Goal: Communication & Community: Answer question/provide support

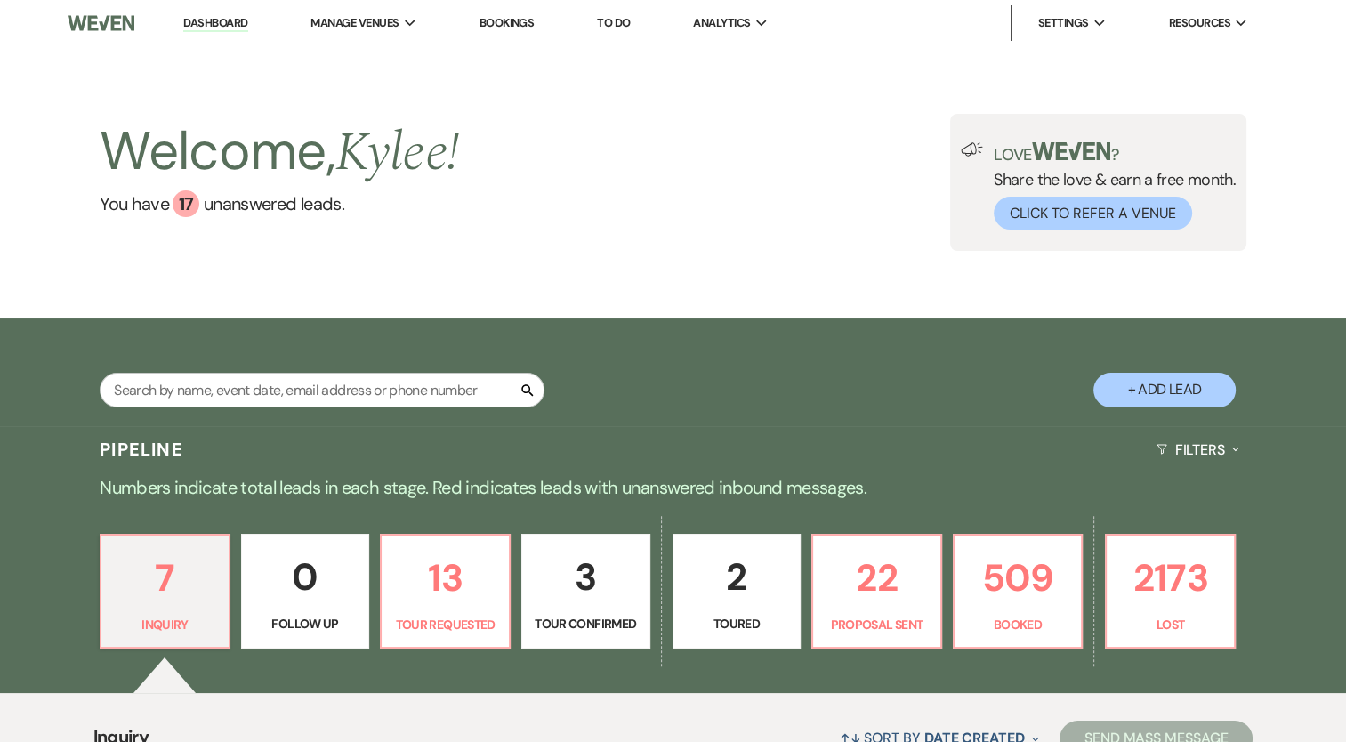
click at [450, 383] on input "text" at bounding box center [322, 390] width 445 height 35
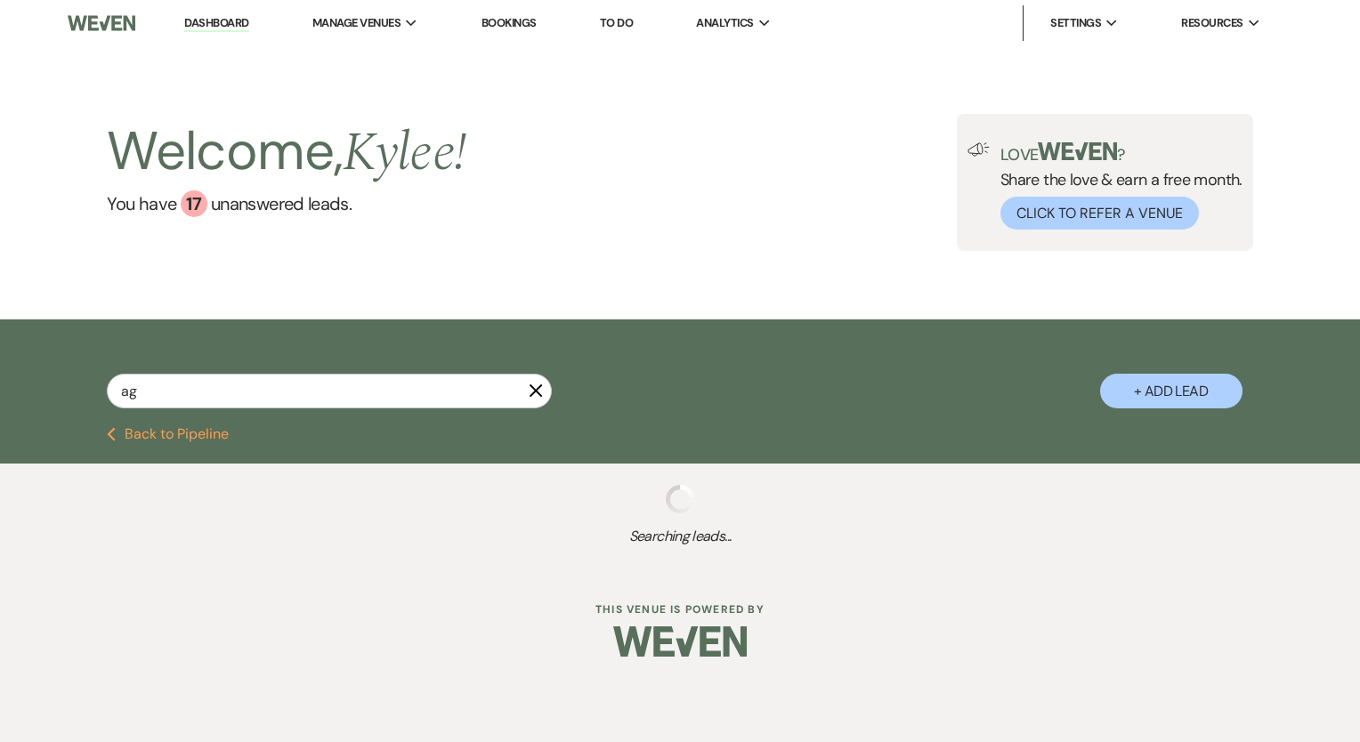
type input "agu"
select select "2"
select select "6"
select select "8"
select select "5"
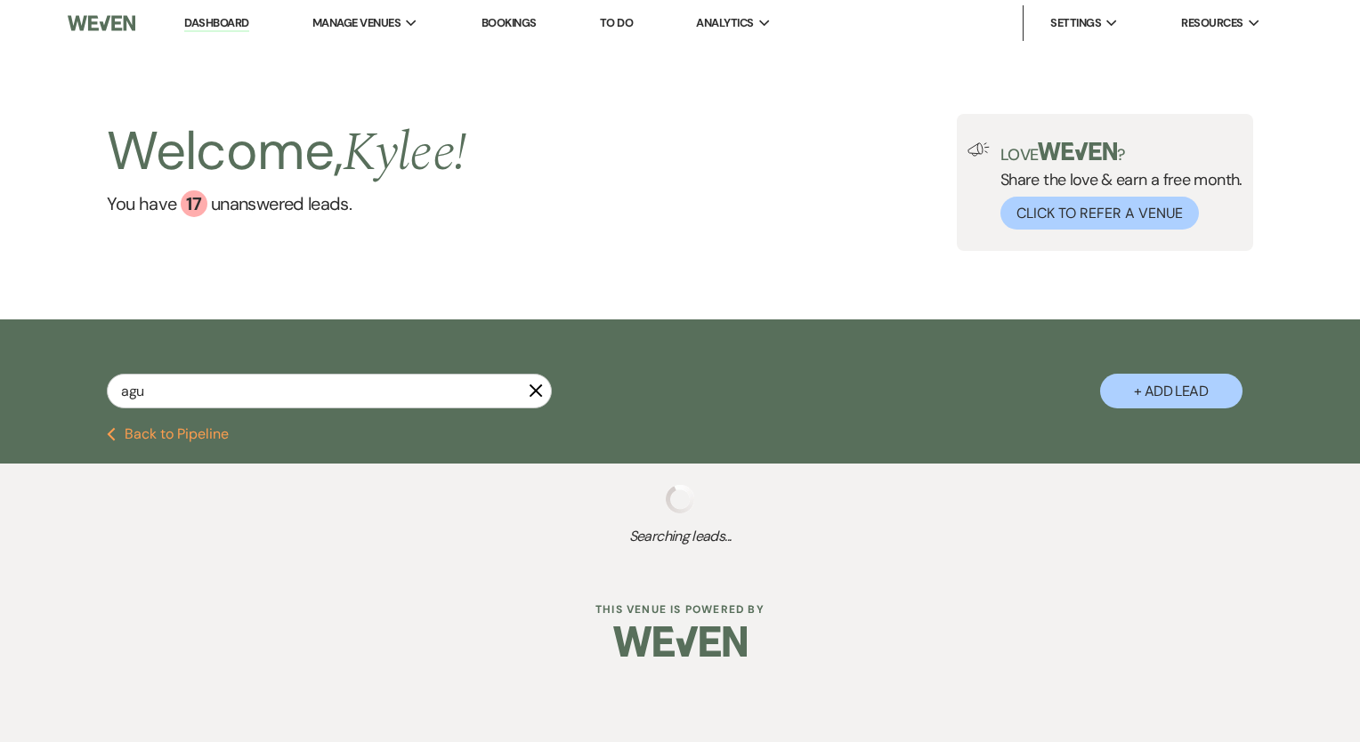
select select "8"
select select "5"
select select "2"
select select "8"
select select "5"
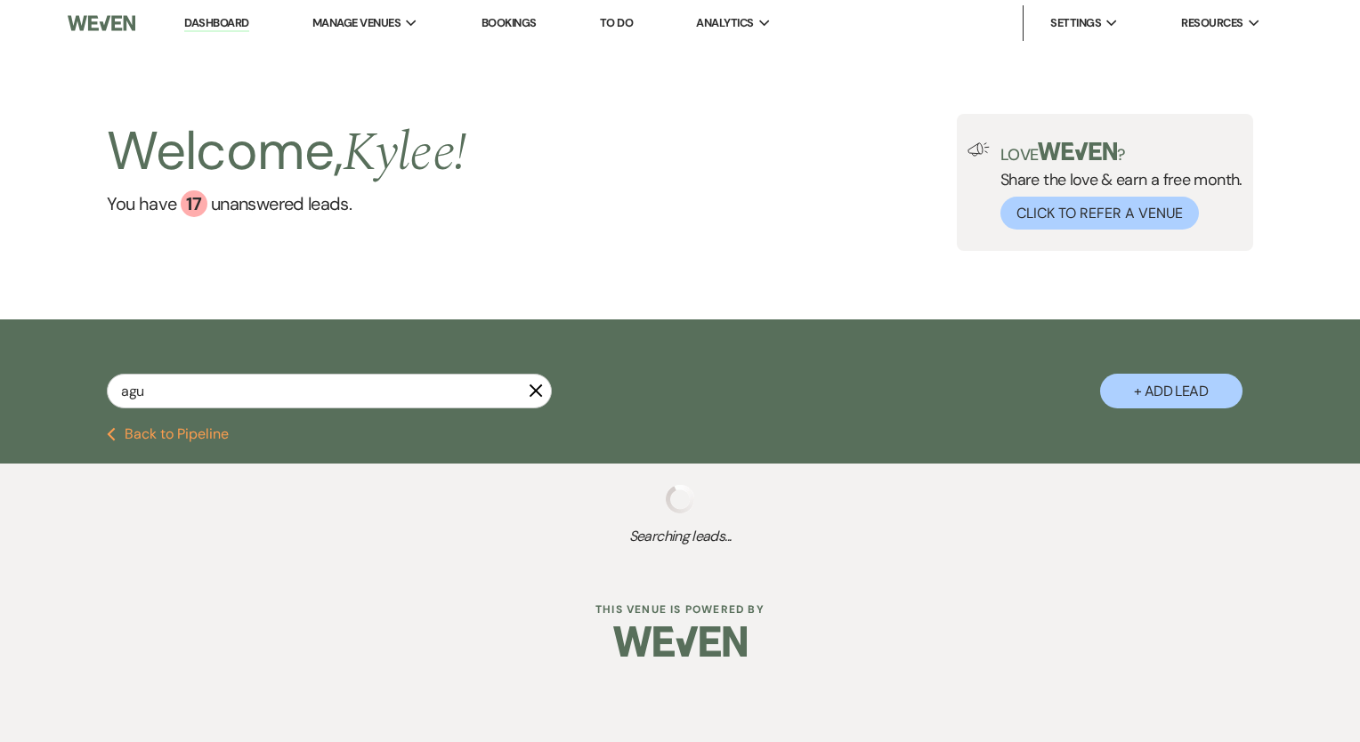
select select "8"
select select "5"
select select "8"
select select "5"
select select "8"
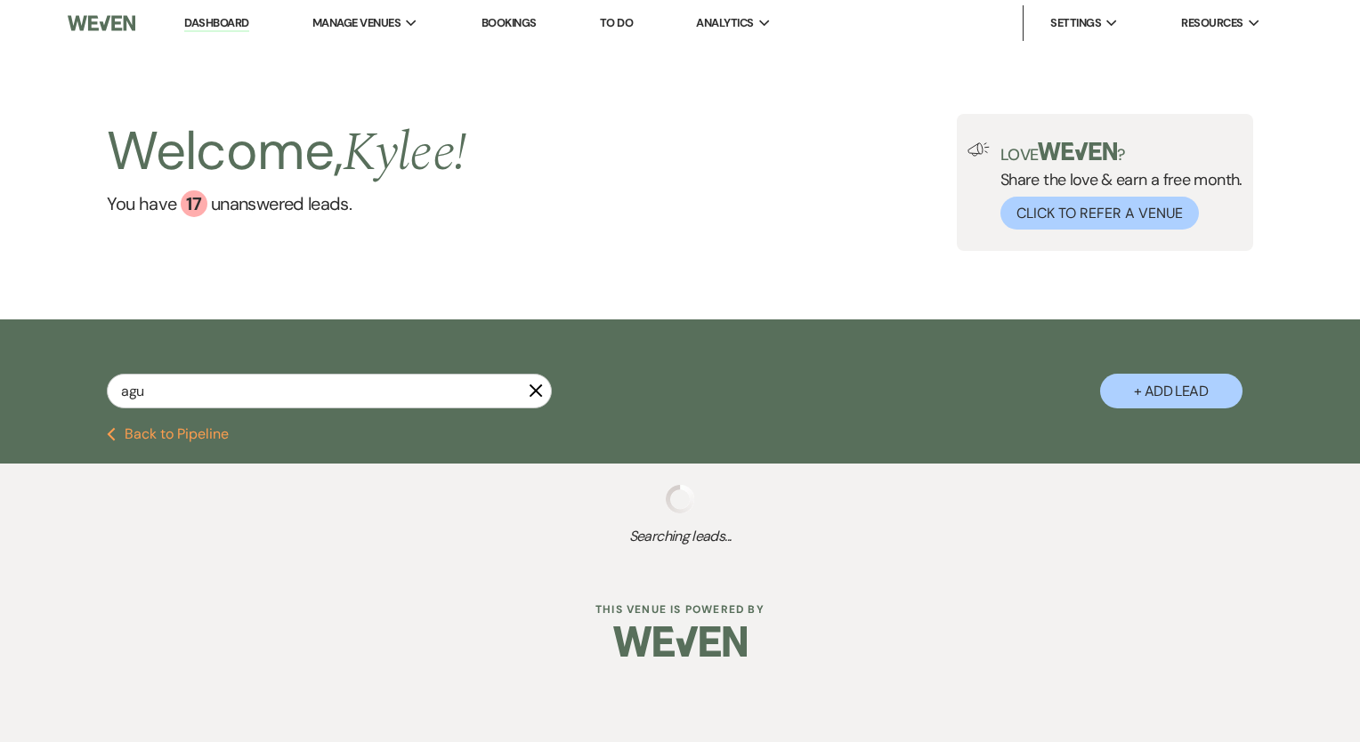
select select "5"
select select "8"
select select "6"
select select "8"
select select "5"
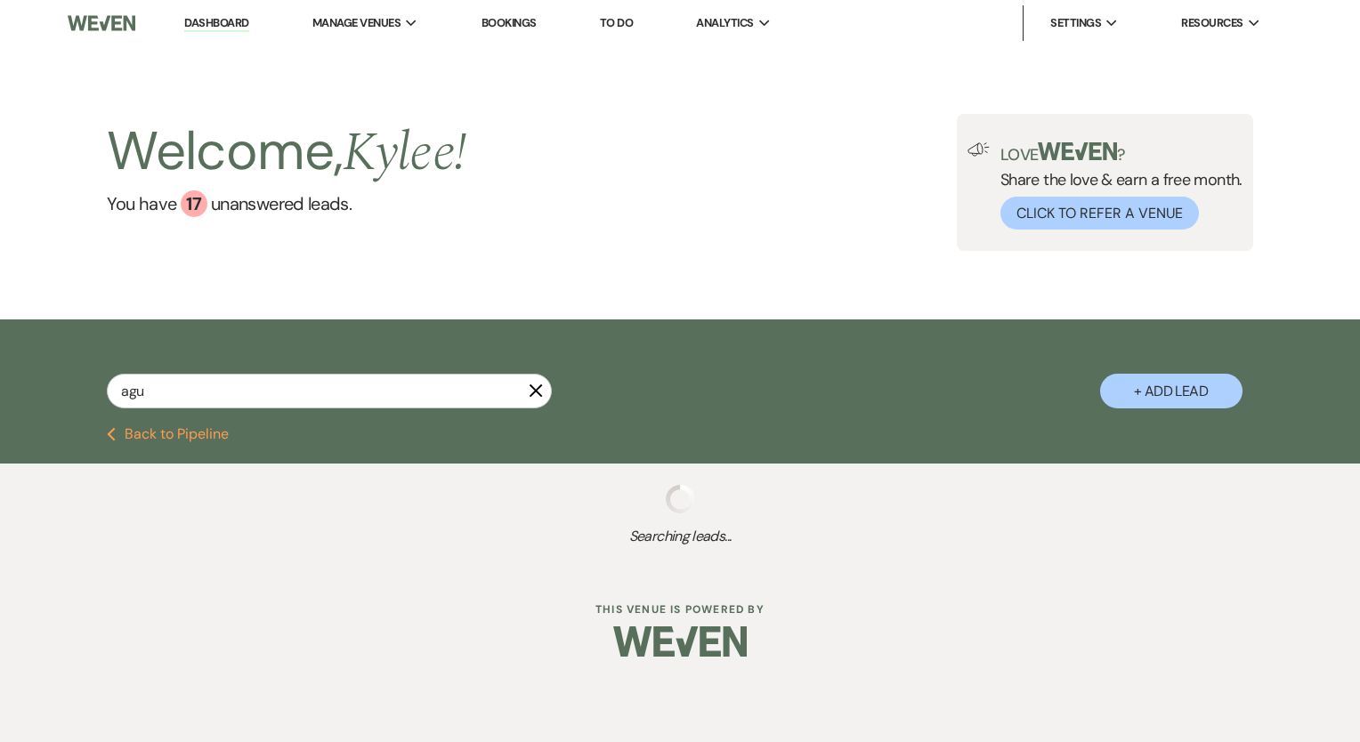
select select "8"
select select "5"
select select "8"
select select "5"
select select "8"
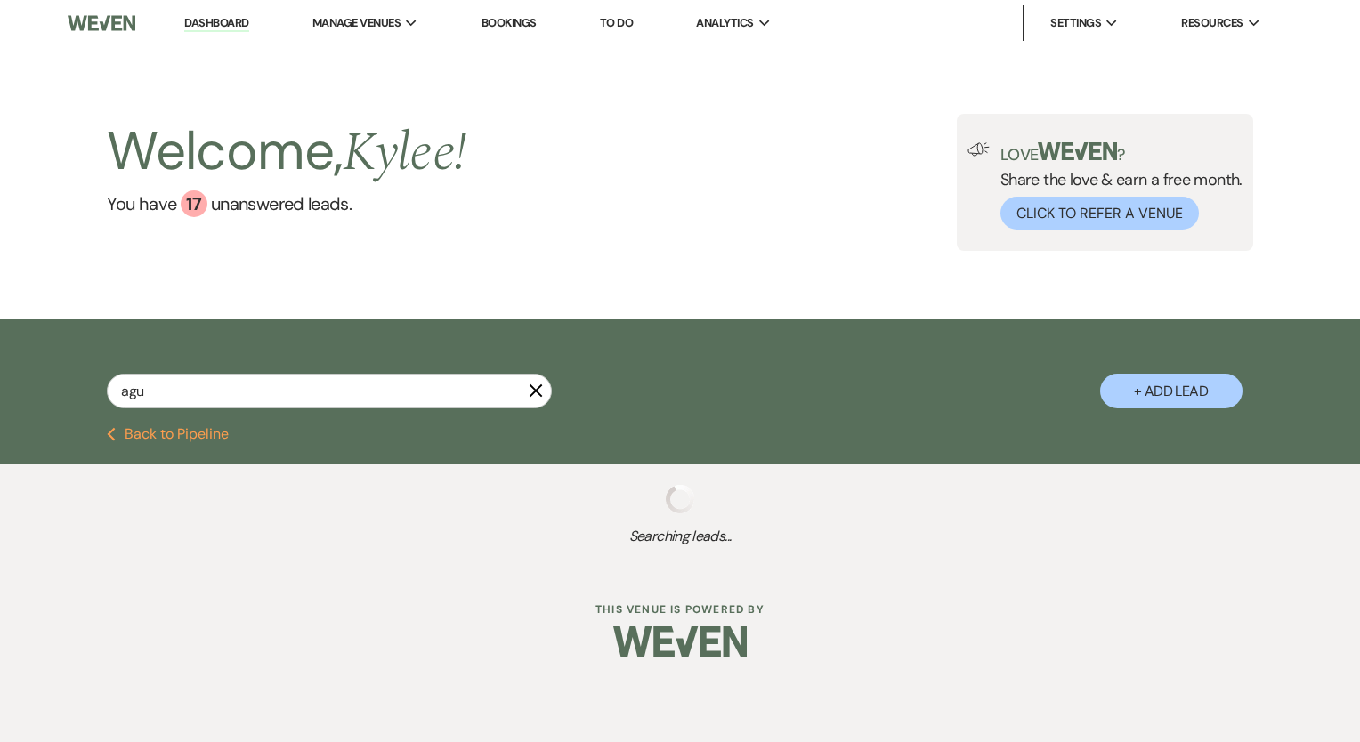
select select "5"
select select "8"
select select "5"
select select "8"
select select "5"
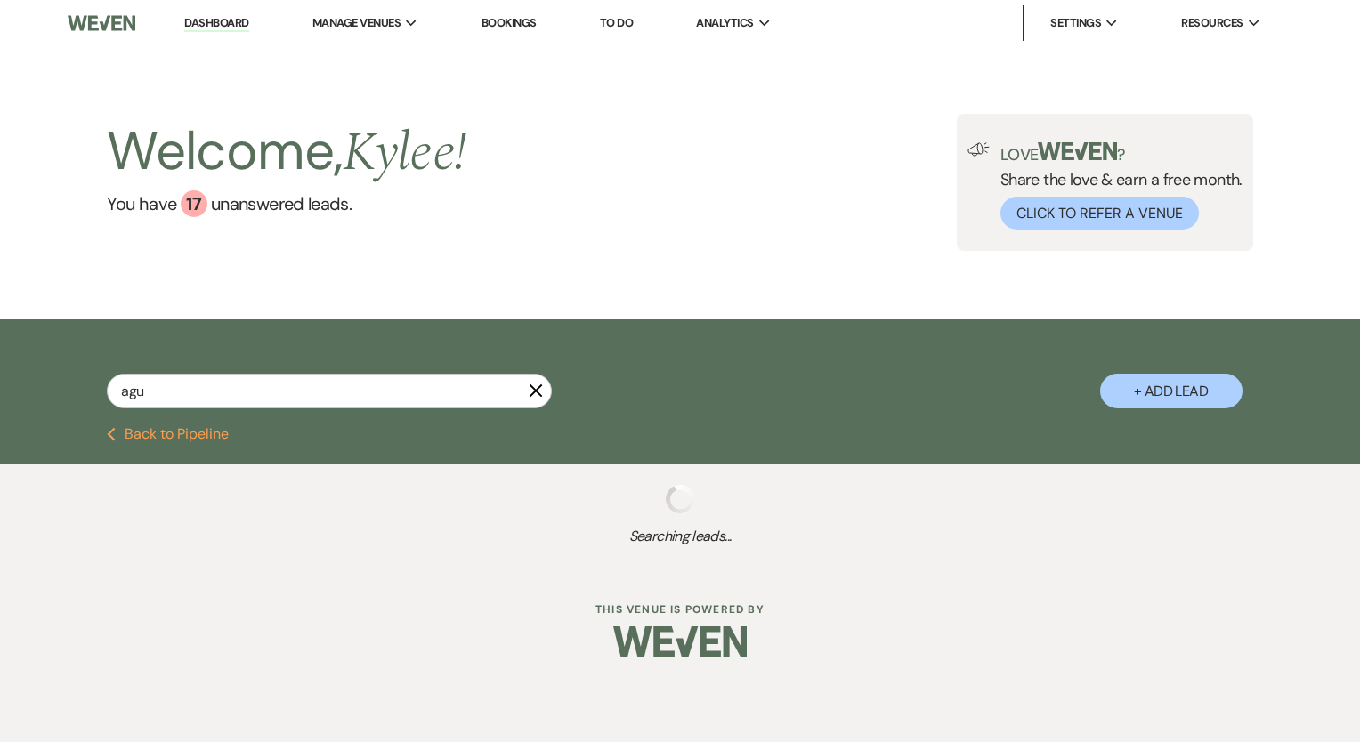
select select "8"
select select "1"
select select "8"
select select "5"
select select "8"
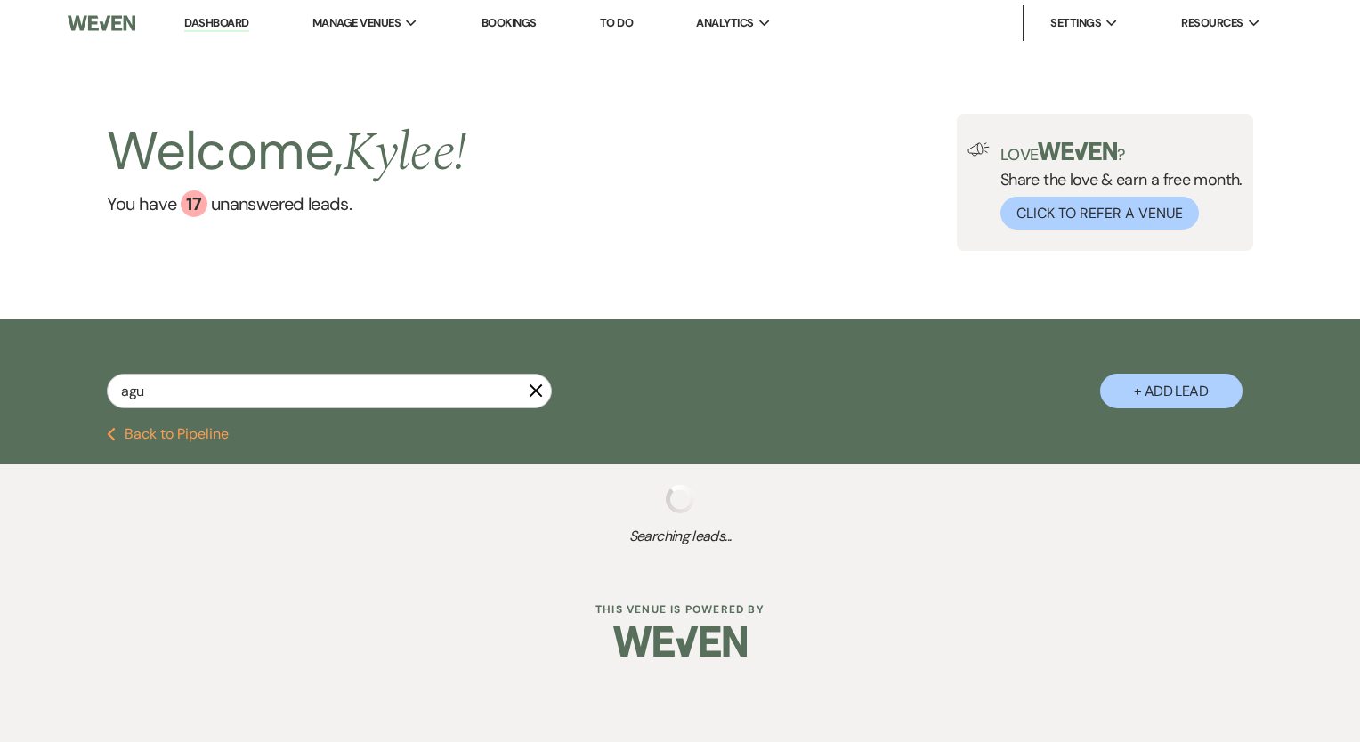
select select "7"
select select "8"
select select "5"
select select "8"
select select "3"
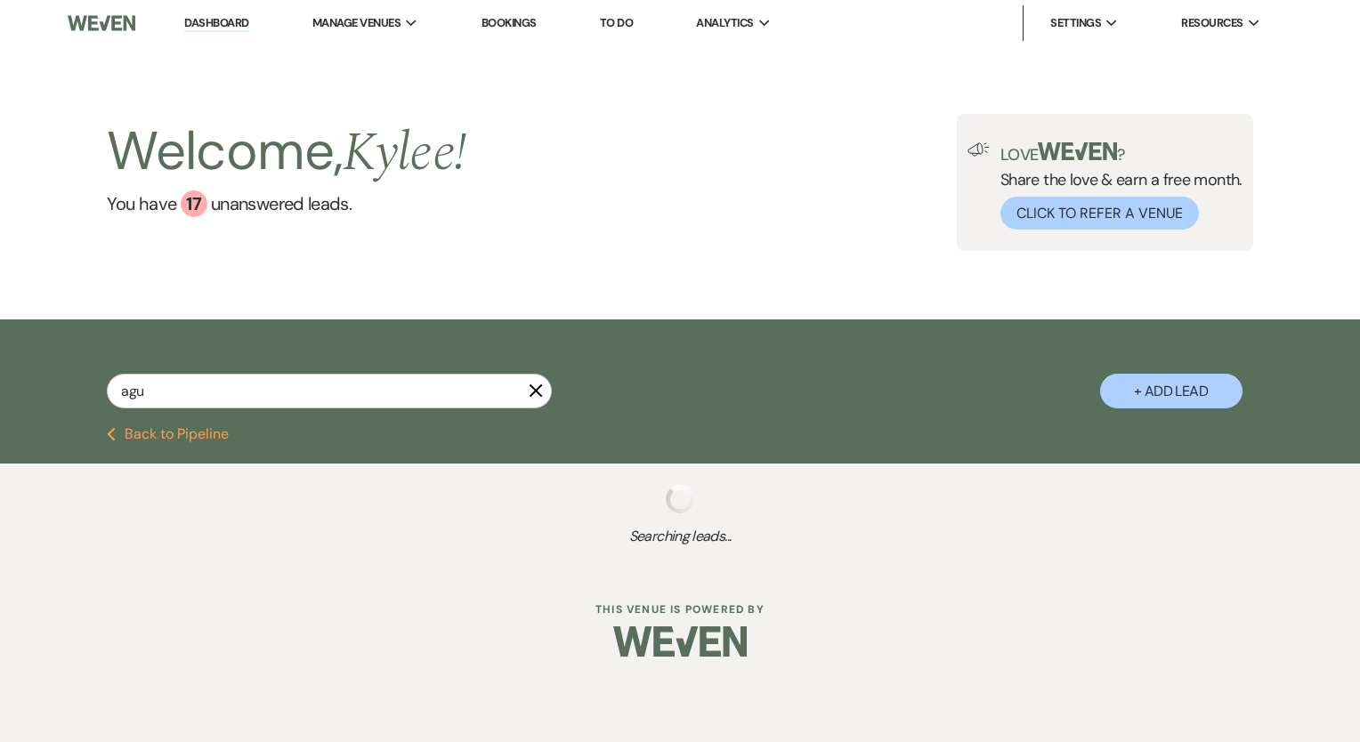
select select "8"
select select "5"
select select "8"
select select "5"
select select "8"
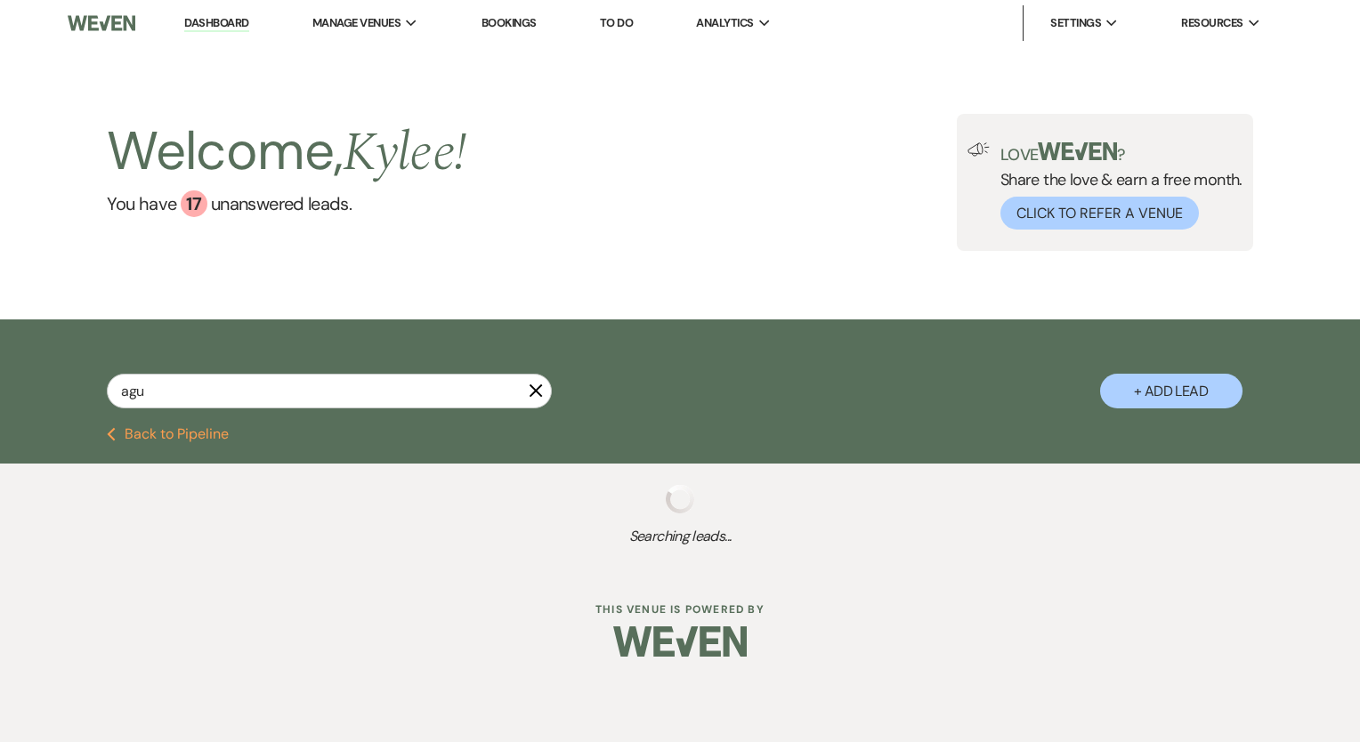
select select "5"
select select "8"
select select "5"
select select "8"
select select "5"
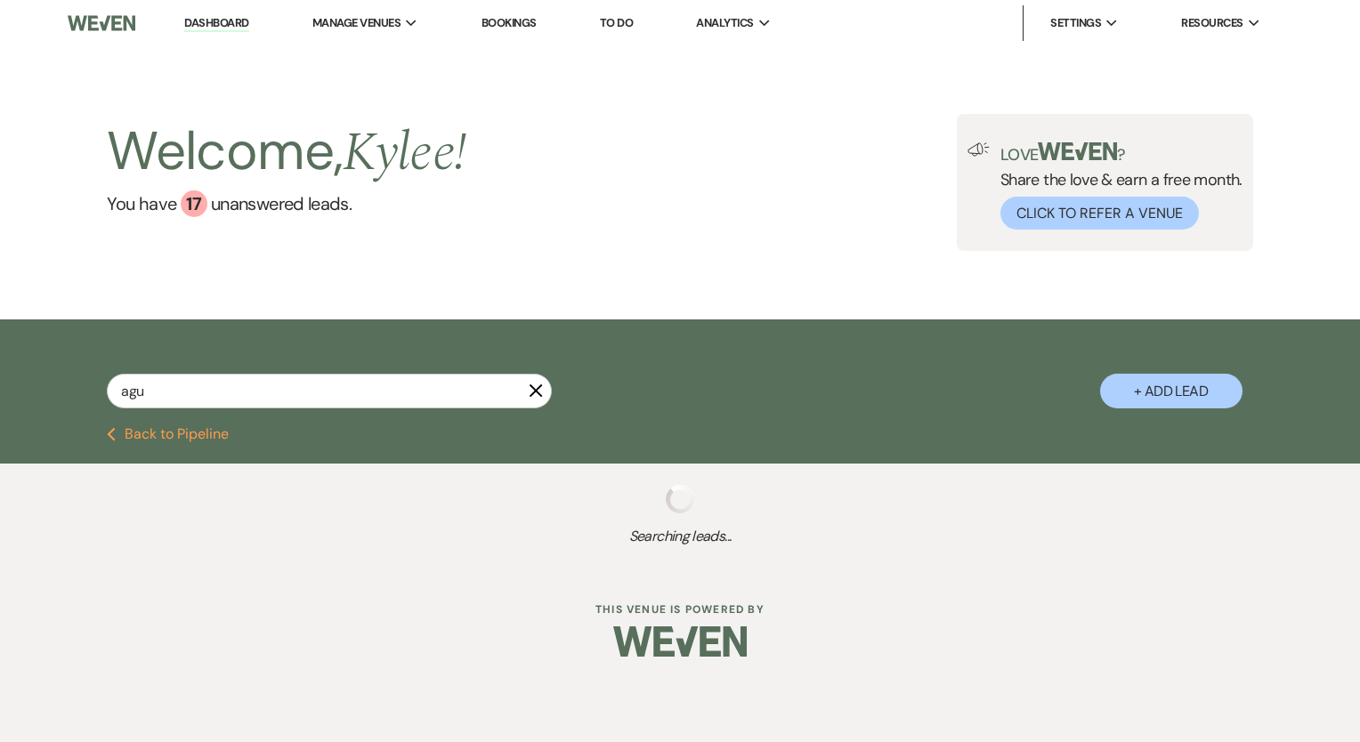
select select "8"
select select "5"
select select "8"
select select "5"
select select "8"
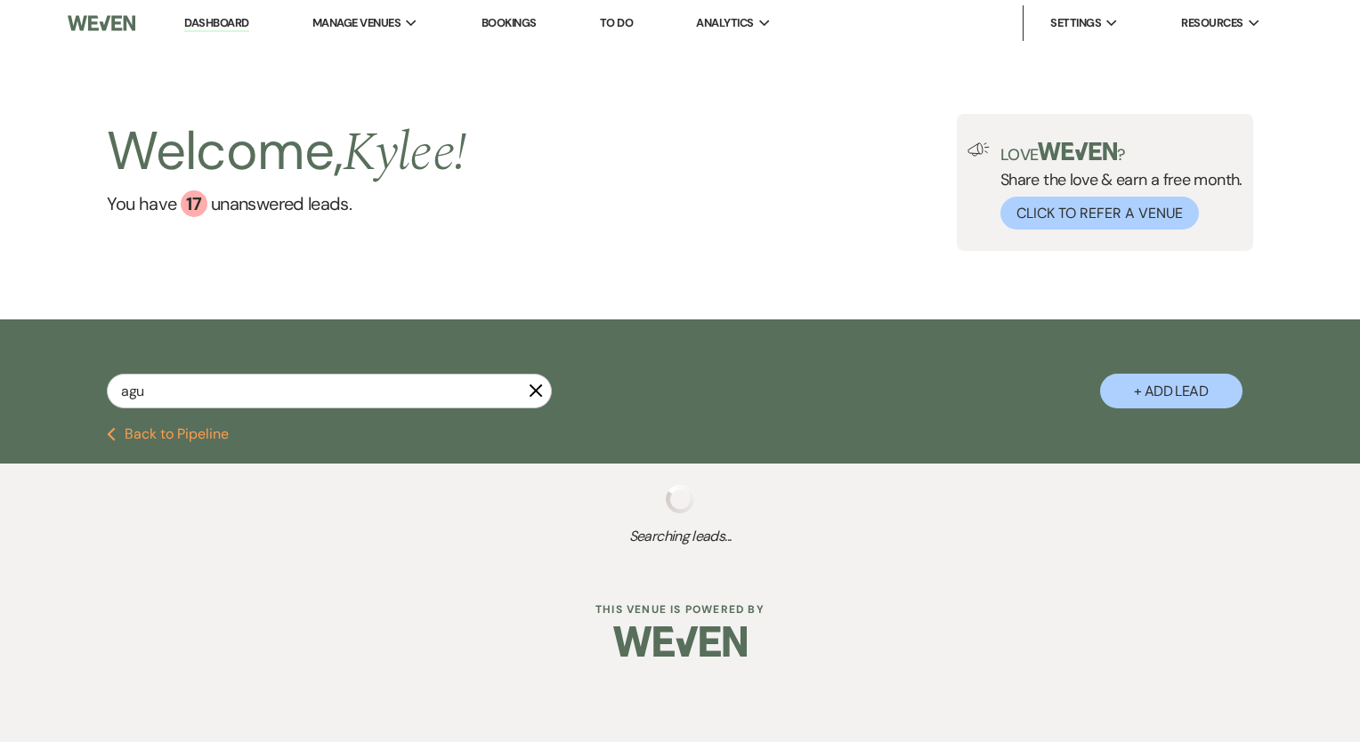
select select "5"
select select "8"
select select "5"
select select "8"
select select "5"
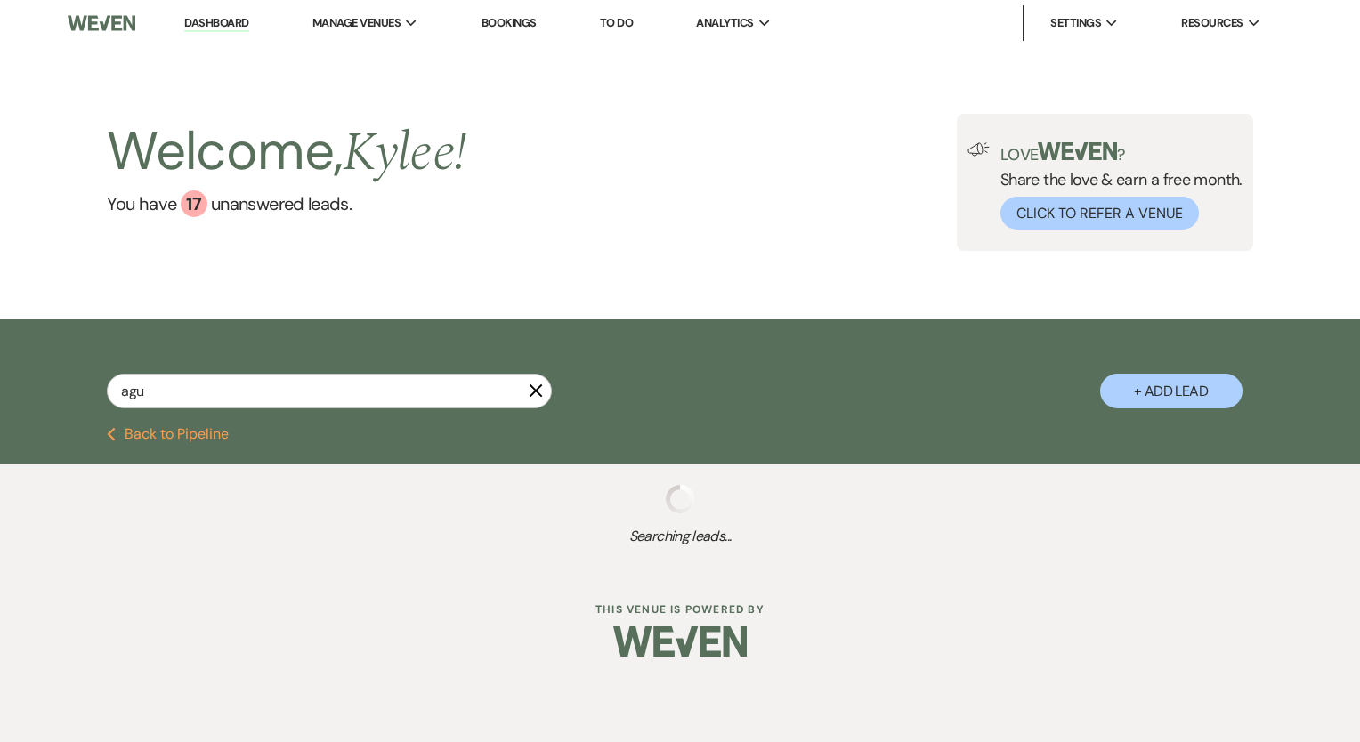
select select "8"
select select "5"
select select "8"
select select "5"
select select "8"
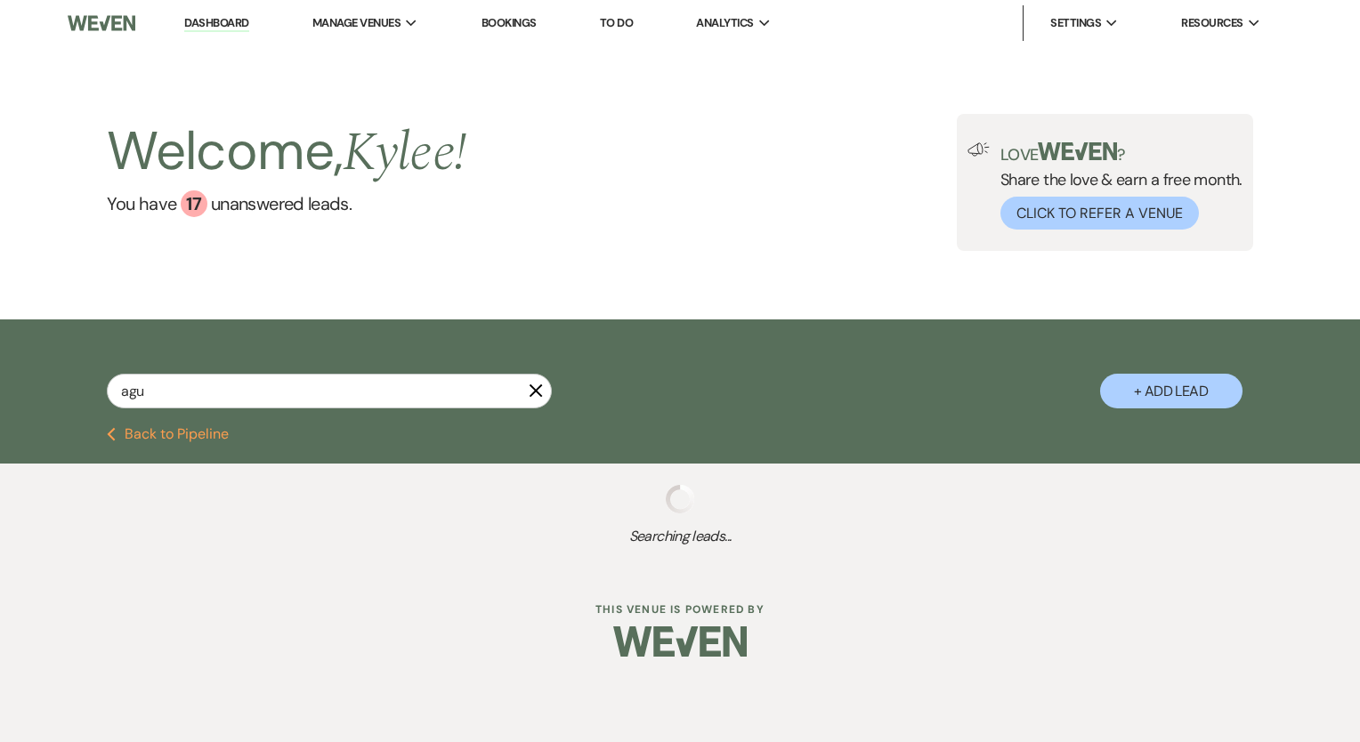
select select "5"
select select "8"
select select "4"
select select "8"
select select "5"
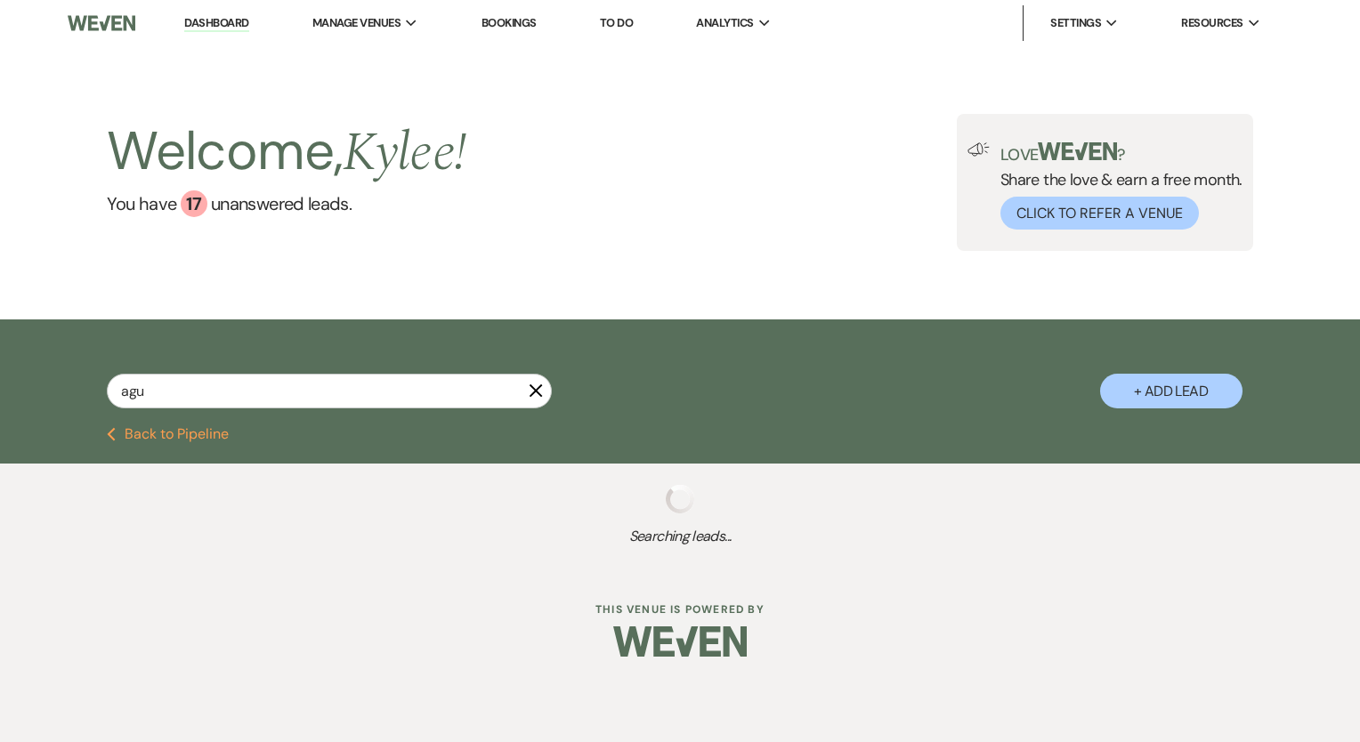
select select "8"
select select "6"
select select "8"
select select "5"
select select "8"
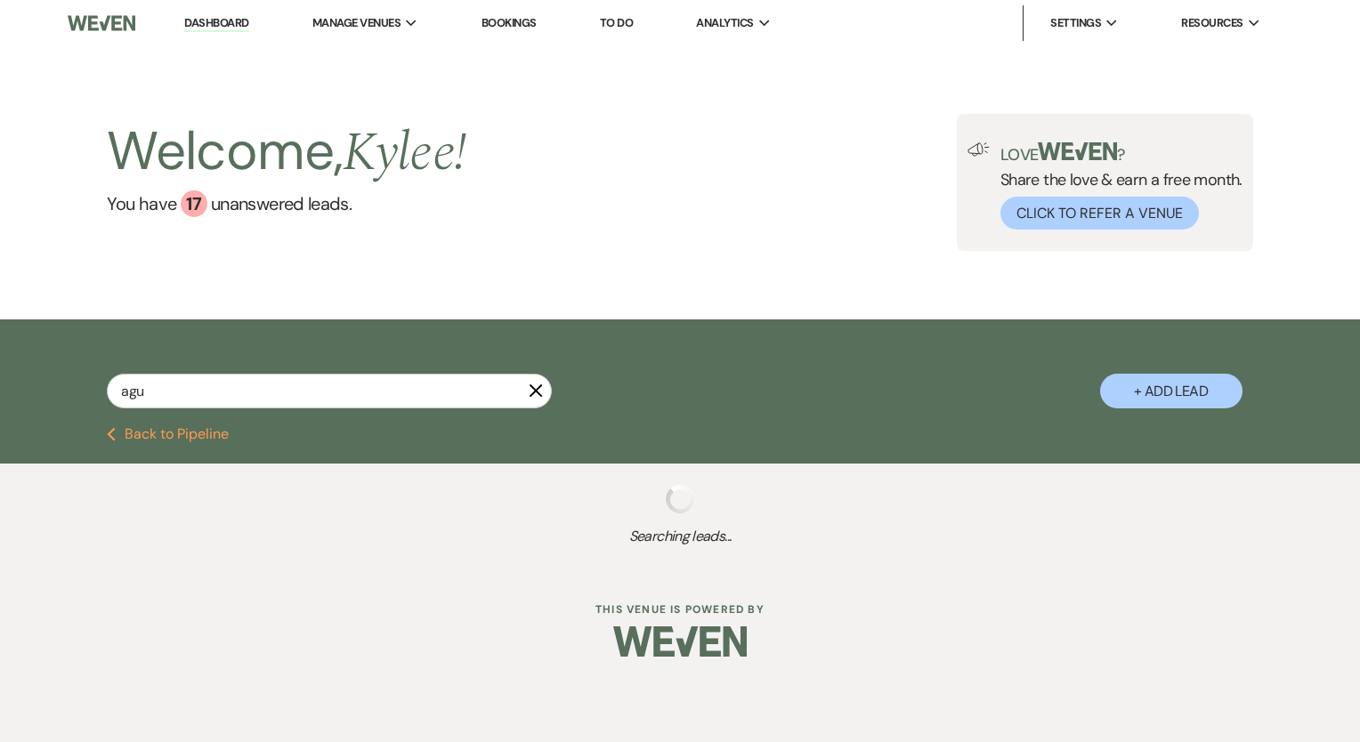
select select "5"
select select "8"
select select "6"
select select "8"
select select "5"
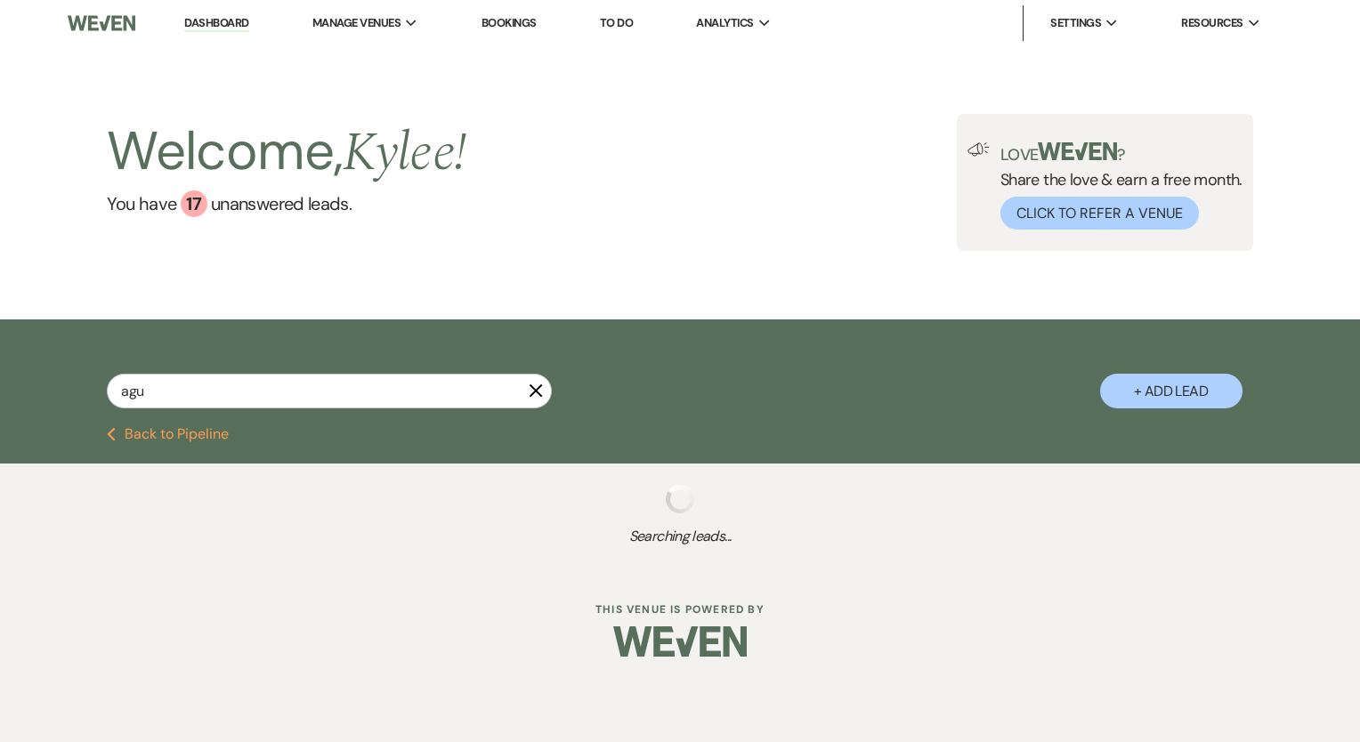
select select "8"
select select "5"
select select "8"
select select "5"
select select "8"
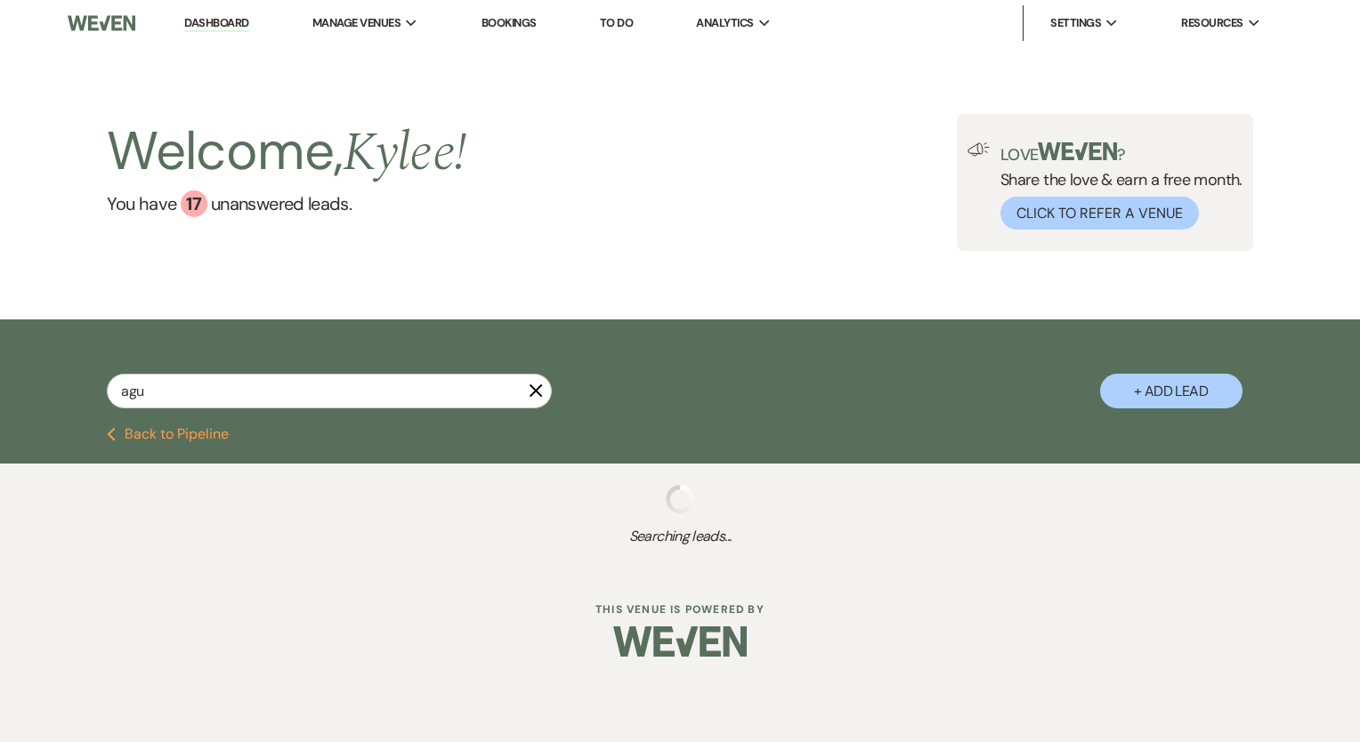
select select "1"
select select "8"
select select "5"
select select "8"
select select "5"
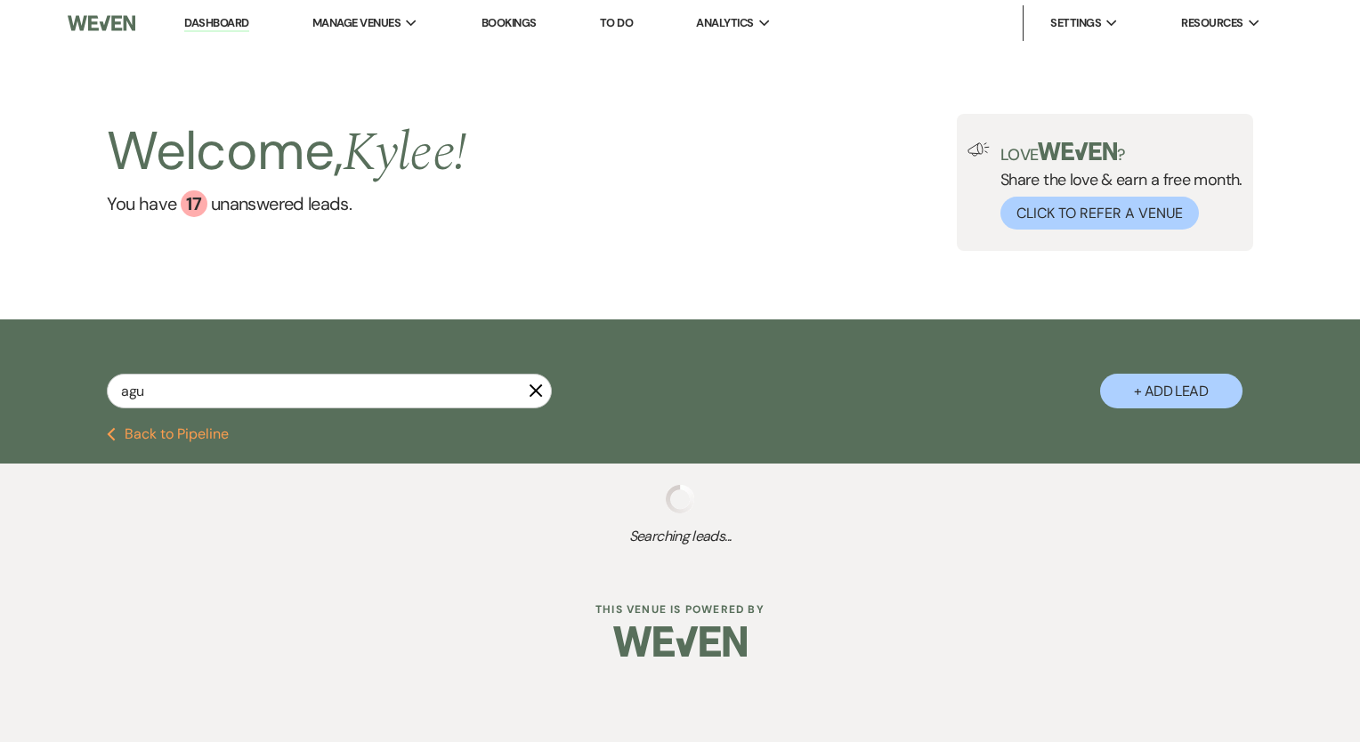
select select "8"
select select "5"
select select "8"
select select "1"
select select "8"
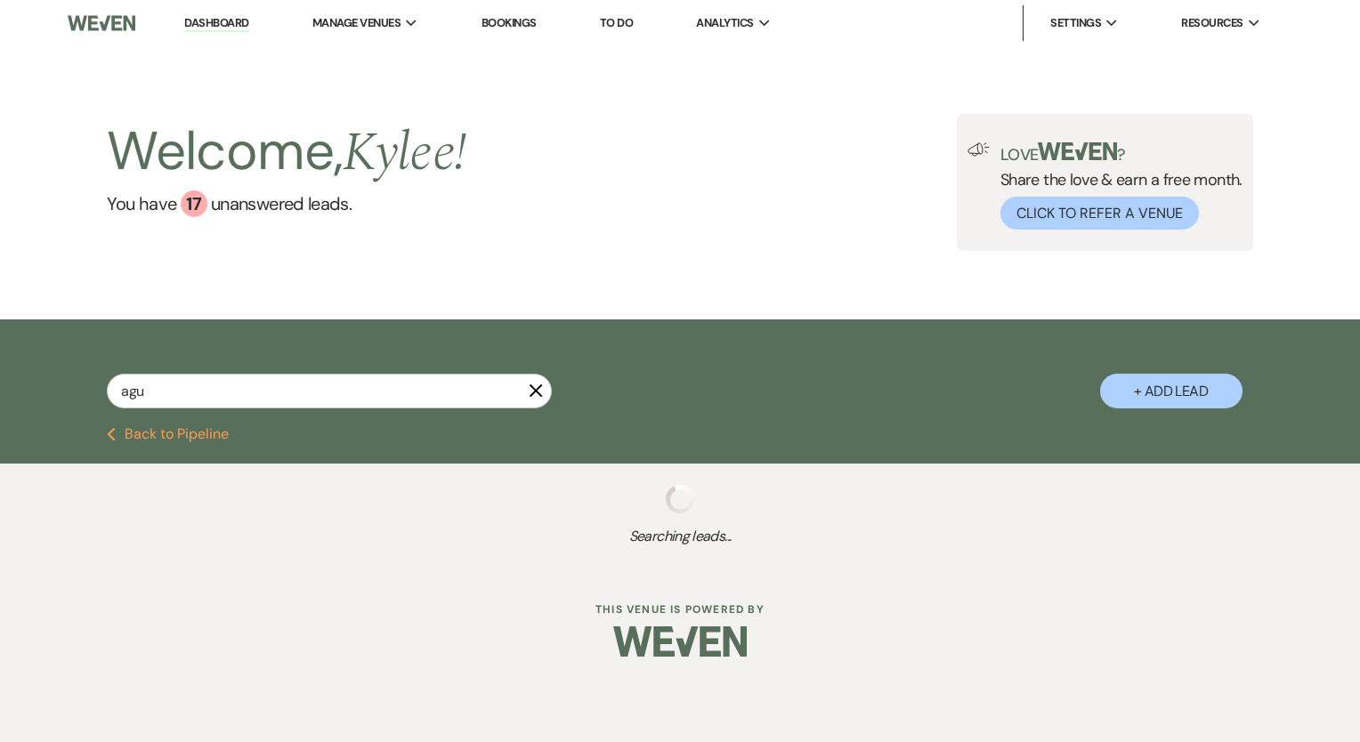
select select "11"
select select "8"
select select "4"
select select "8"
select select "5"
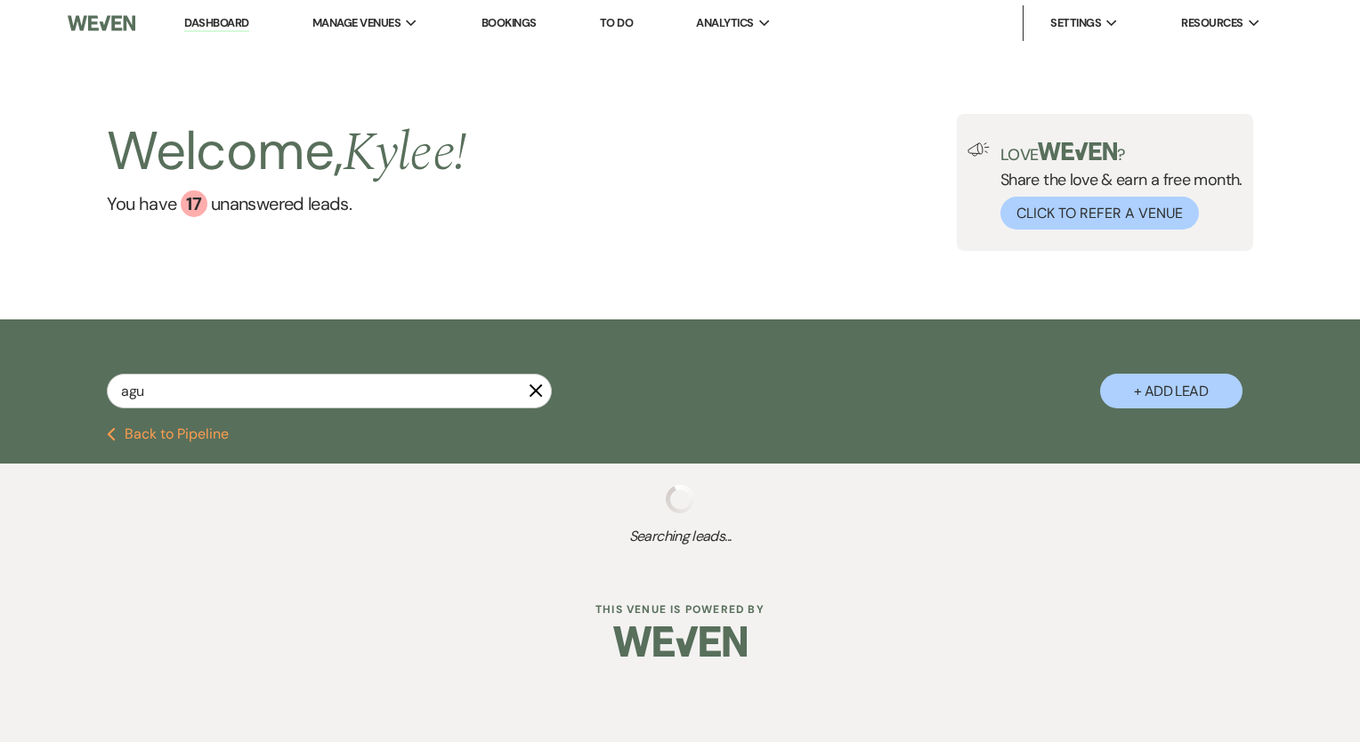
select select "8"
select select "5"
select select "8"
select select "5"
select select "8"
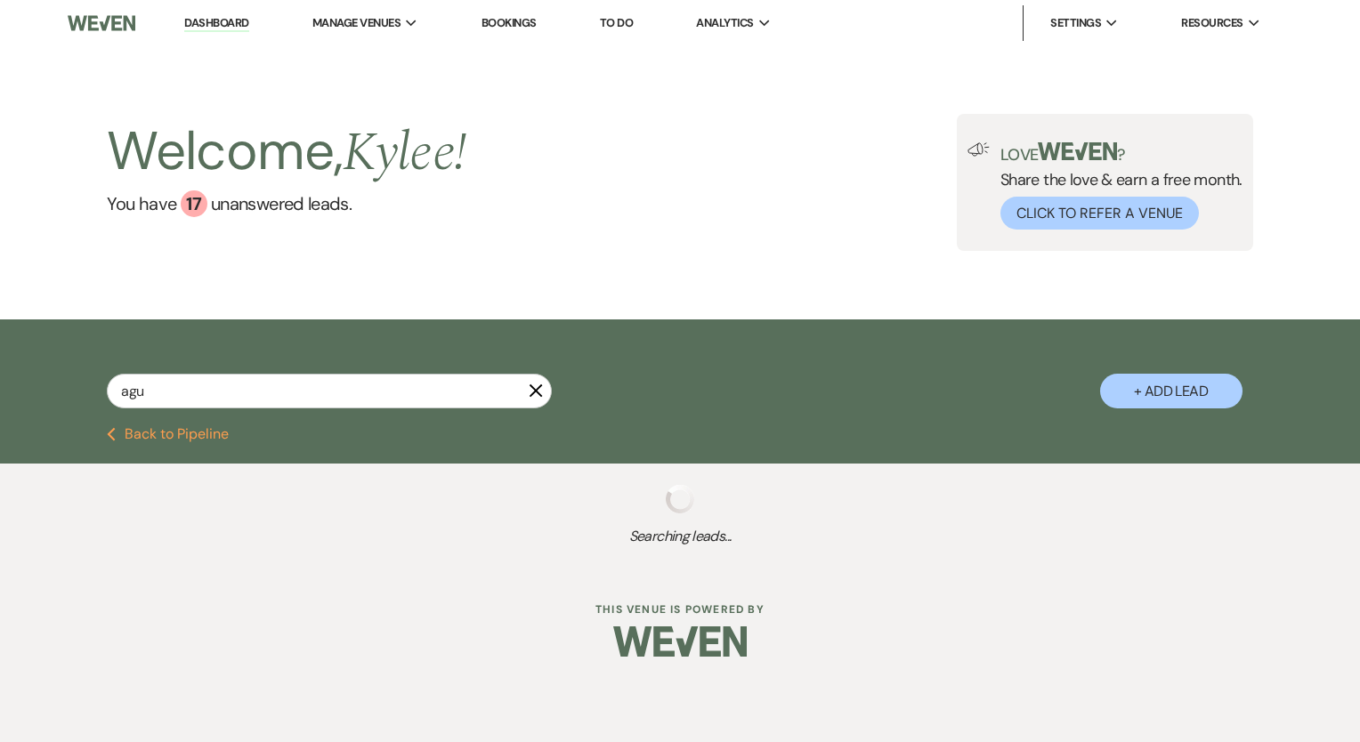
select select "5"
select select "8"
select select "5"
select select "8"
select select "5"
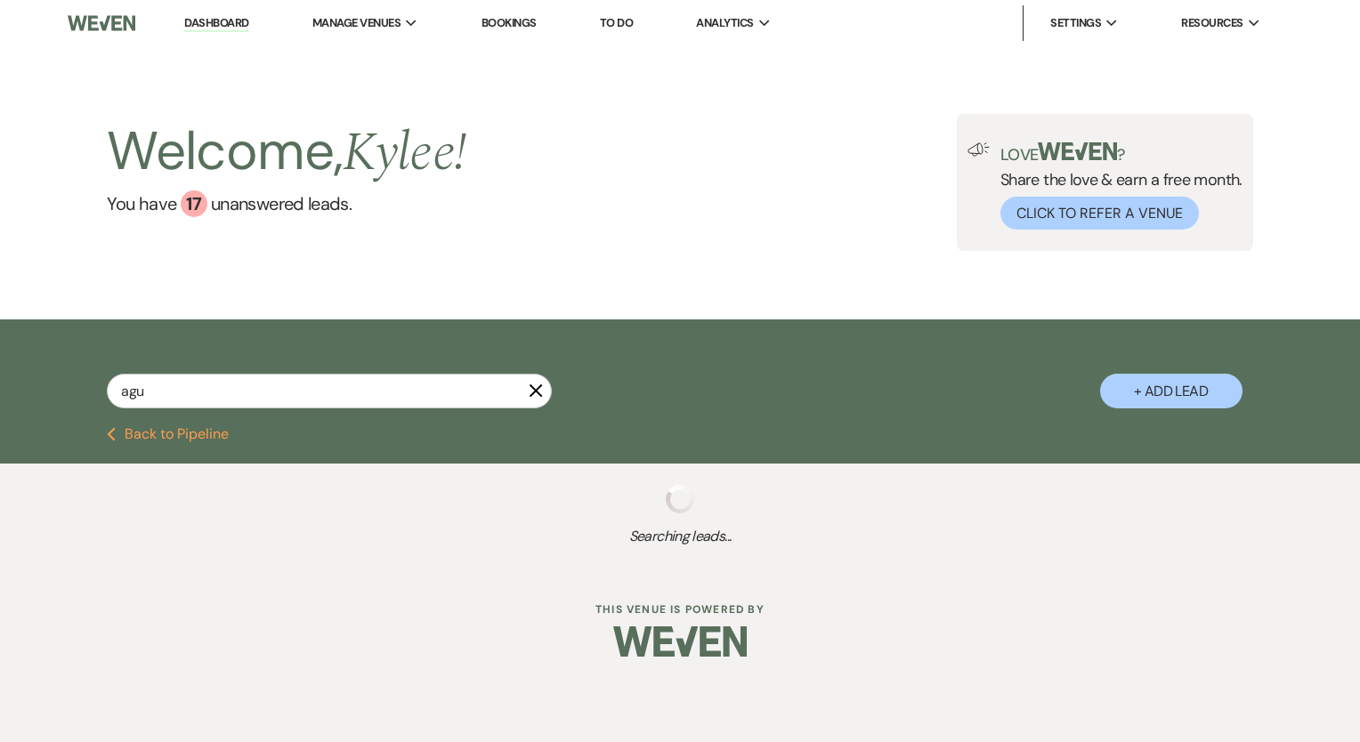
select select "8"
select select "5"
select select "8"
select select "5"
select select "8"
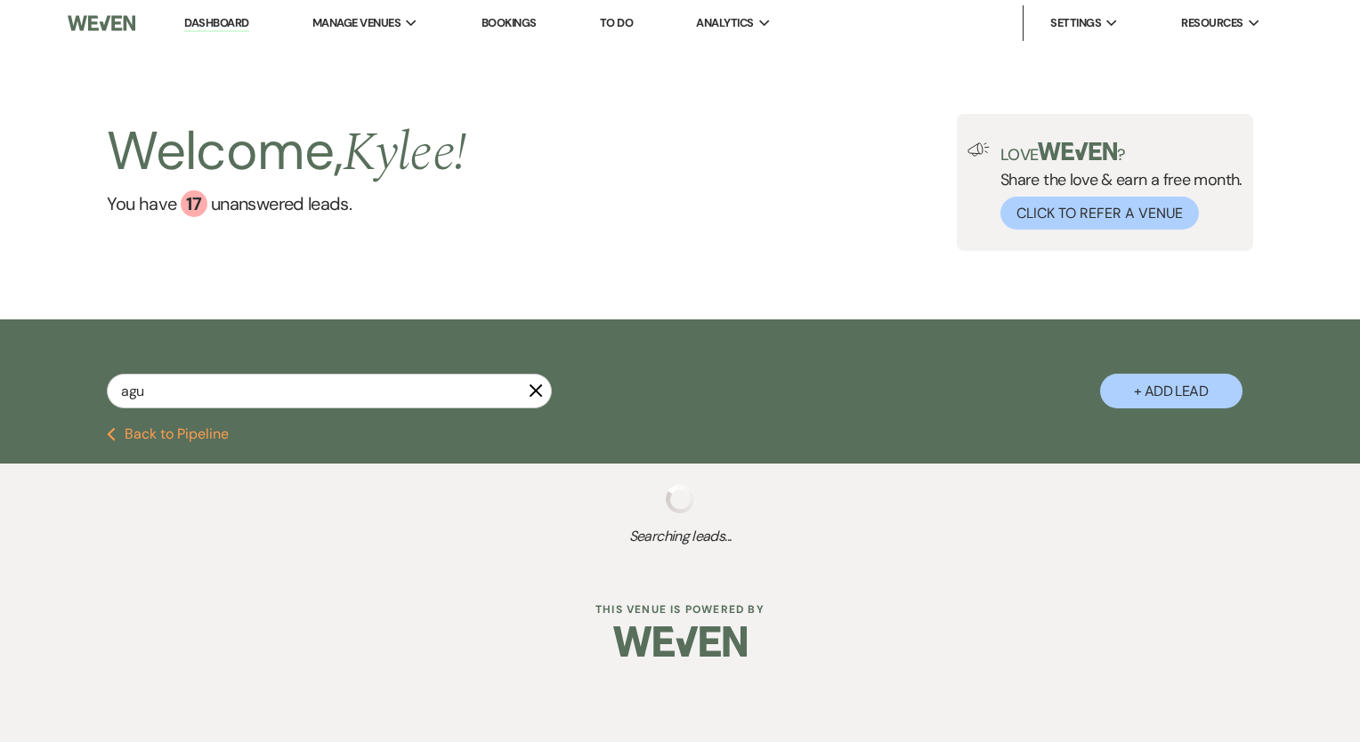
select select "5"
select select "8"
select select "5"
select select "8"
select select "5"
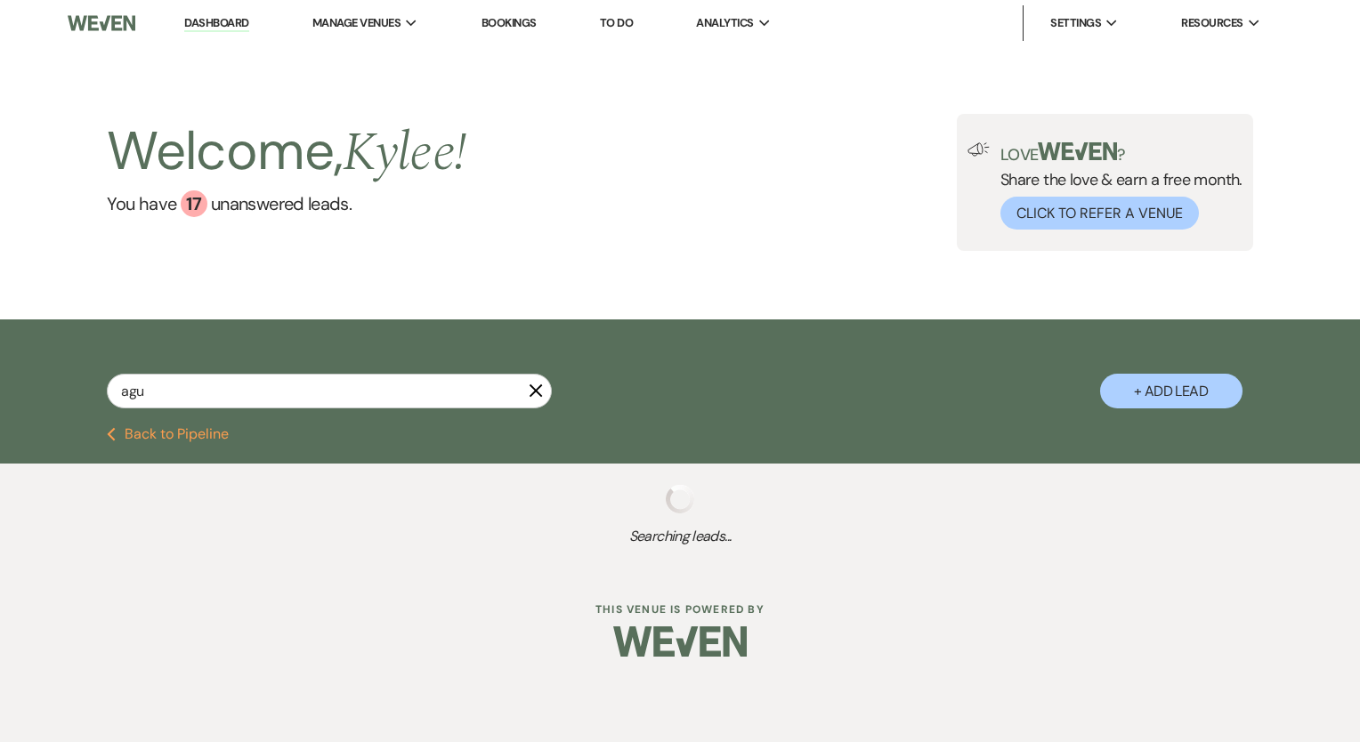
select select "8"
select select "5"
select select "8"
select select "5"
select select "8"
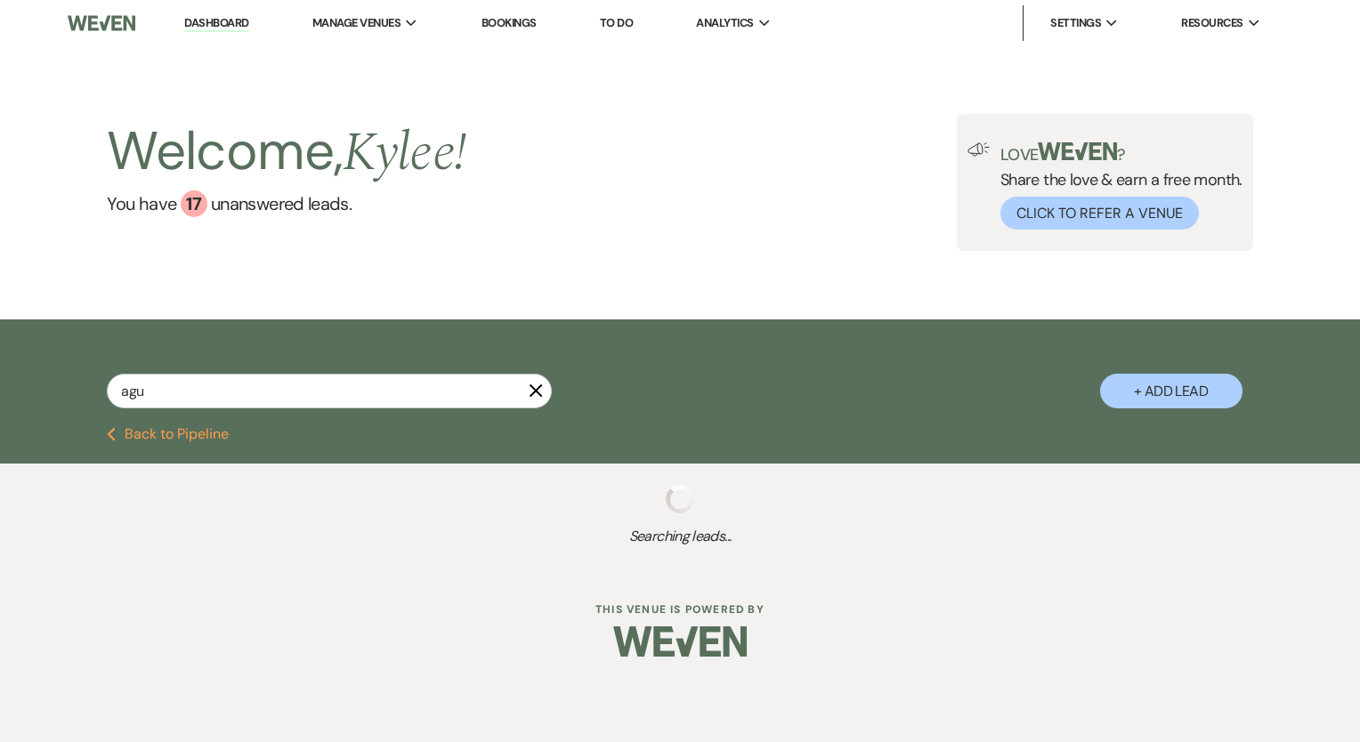
select select "5"
select select "8"
select select "5"
select select "8"
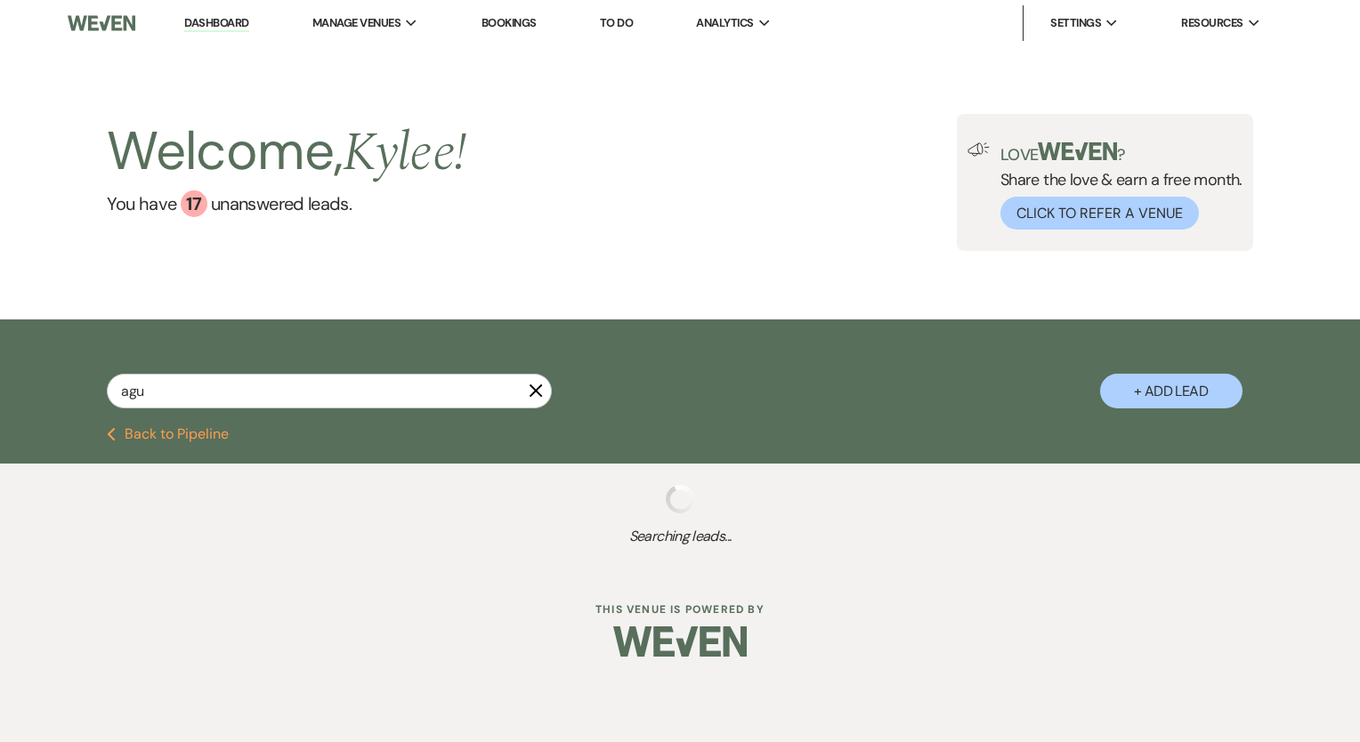
select select "8"
select select "5"
select select "8"
select select "6"
select select "8"
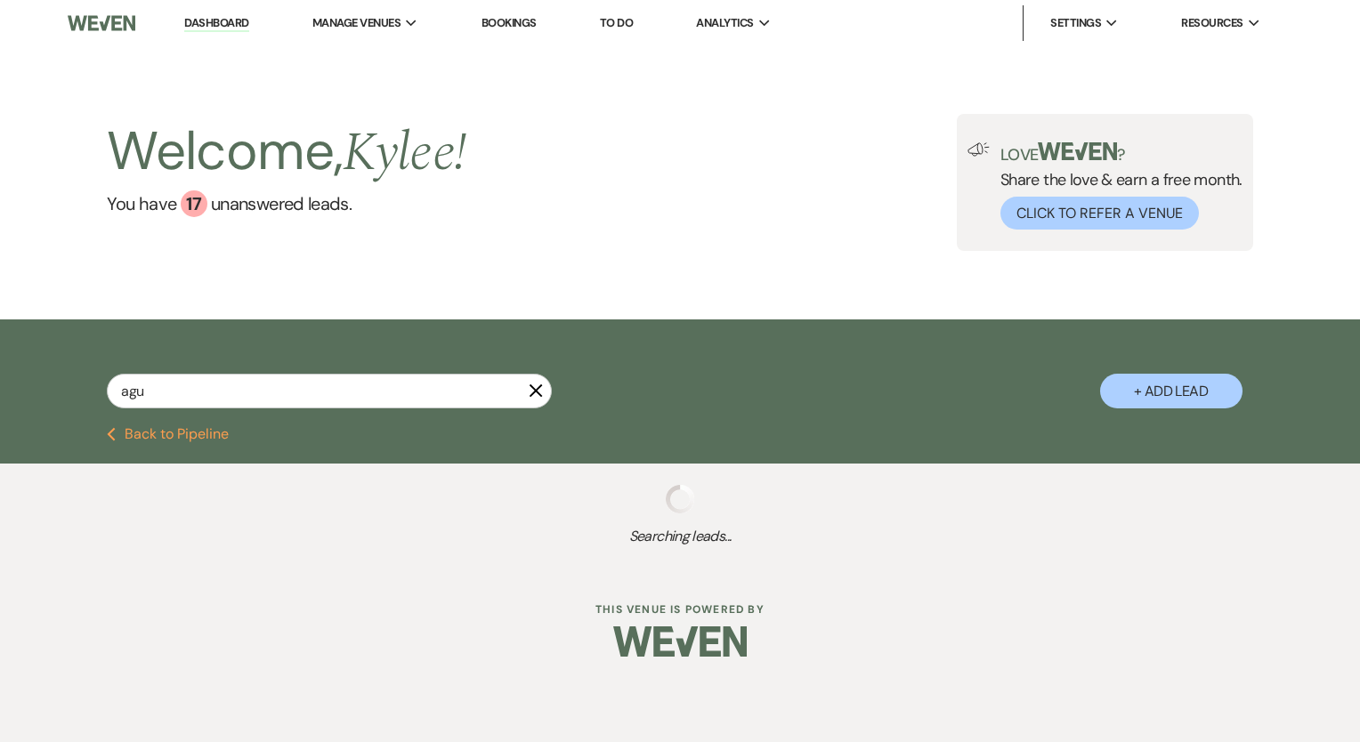
select select "5"
select select "8"
select select "5"
select select "8"
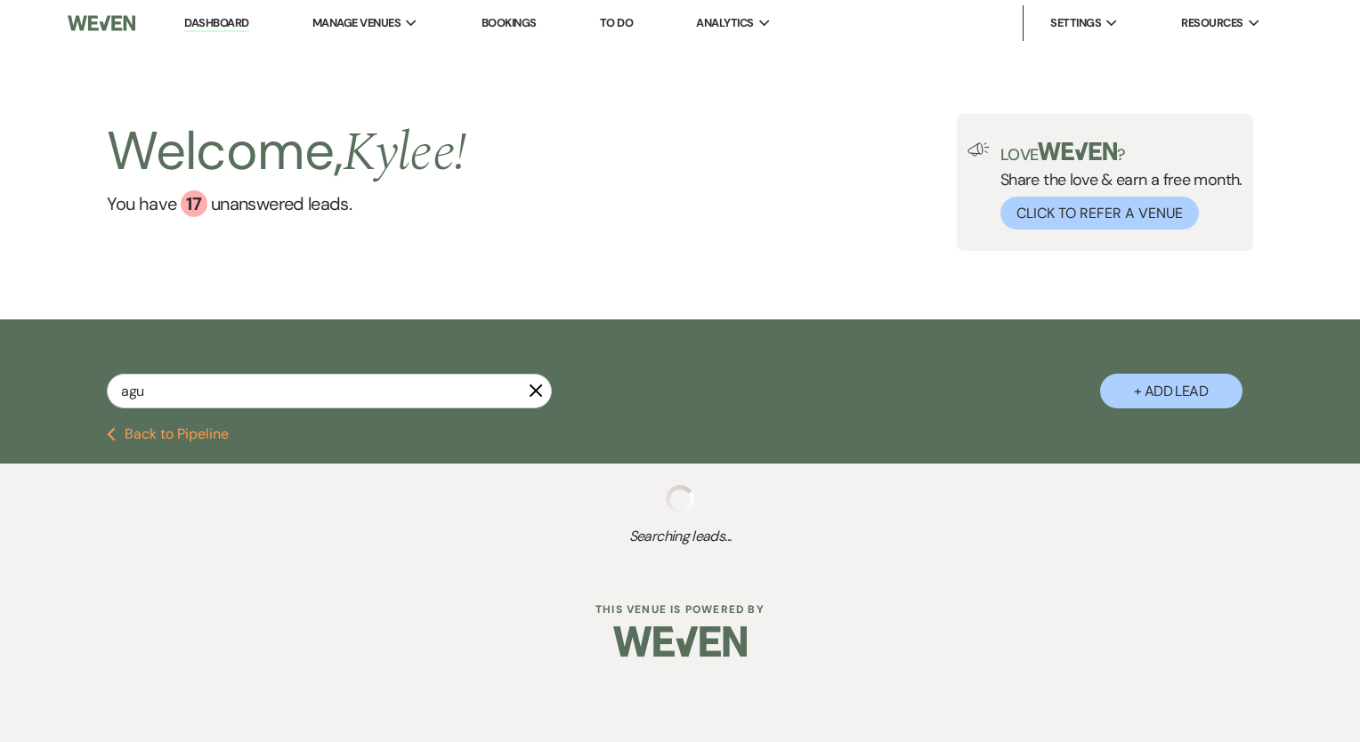
select select "8"
select select "5"
select select "8"
select select "5"
select select "8"
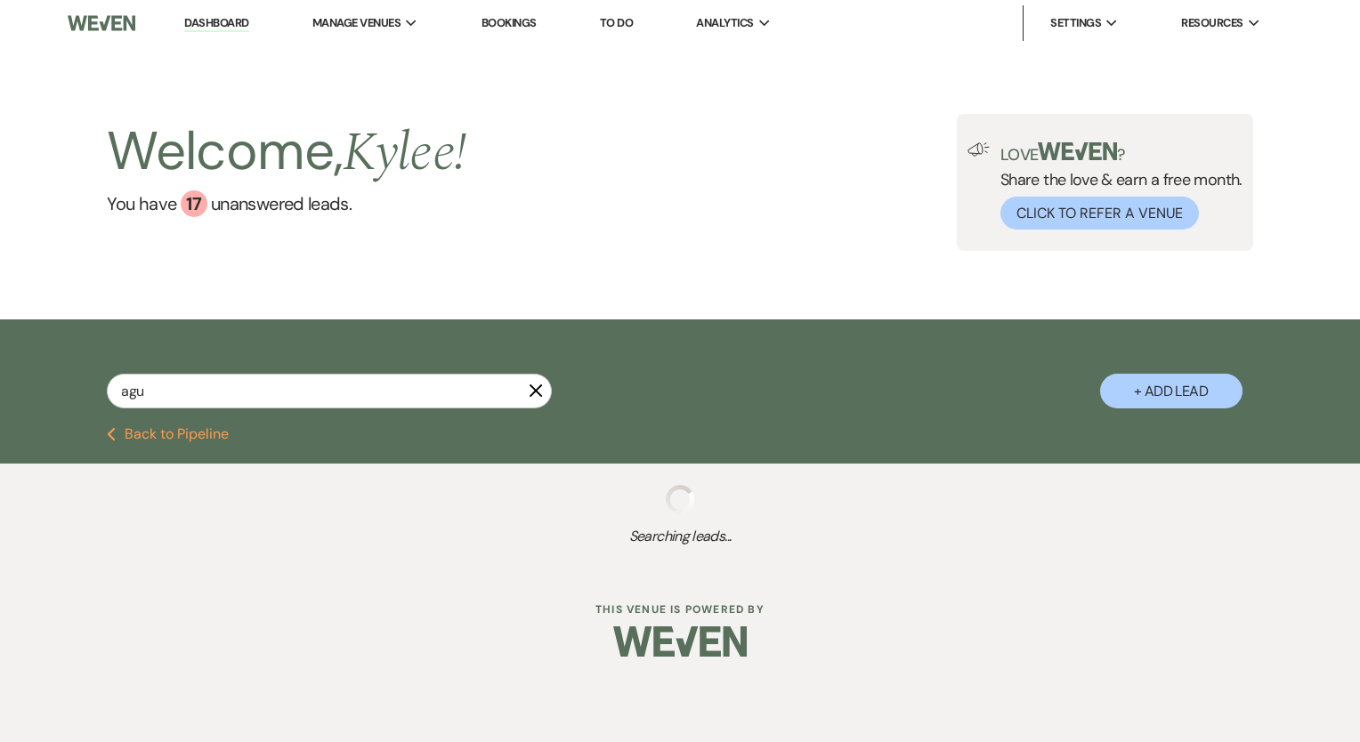
select select "5"
select select "8"
select select "1"
select select "8"
select select "1"
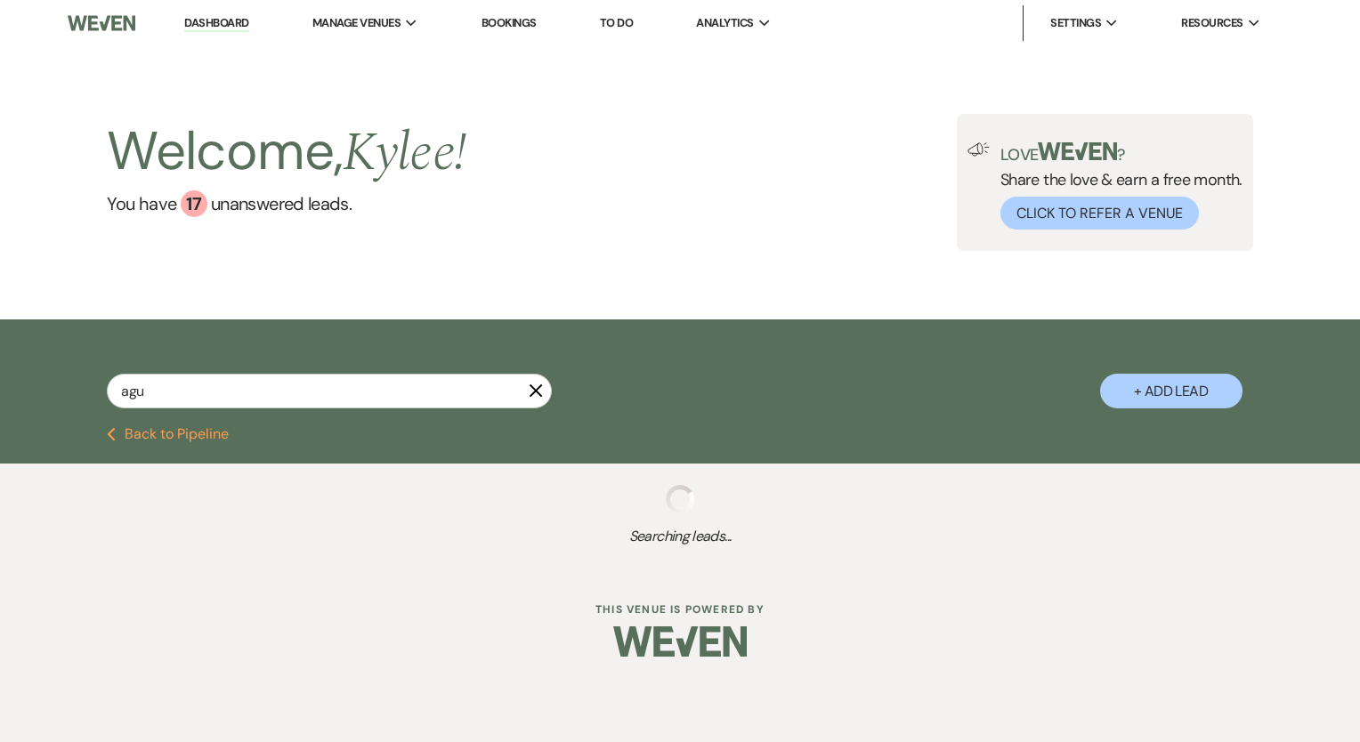
select select "8"
select select "1"
select select "8"
select select "11"
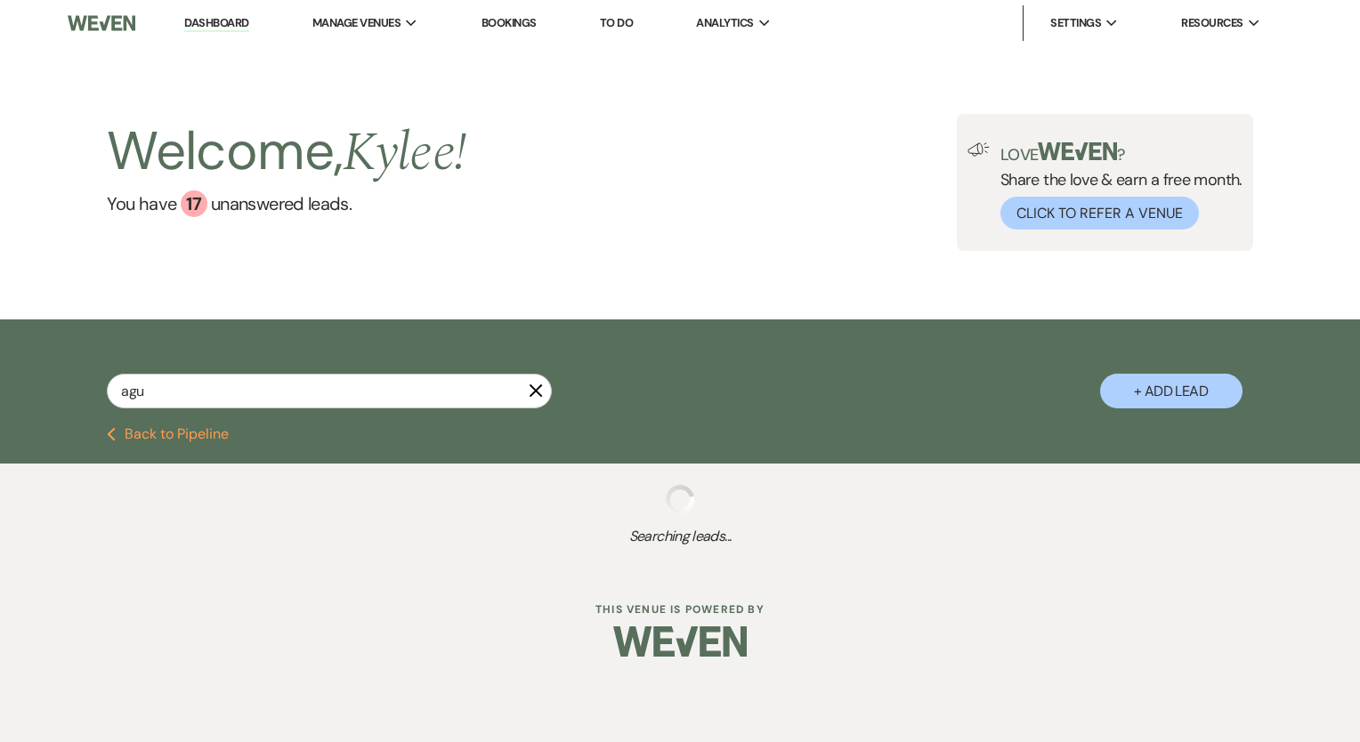
select select "8"
select select "1"
select select "8"
select select "4"
select select "8"
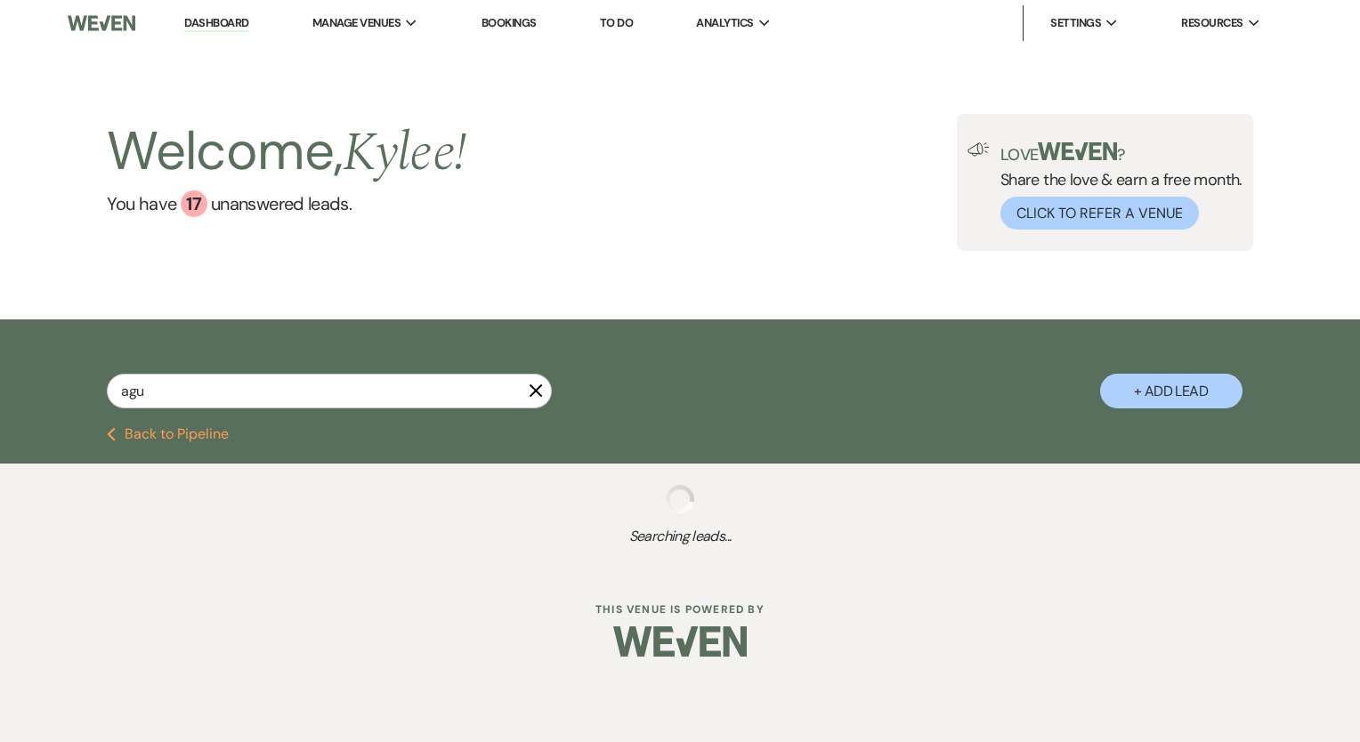
select select "1"
select select "8"
select select "1"
select select "8"
select select "1"
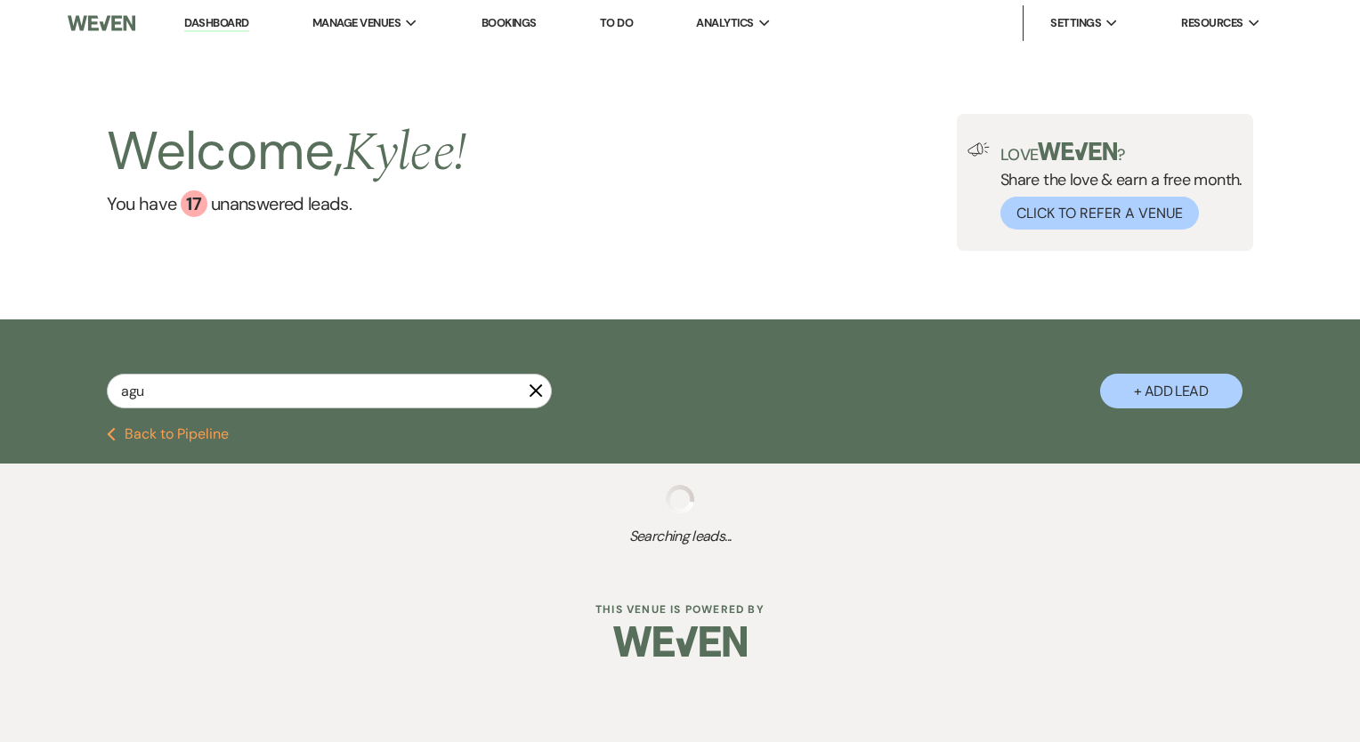
select select "8"
select select "1"
select select "8"
select select "5"
select select "8"
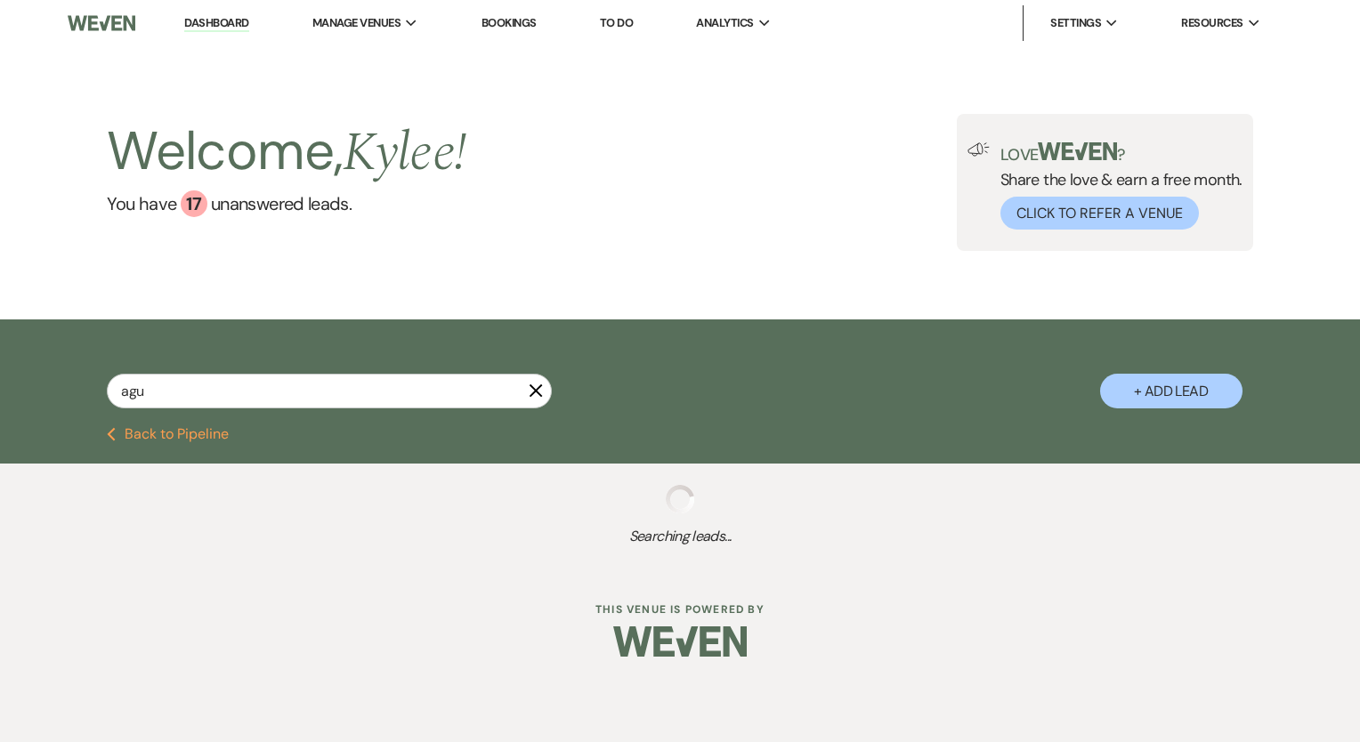
select select "1"
select select "8"
select select "1"
select select "8"
select select "1"
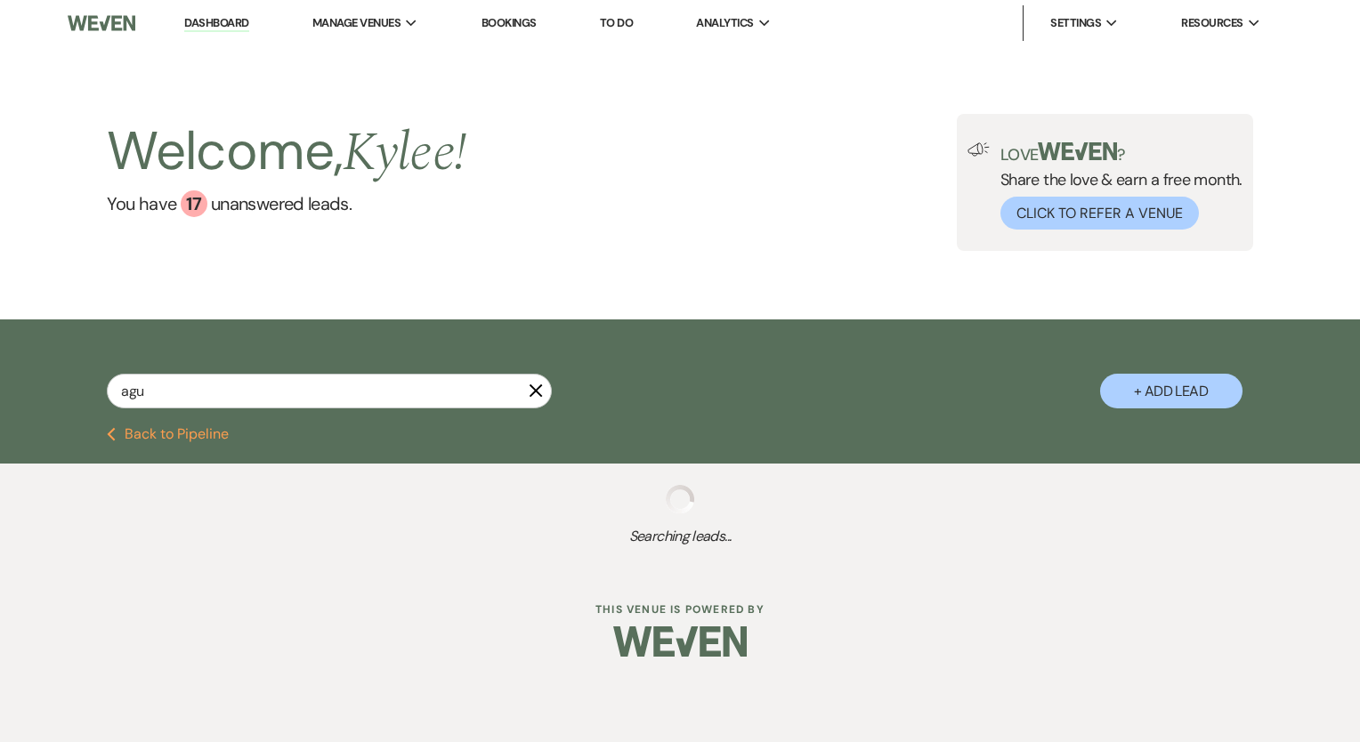
select select "8"
select select "5"
select select "8"
select select "5"
select select "8"
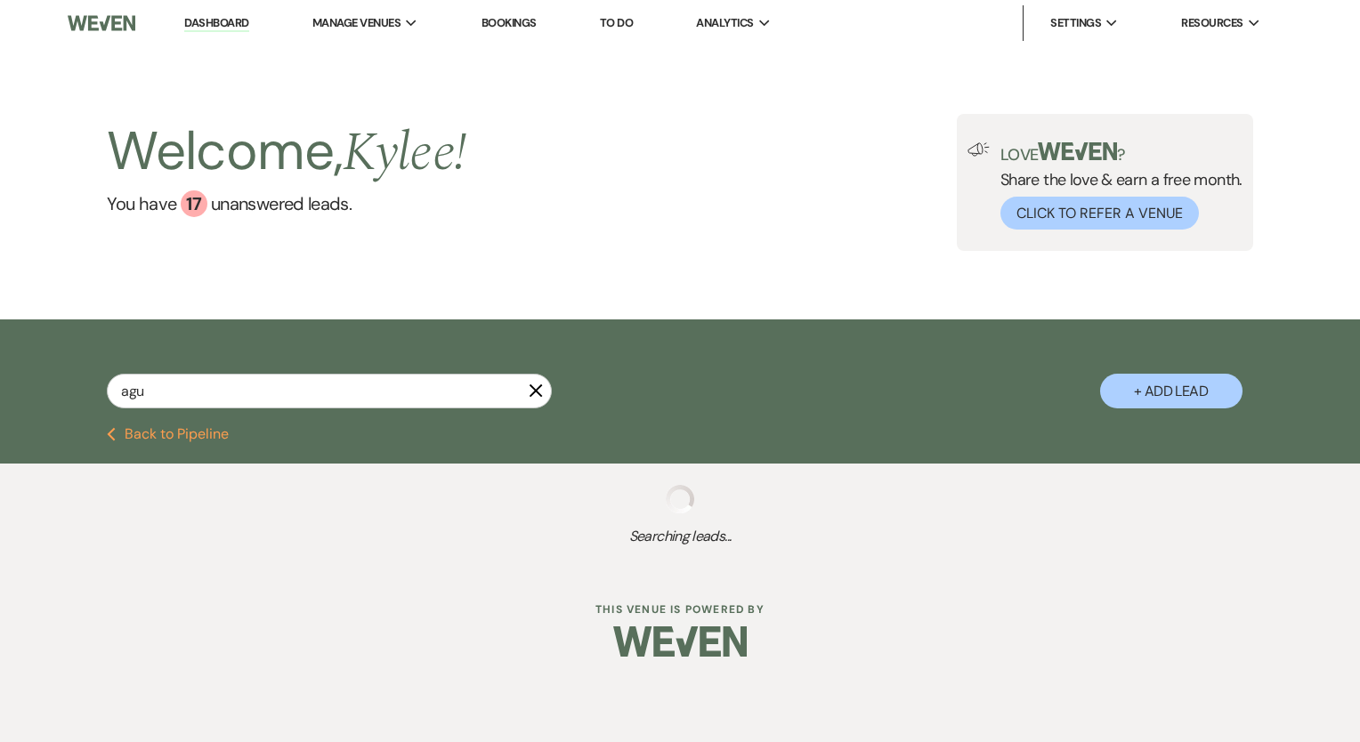
select select "5"
select select "8"
select select "5"
select select "8"
select select "6"
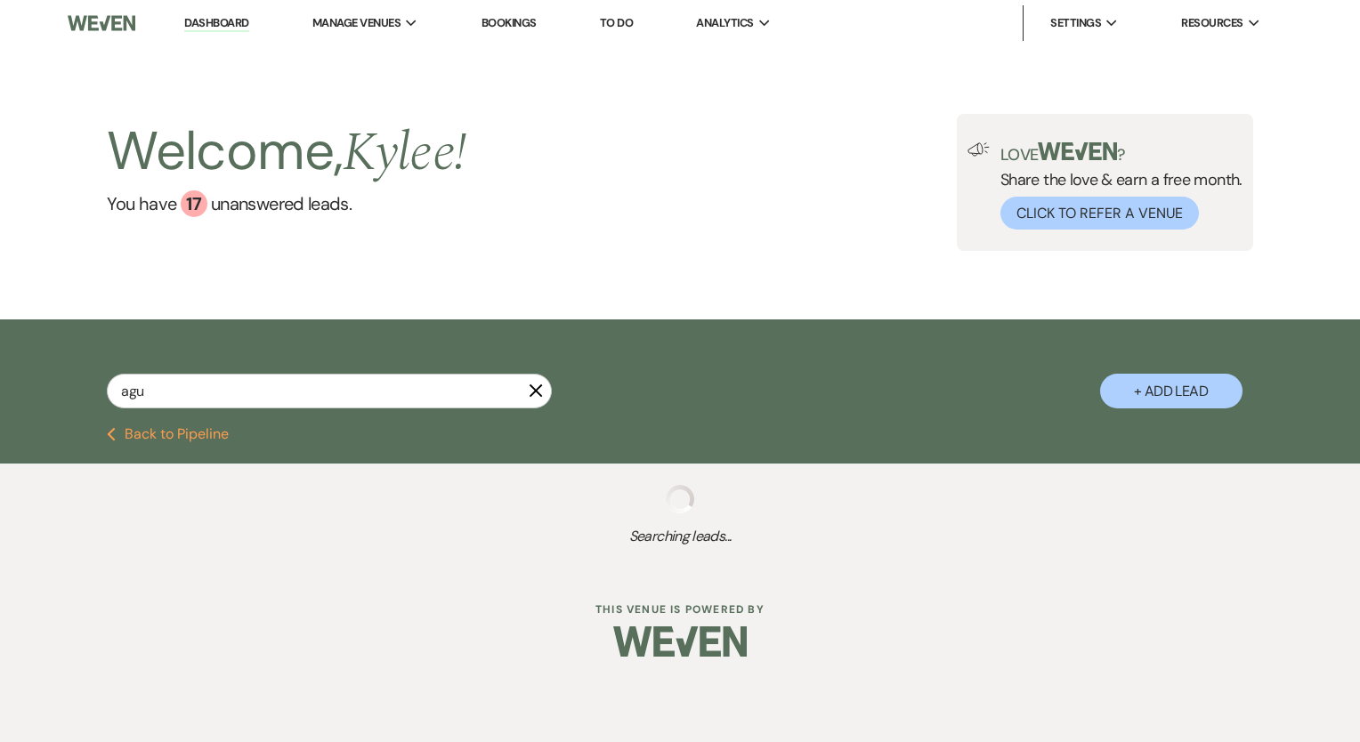
select select "8"
select select "6"
select select "8"
select select "5"
select select "8"
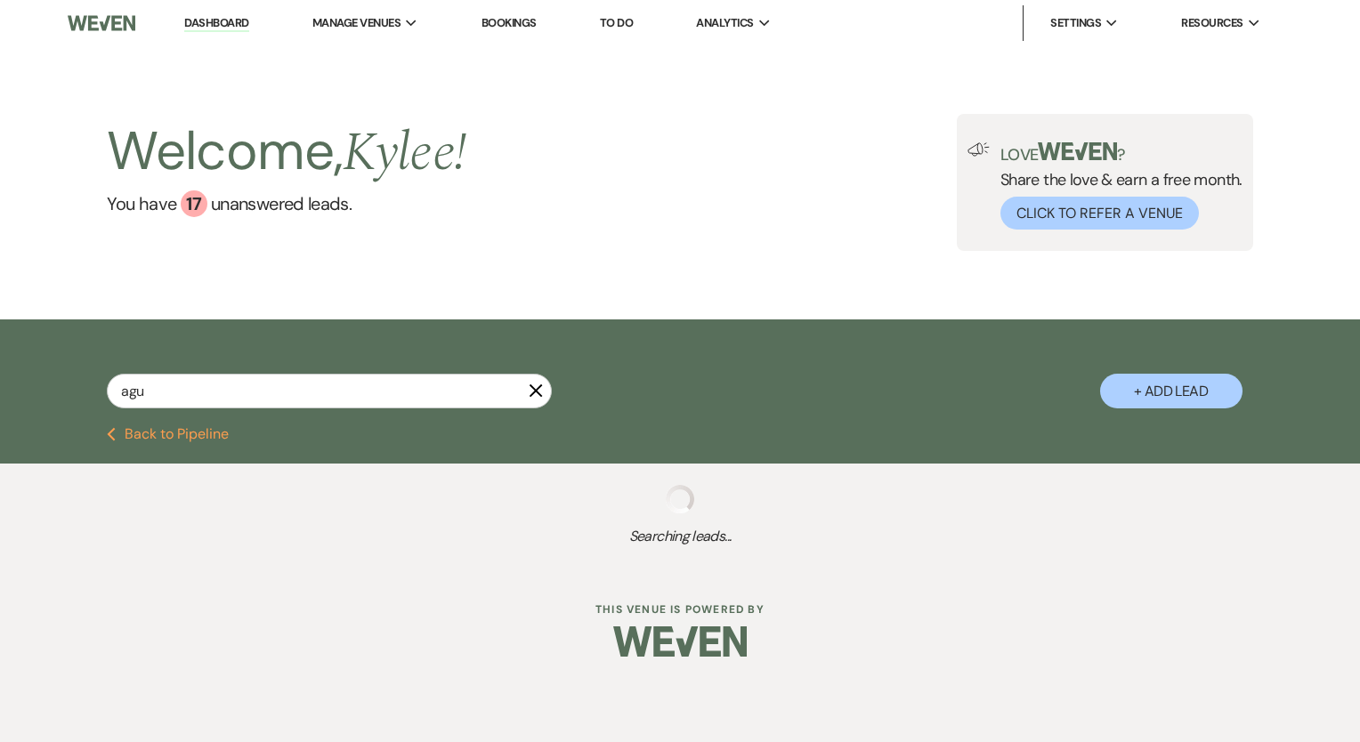
select select "1"
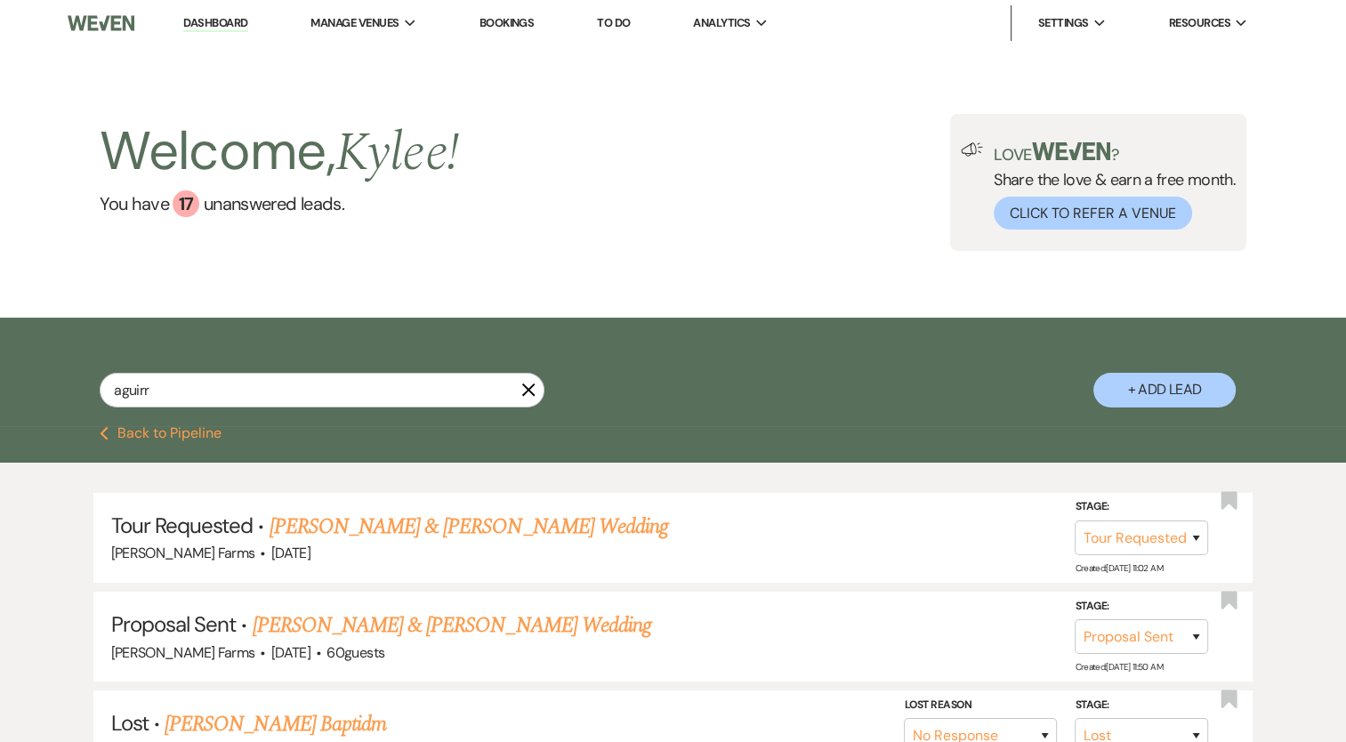
type input "[PERSON_NAME]"
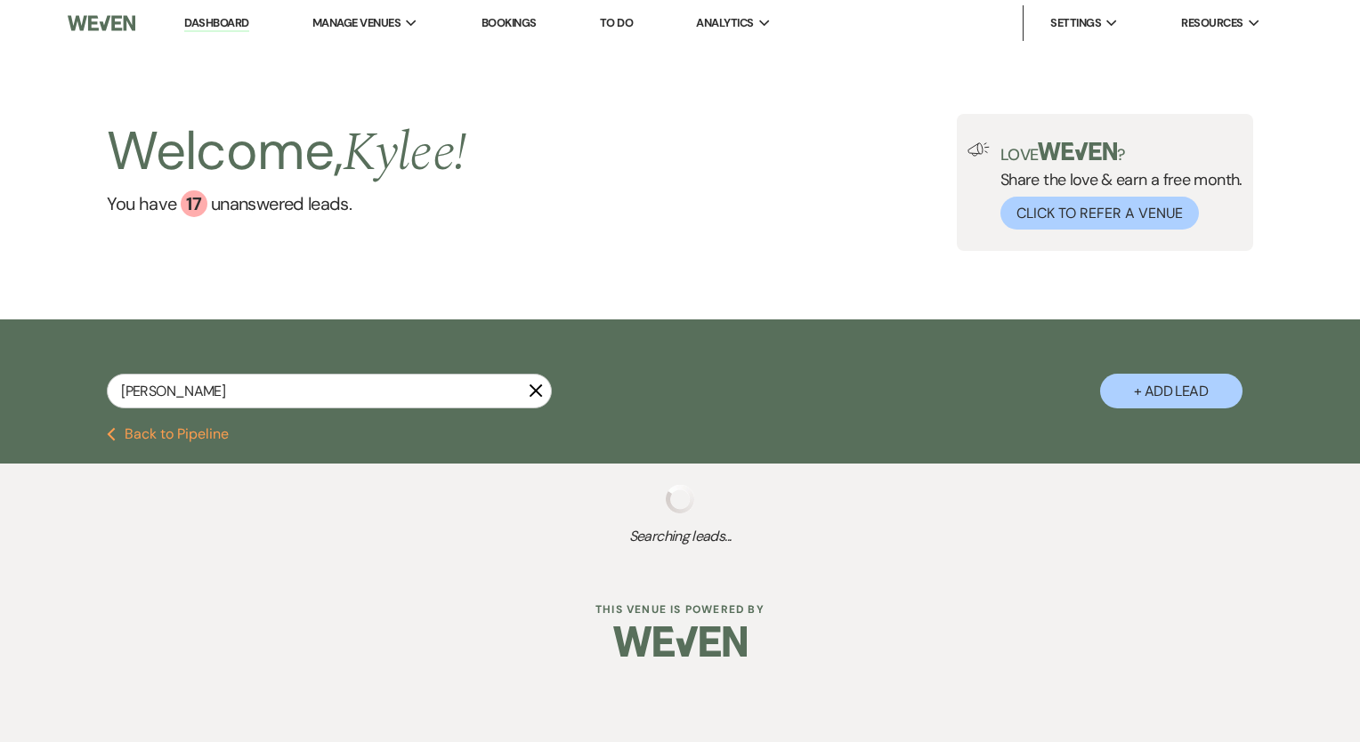
select select "8"
select select "7"
select select "8"
select select "5"
select select "8"
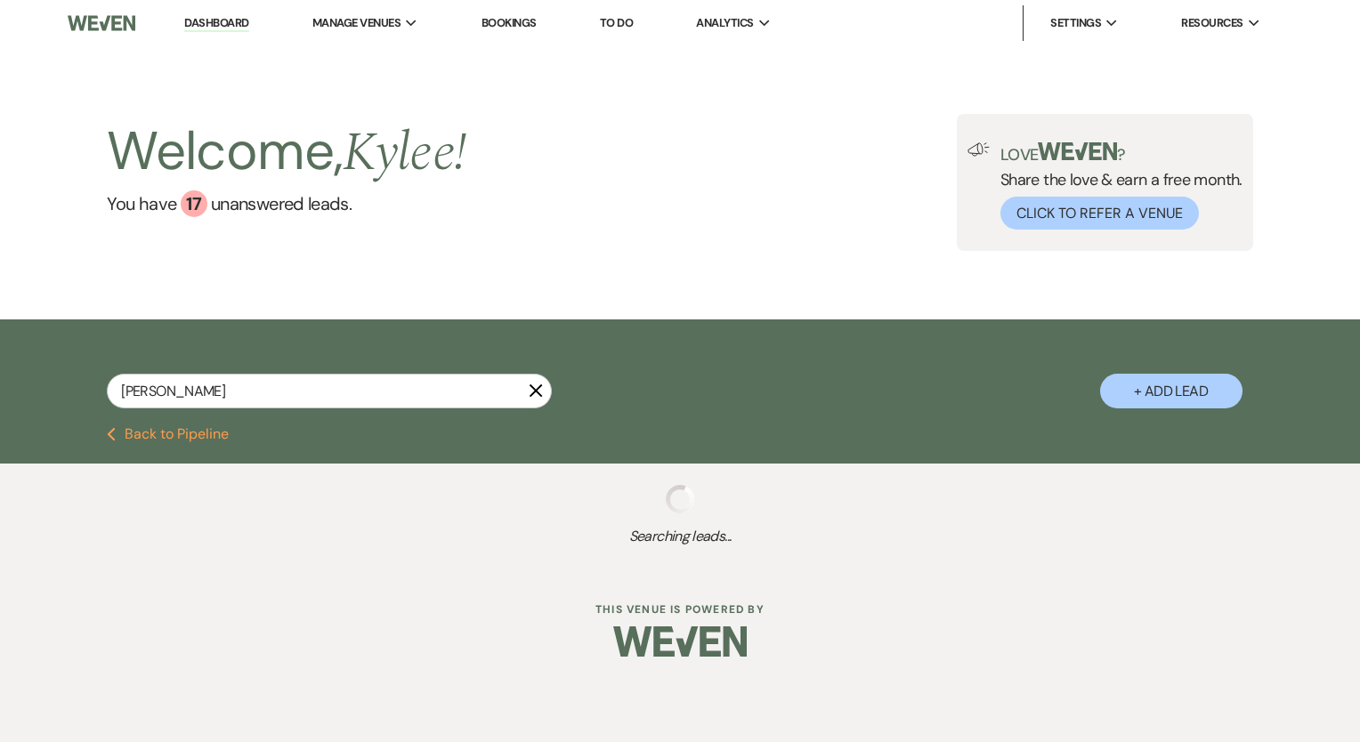
select select "1"
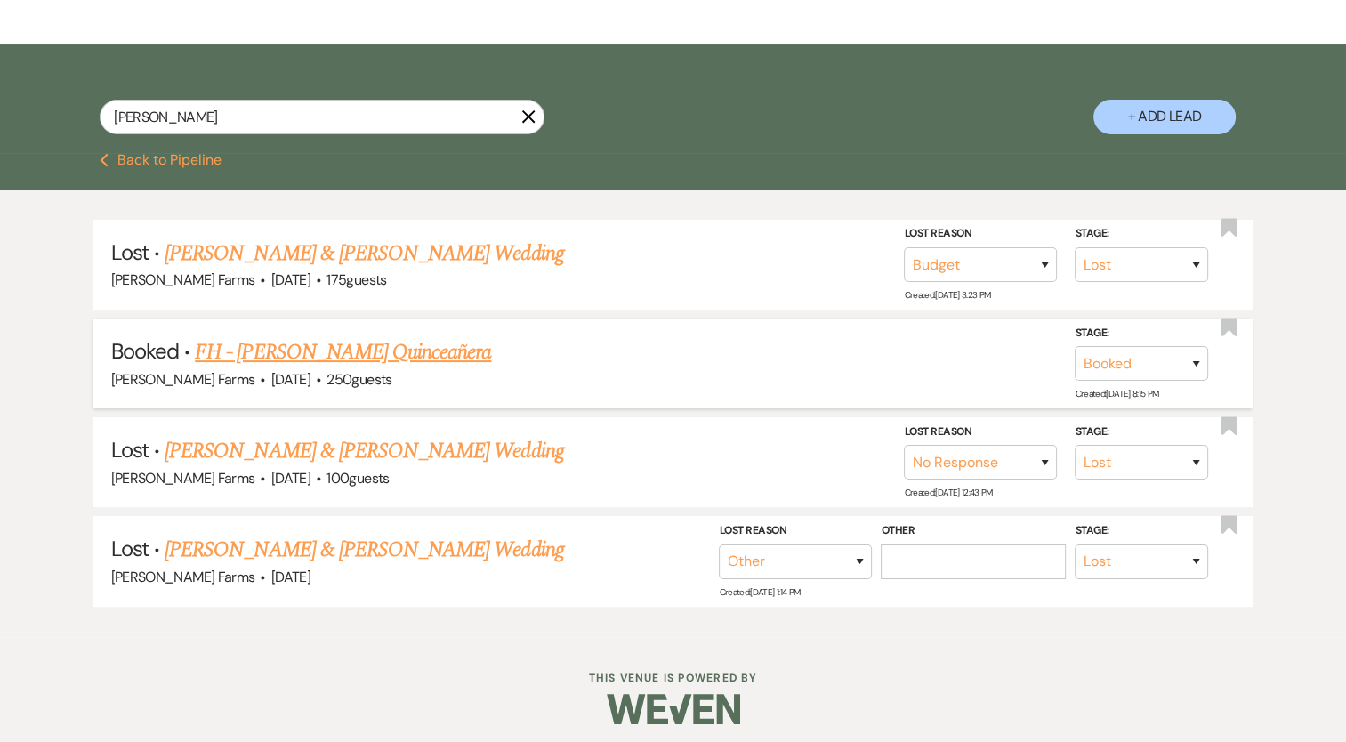
scroll to position [278, 0]
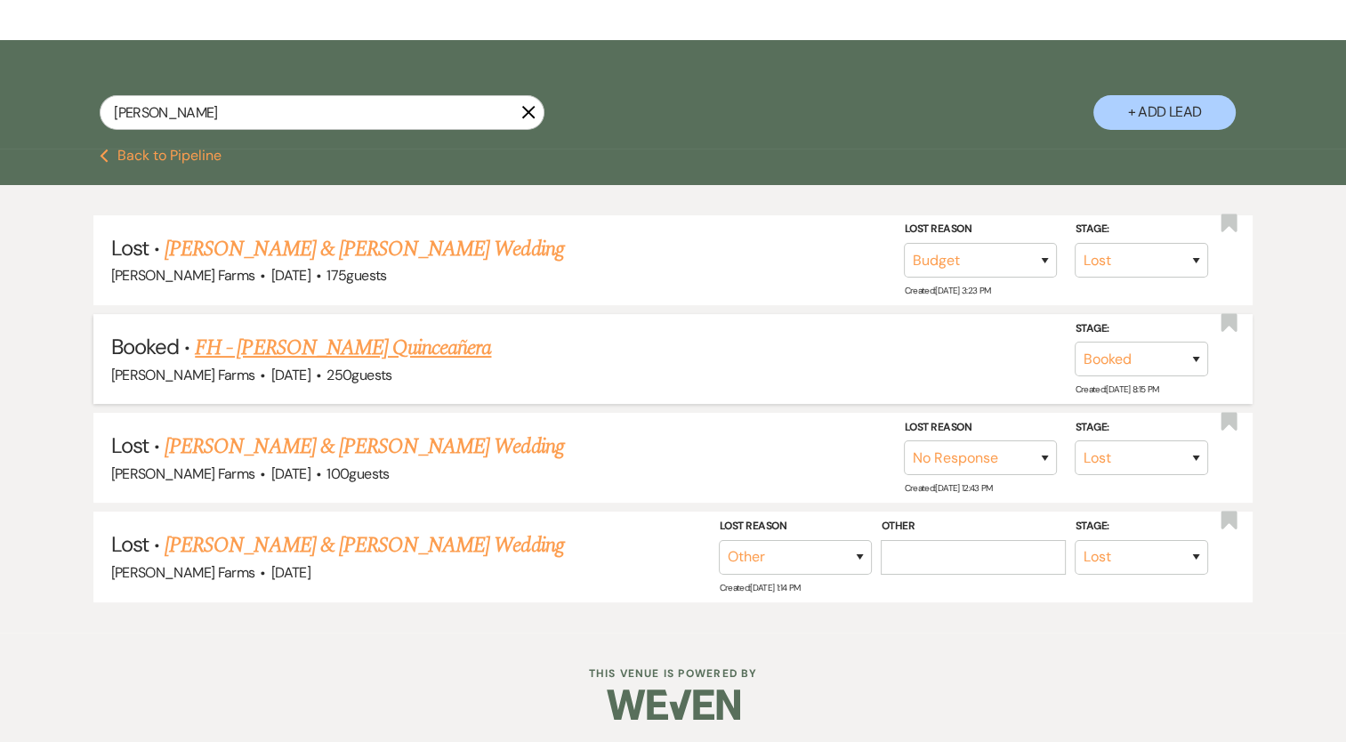
type input "[PERSON_NAME]"
click at [363, 342] on link "FH - [PERSON_NAME] Quinceañera" at bounding box center [343, 348] width 296 height 32
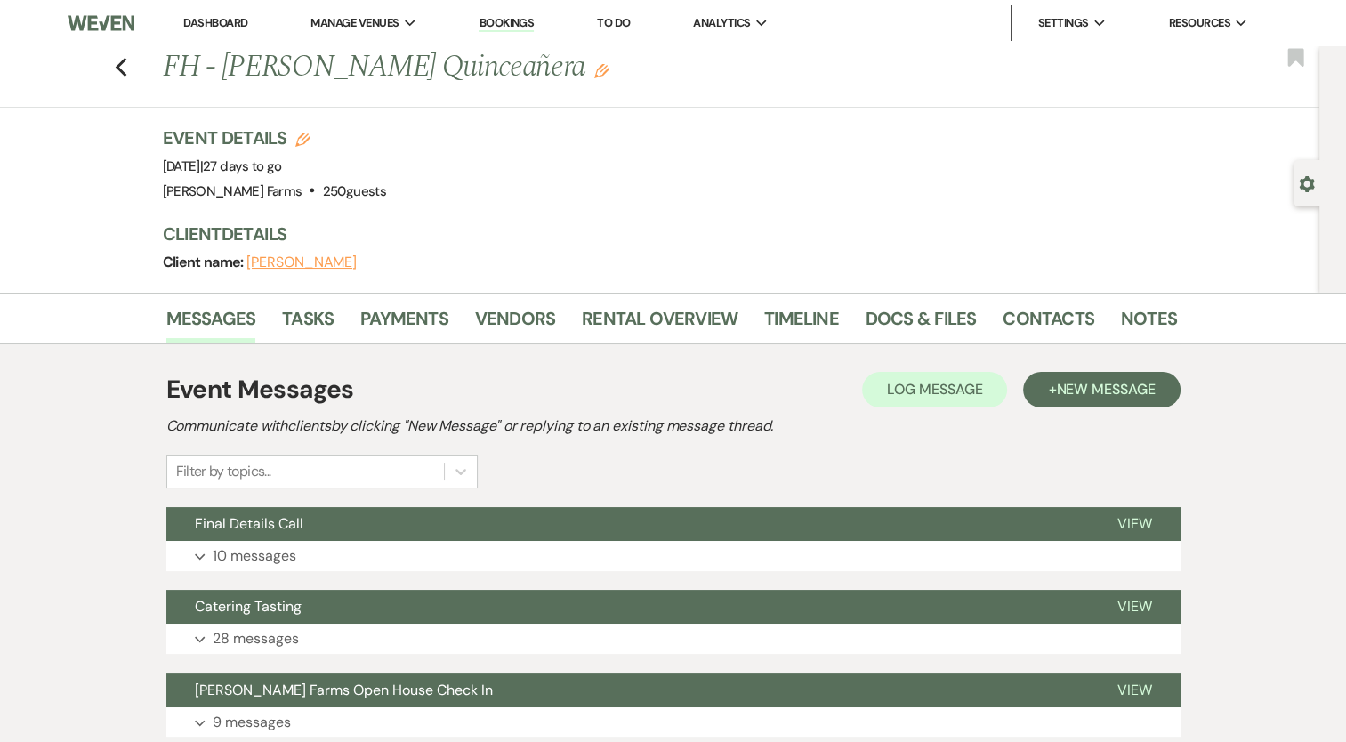
scroll to position [89, 0]
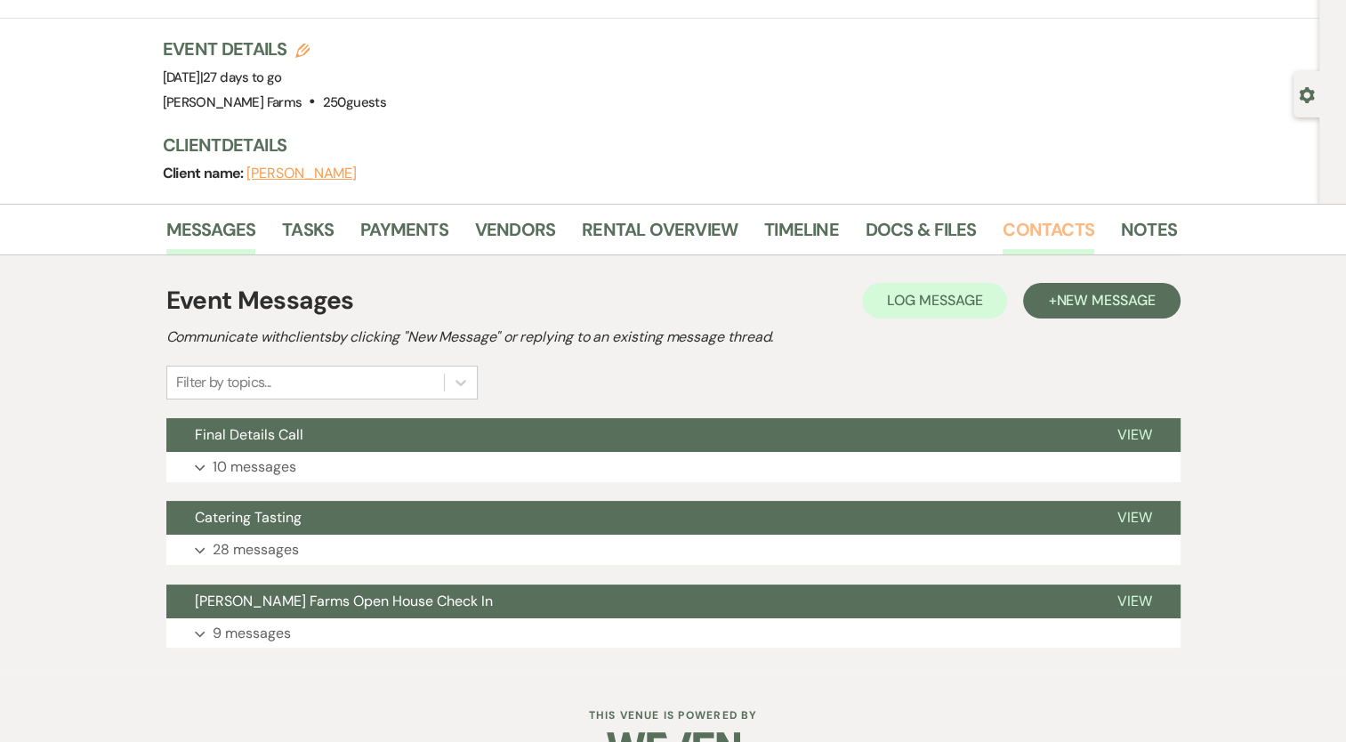
click at [1054, 230] on link "Contacts" at bounding box center [1049, 234] width 92 height 39
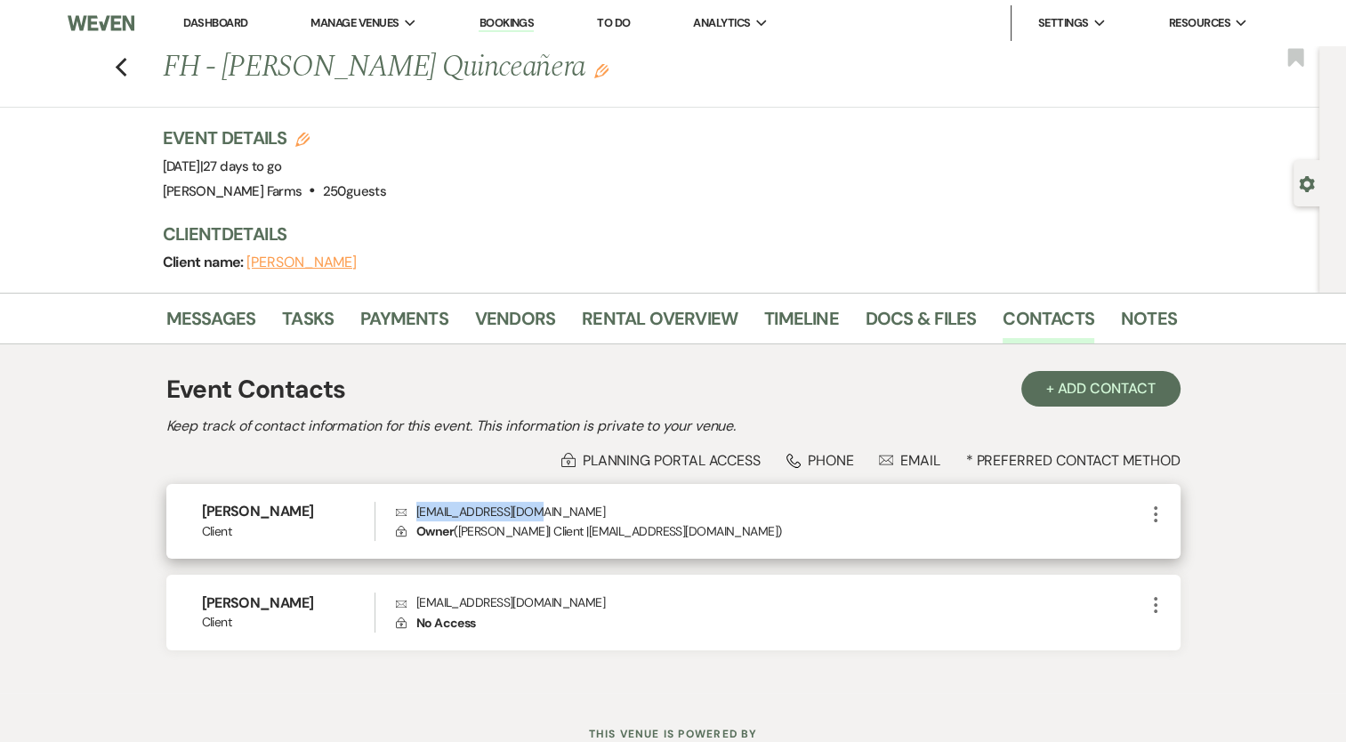
drag, startPoint x: 538, startPoint y: 511, endPoint x: 416, endPoint y: 510, distance: 121.9
click at [416, 510] on p "Envelope [EMAIL_ADDRESS][DOMAIN_NAME]" at bounding box center [770, 512] width 748 height 20
copy p "[EMAIL_ADDRESS][DOMAIN_NAME]"
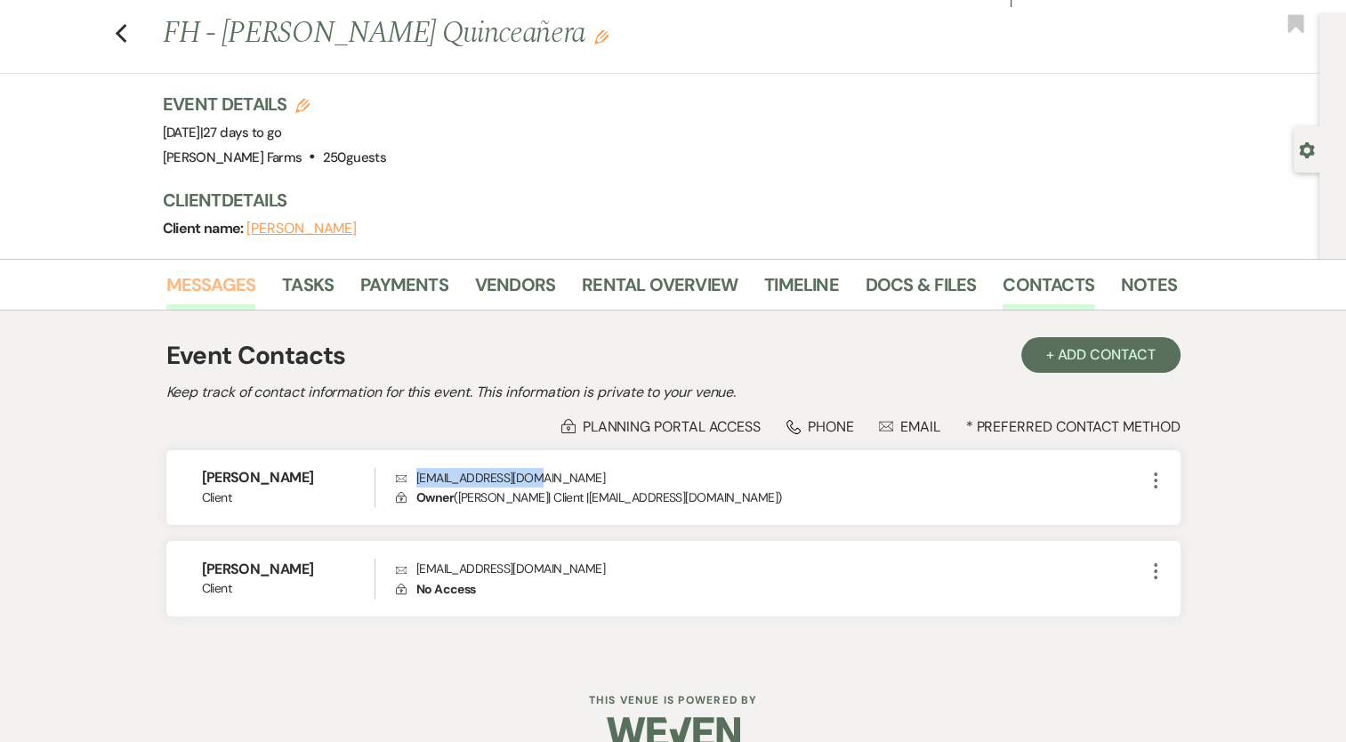
scroll to position [64, 0]
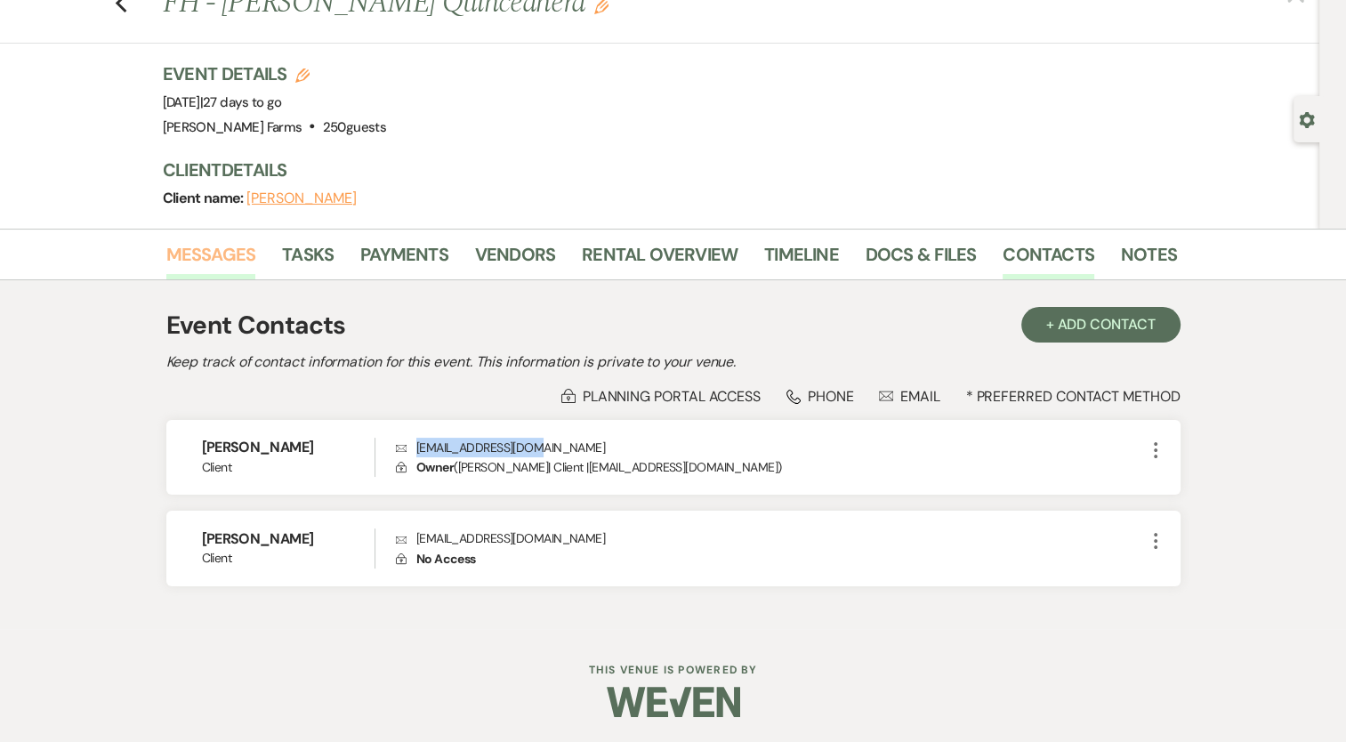
click at [203, 251] on link "Messages" at bounding box center [211, 259] width 90 height 39
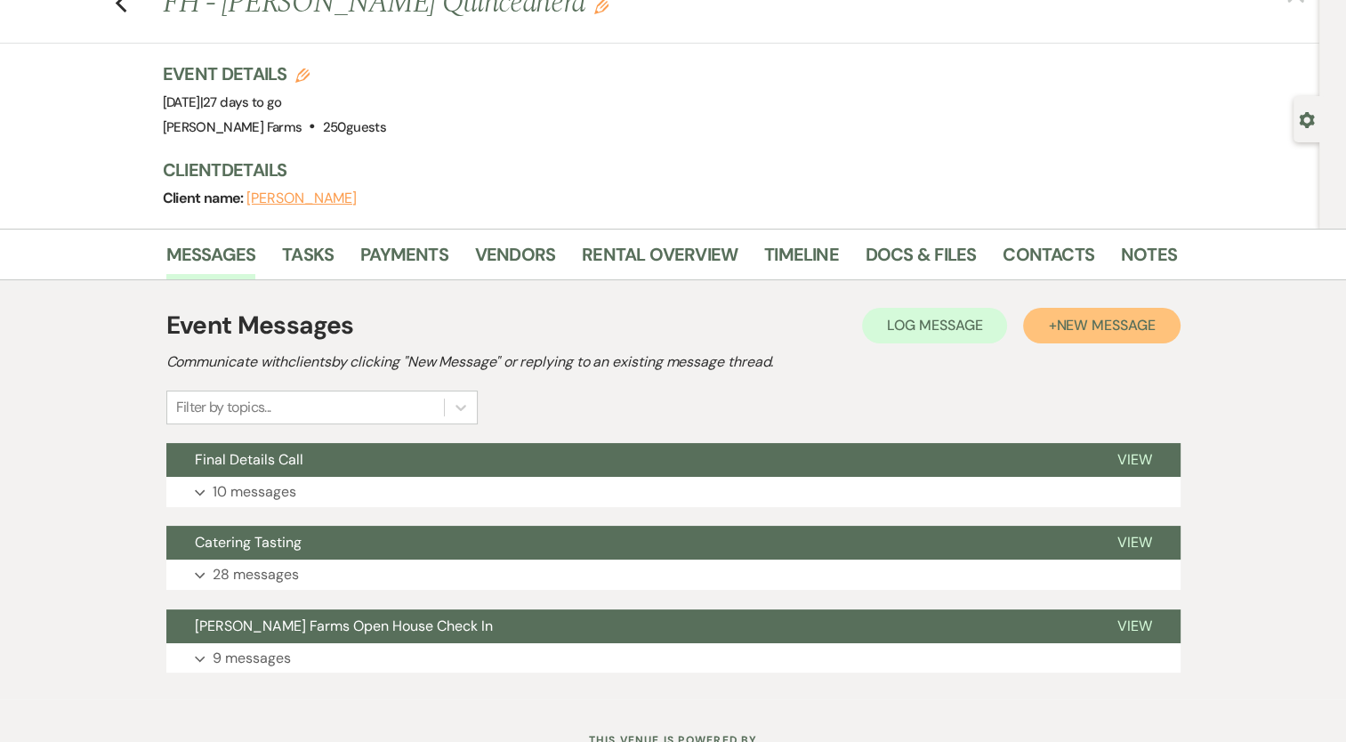
click at [1114, 311] on button "+ New Message" at bounding box center [1101, 326] width 157 height 36
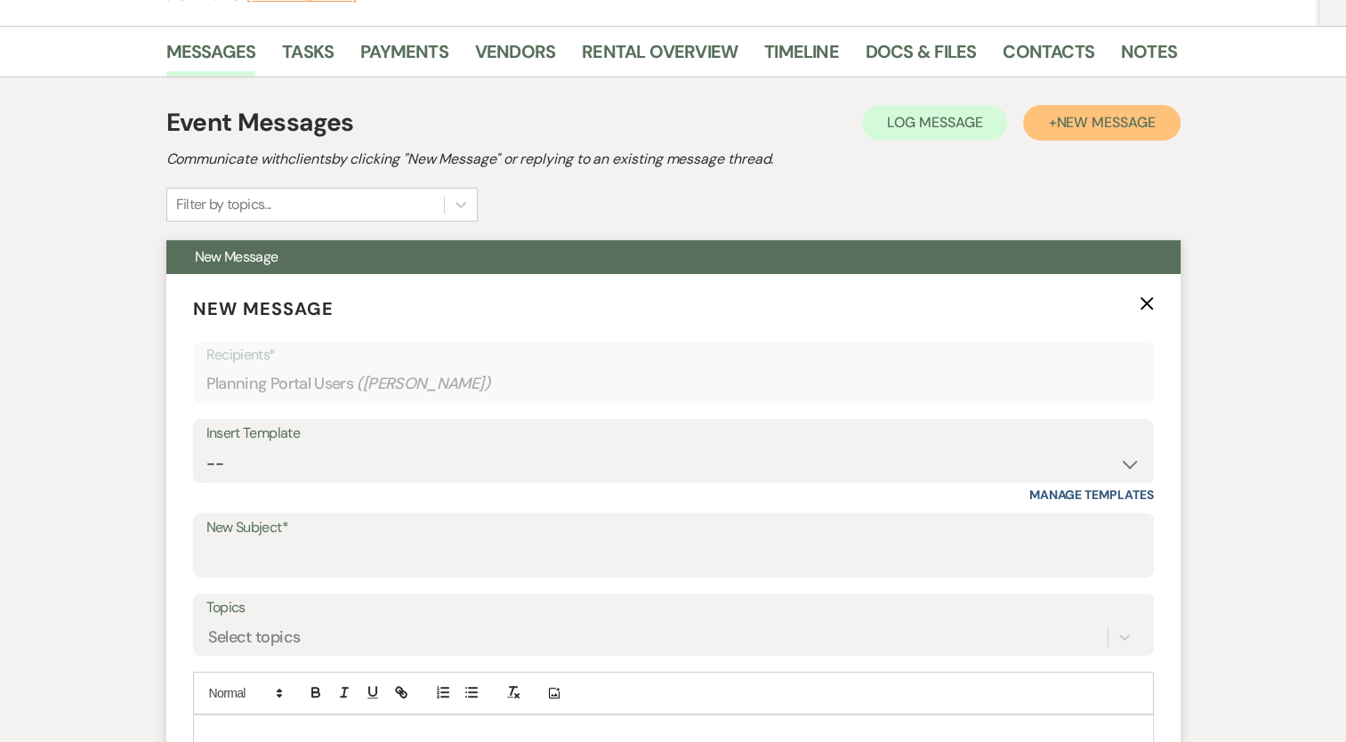
scroll to position [420, 0]
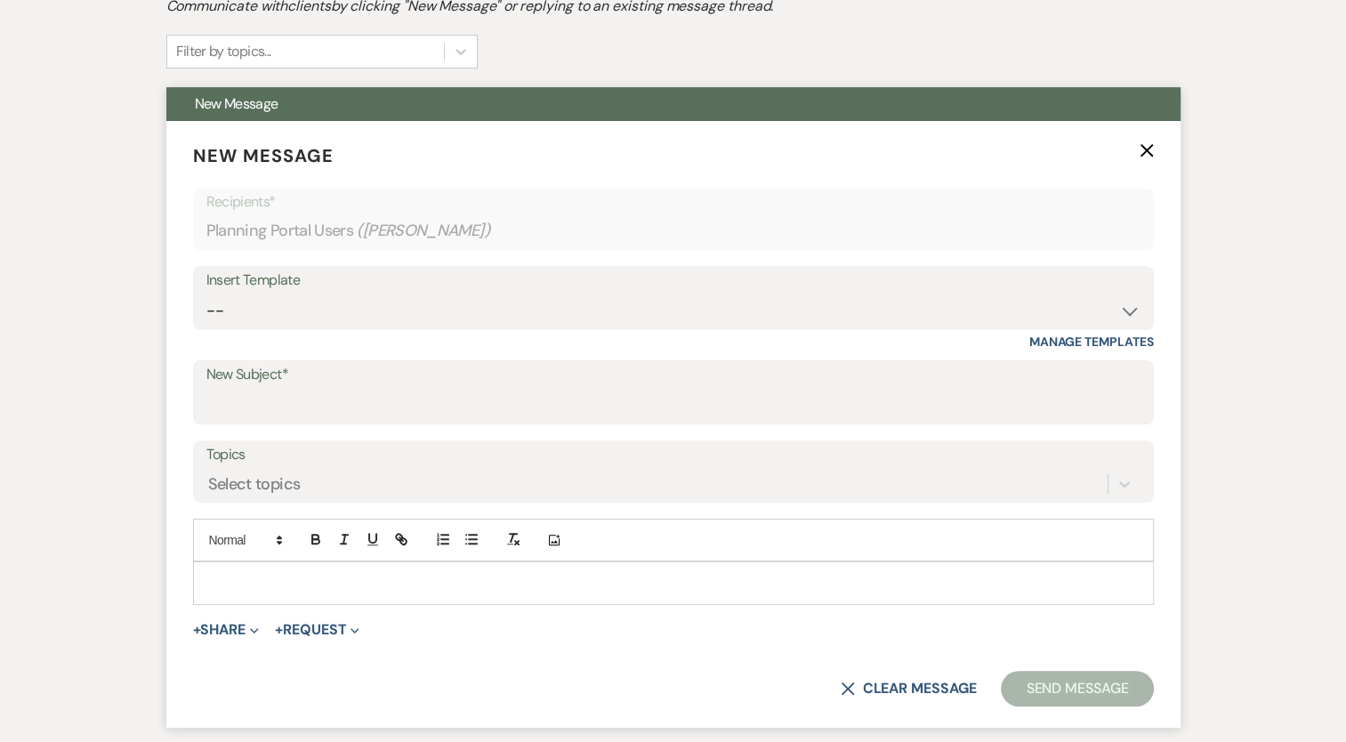
click at [249, 578] on p at bounding box center [673, 583] width 932 height 20
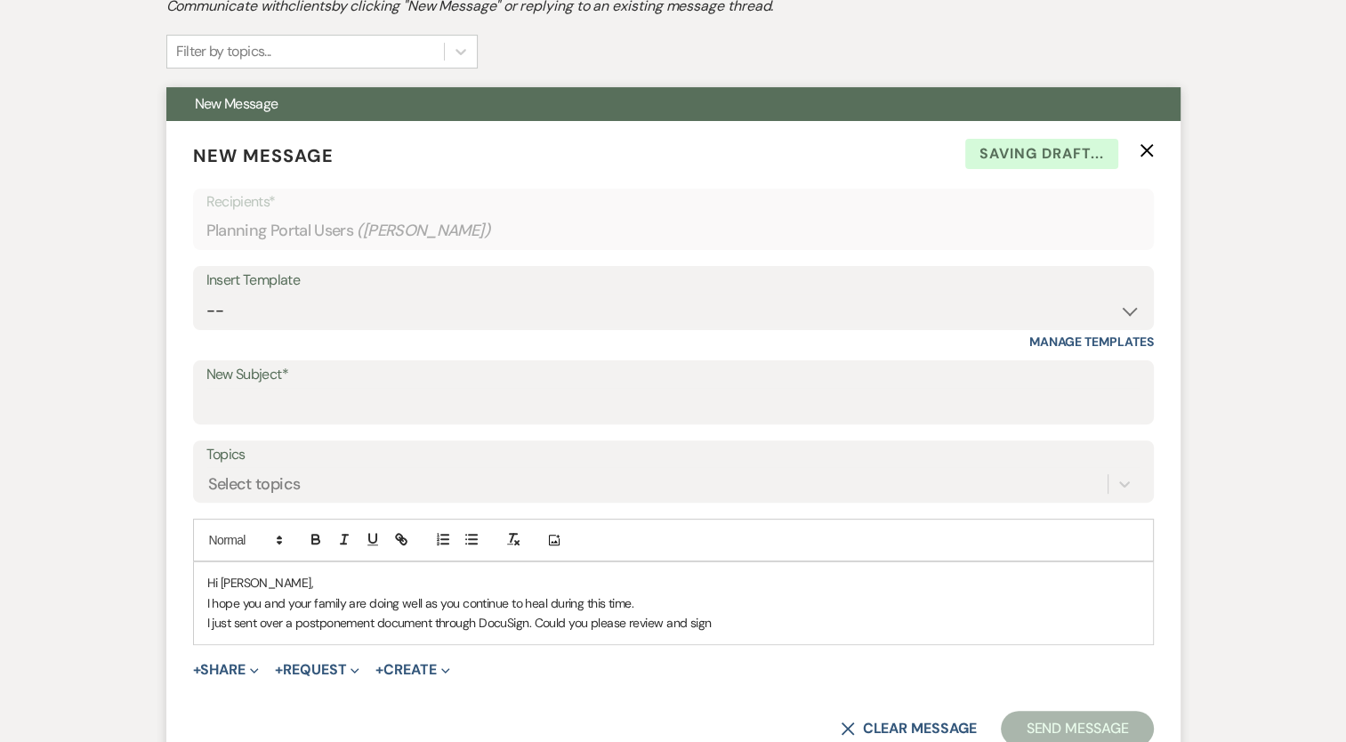
click at [740, 620] on p "I just sent over a postponement document through DocuSign. Could you please rev…" at bounding box center [673, 623] width 932 height 20
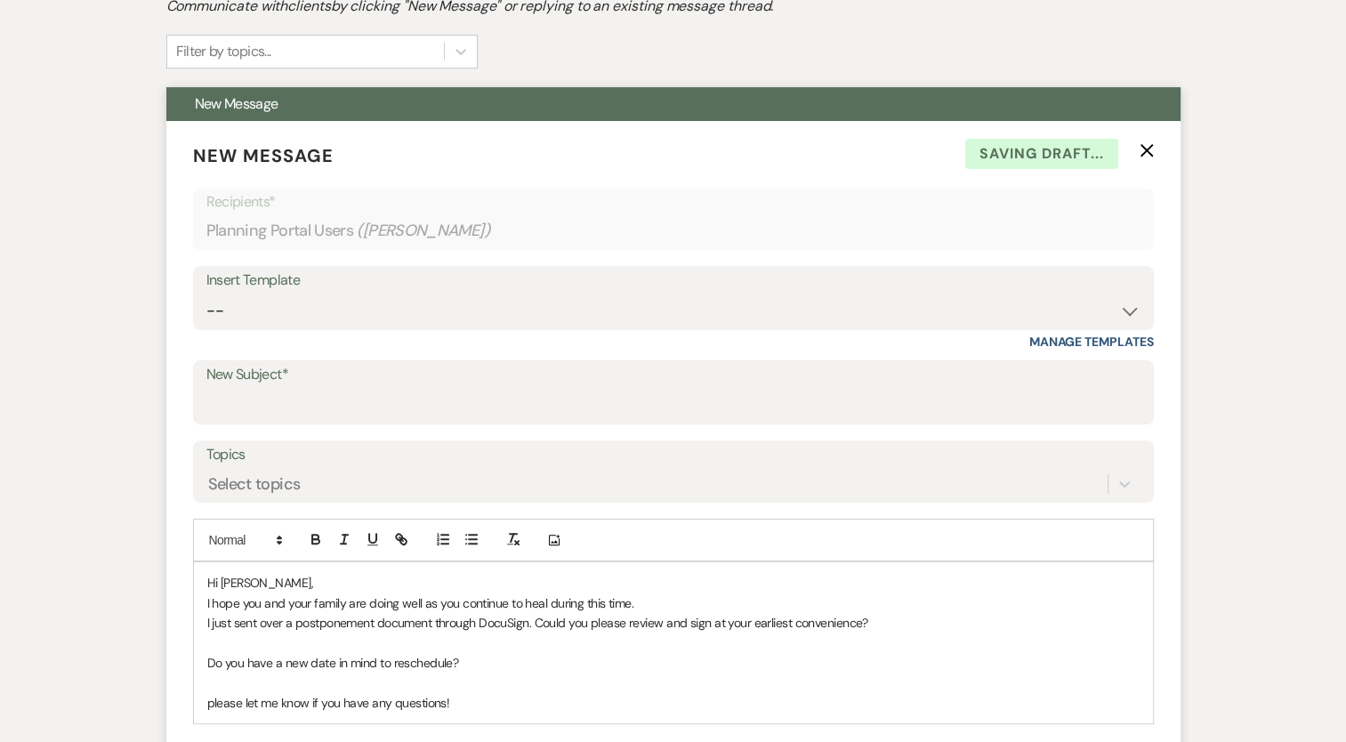
click at [498, 714] on div "Hi [PERSON_NAME], I hope you and your family are doing well as you continue to …" at bounding box center [673, 642] width 959 height 161
click at [499, 699] on p "please let me know if you have any questions!" at bounding box center [673, 703] width 932 height 20
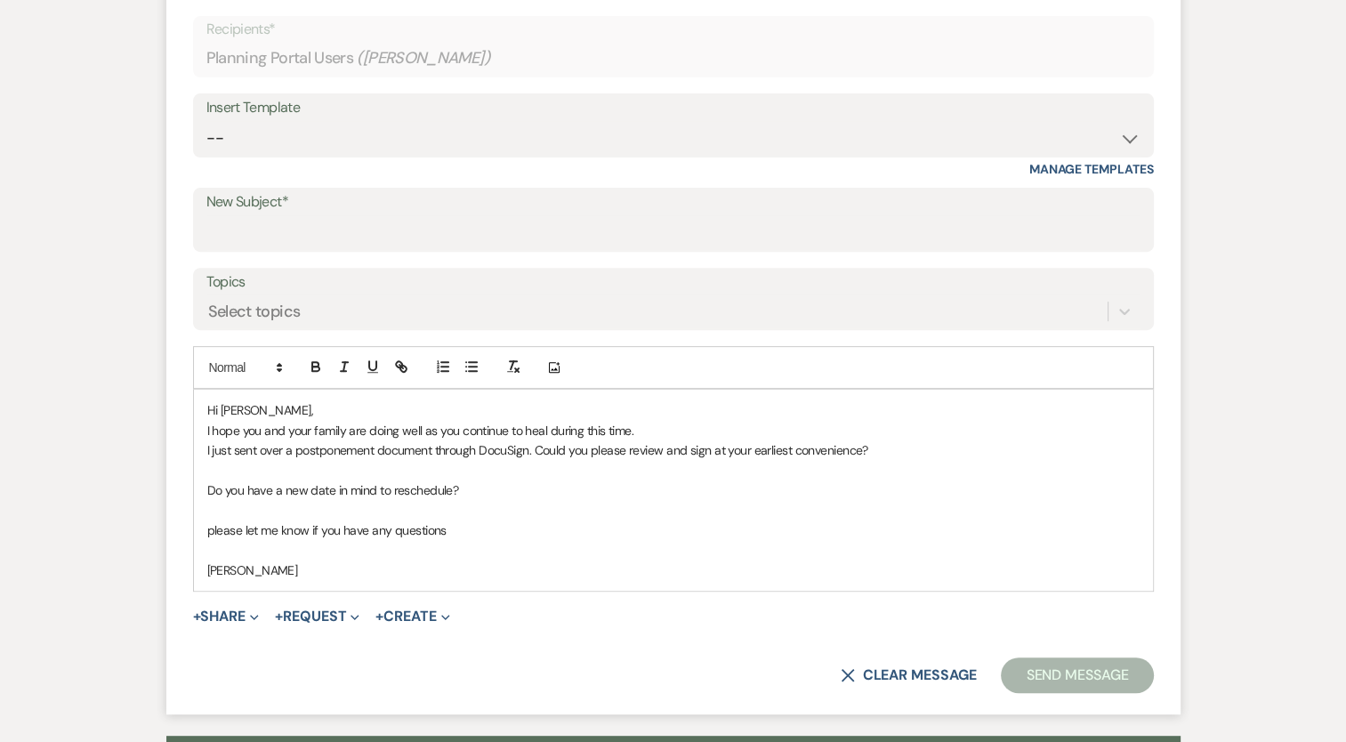
scroll to position [604, 0]
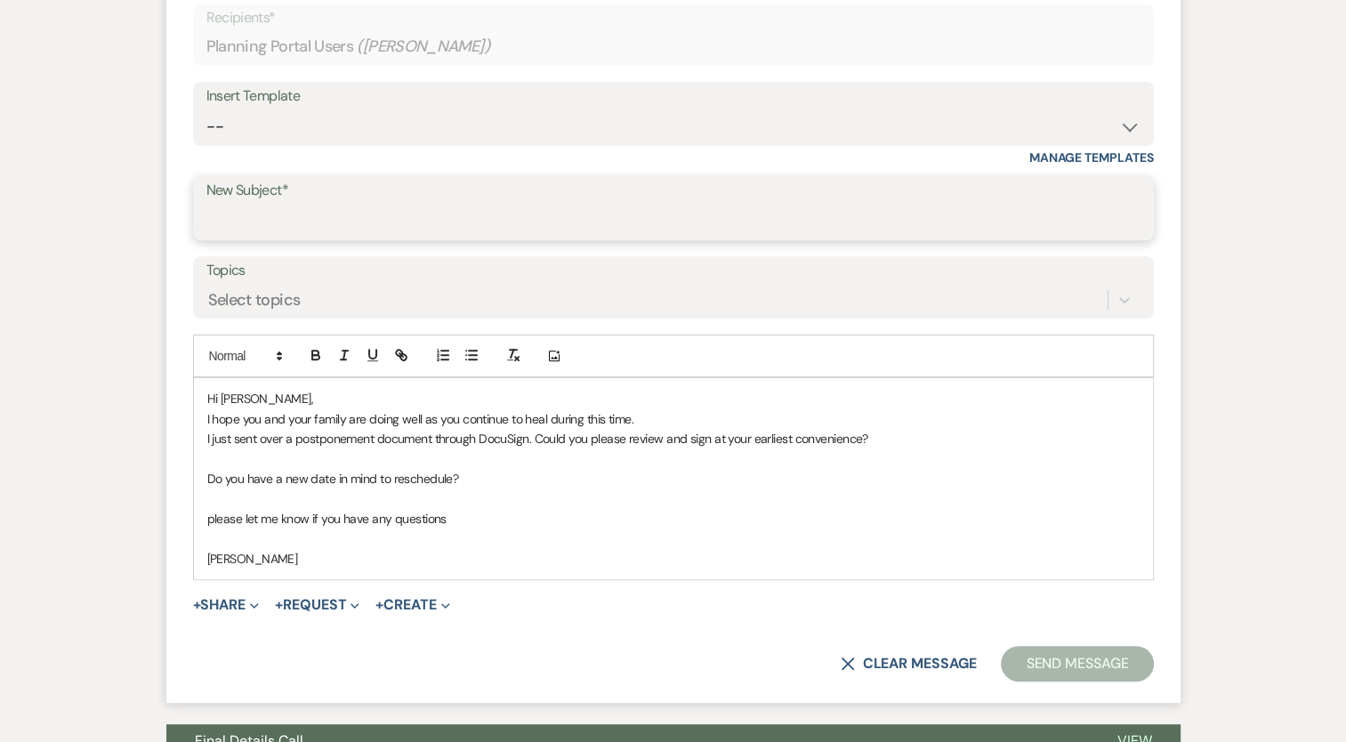
click at [388, 212] on input "New Subject*" at bounding box center [673, 221] width 934 height 35
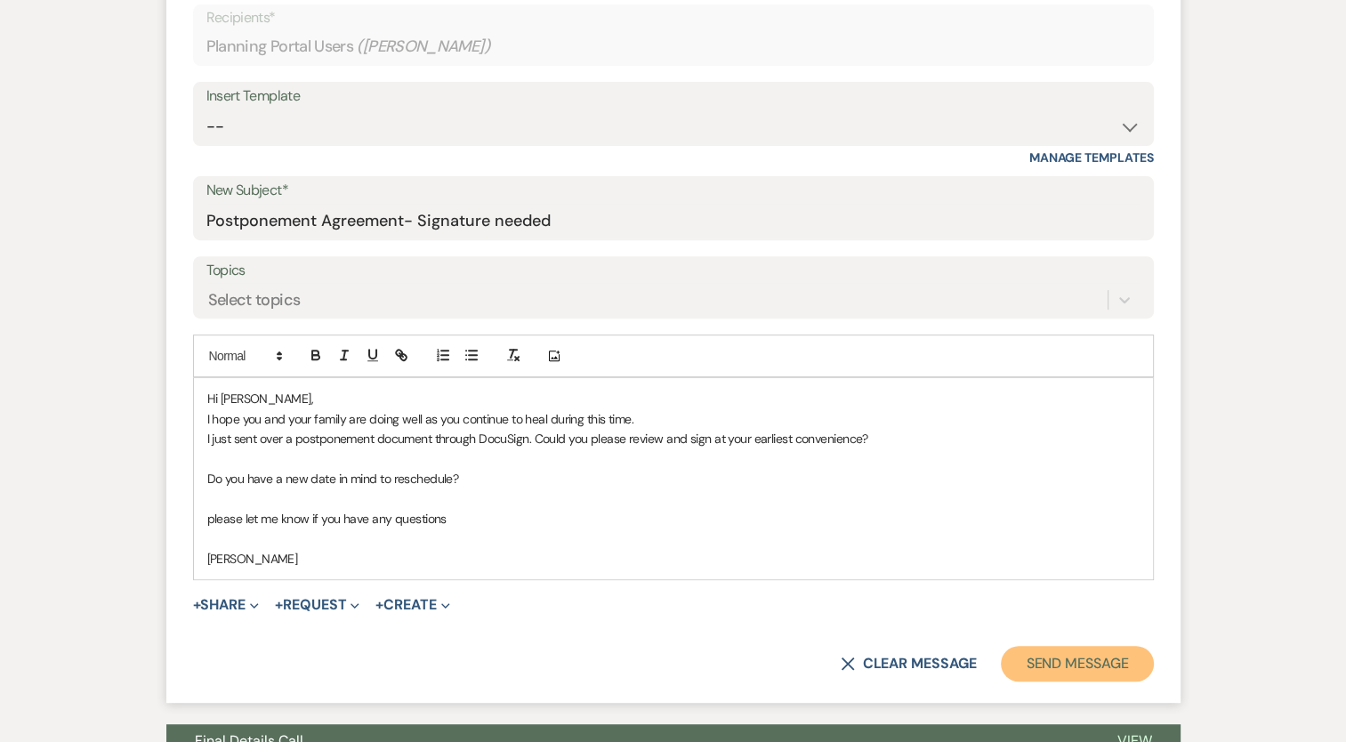
click at [1068, 658] on button "Send Message" at bounding box center [1077, 664] width 152 height 36
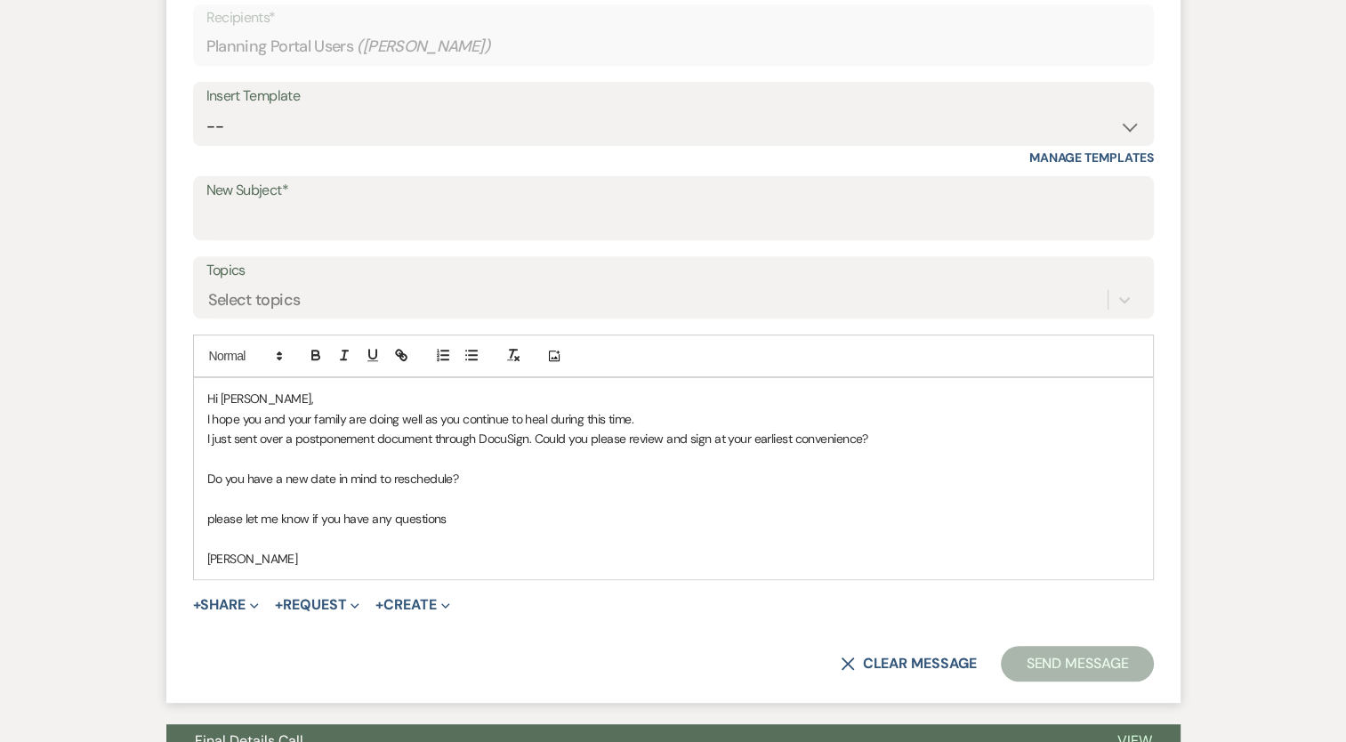
scroll to position [0, 0]
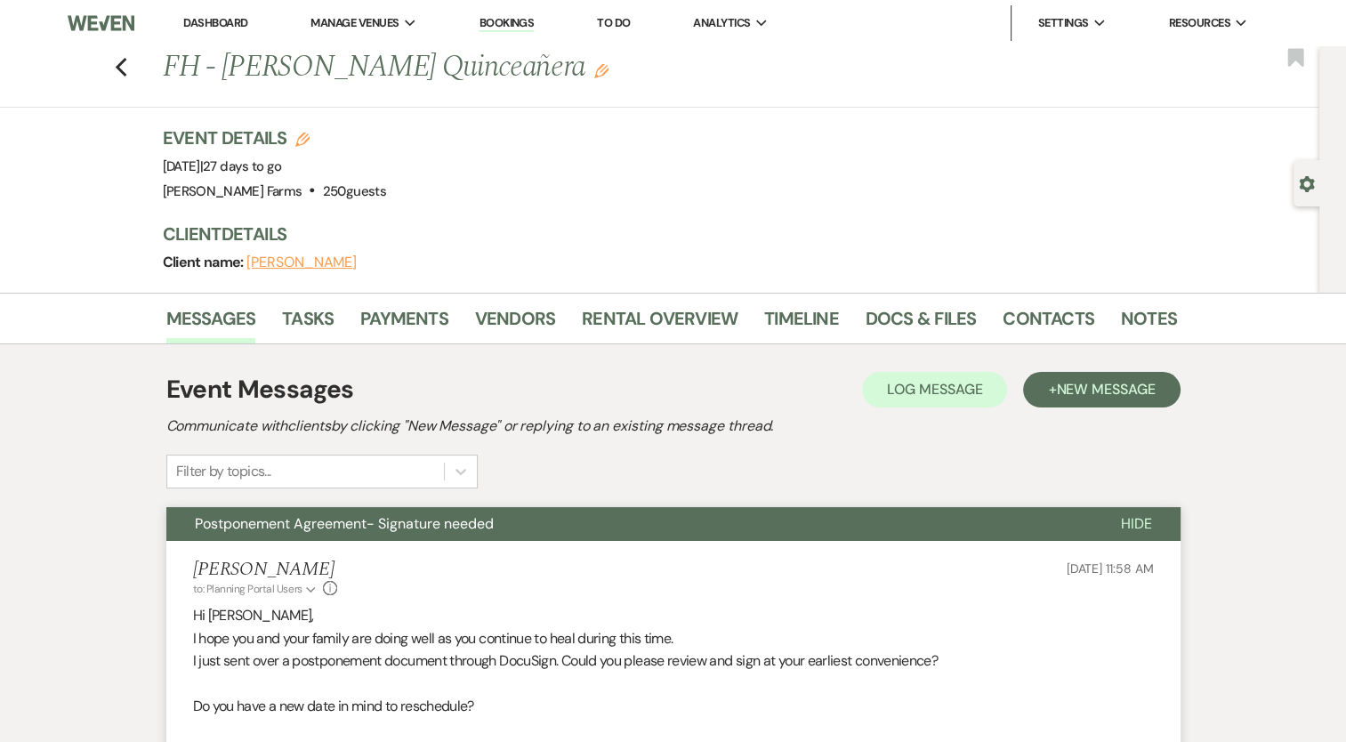
click at [139, 67] on div "Previous FH - [PERSON_NAME] Quinceañera Edit Bookmark" at bounding box center [655, 76] width 1328 height 61
click at [125, 64] on use "button" at bounding box center [121, 68] width 12 height 20
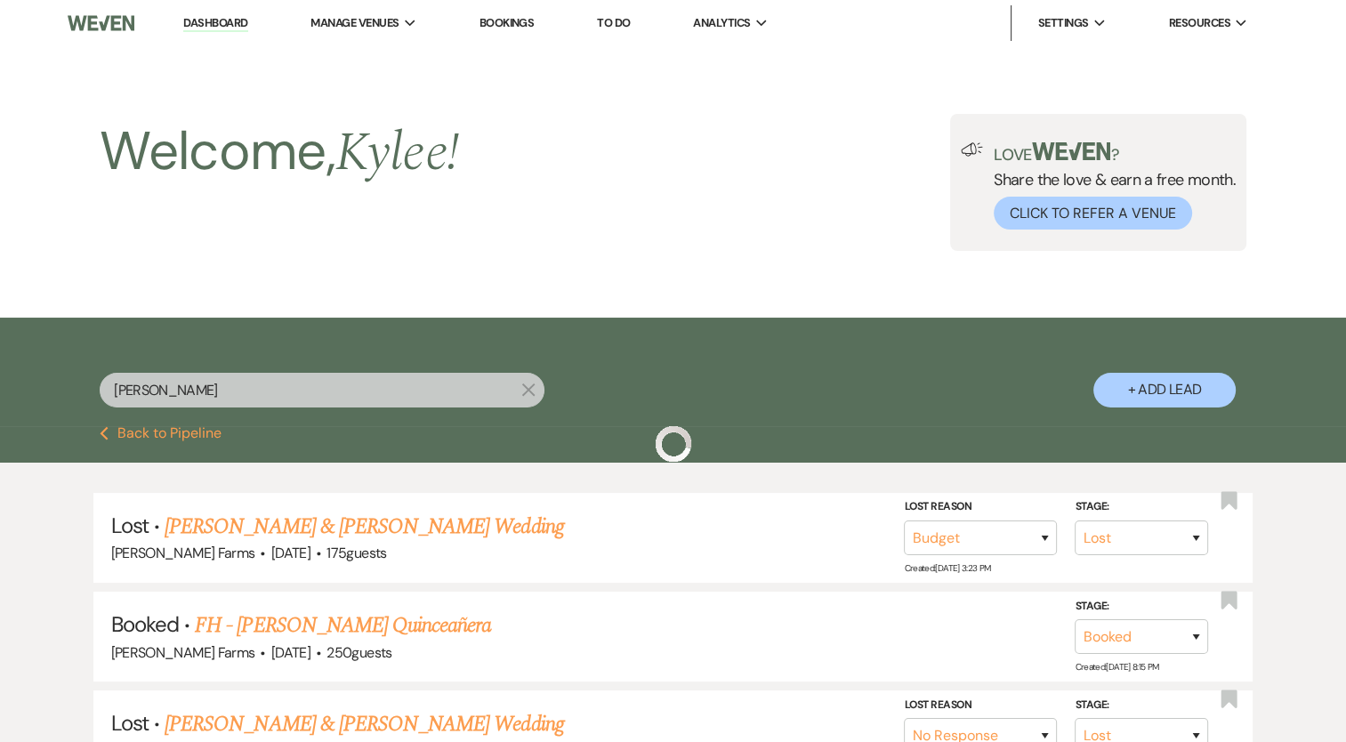
scroll to position [278, 0]
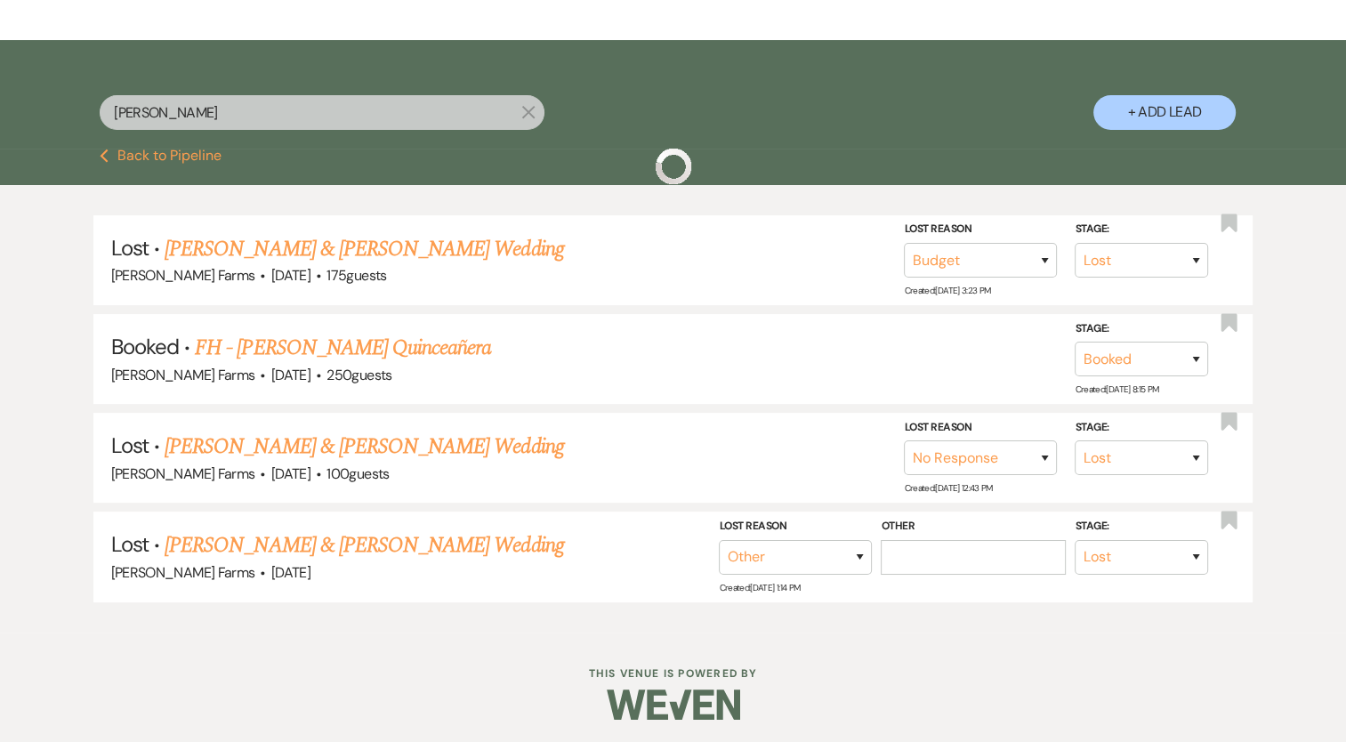
click at [214, 110] on input "[PERSON_NAME]" at bounding box center [322, 112] width 445 height 35
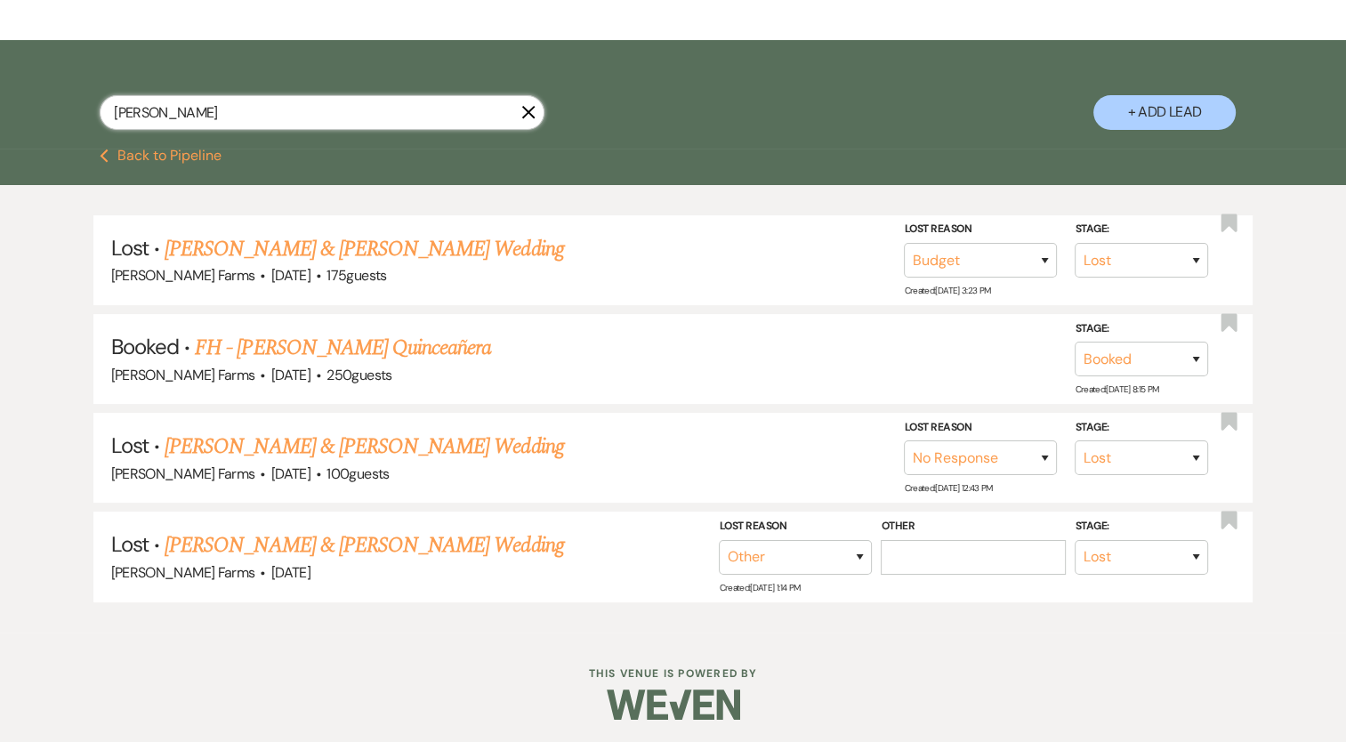
click at [214, 110] on input "[PERSON_NAME]" at bounding box center [322, 112] width 445 height 35
paste input "[PERSON_NAME]"
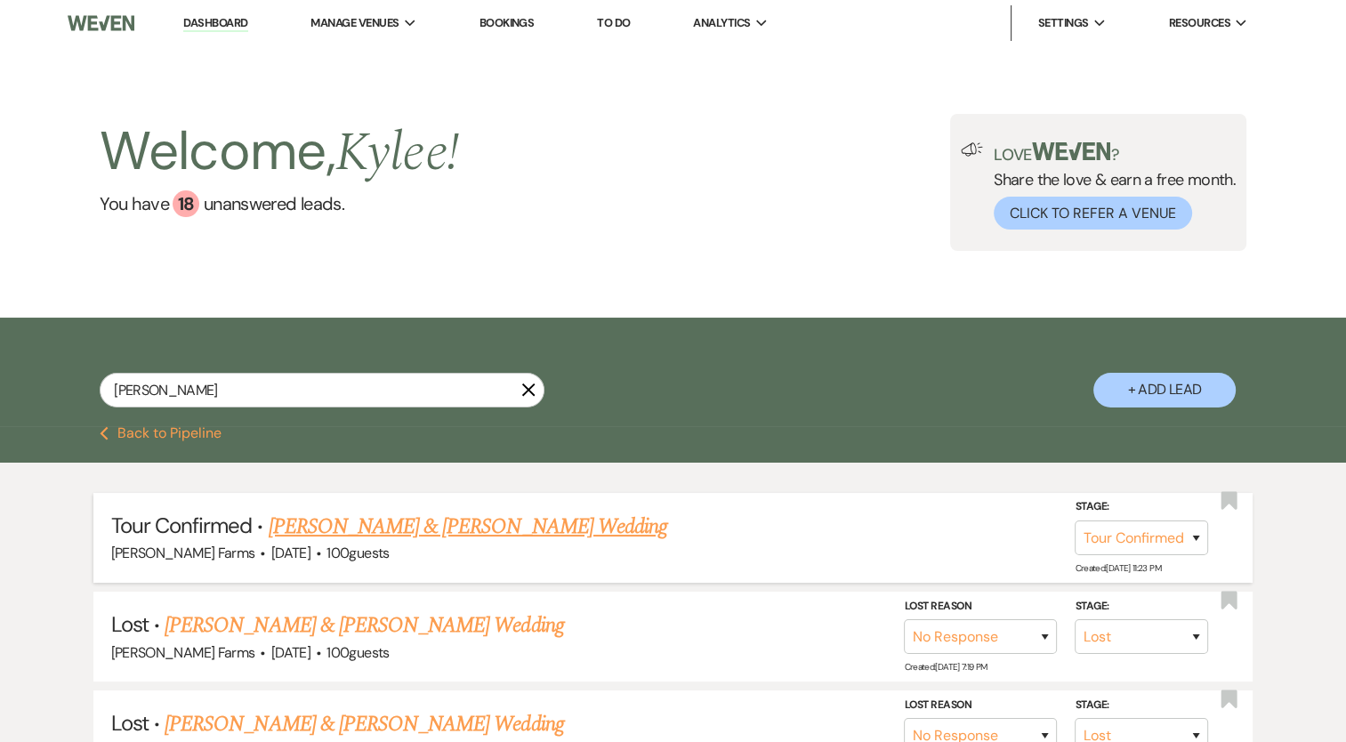
click at [392, 528] on link "[PERSON_NAME] & [PERSON_NAME] Wedding" at bounding box center [468, 527] width 399 height 32
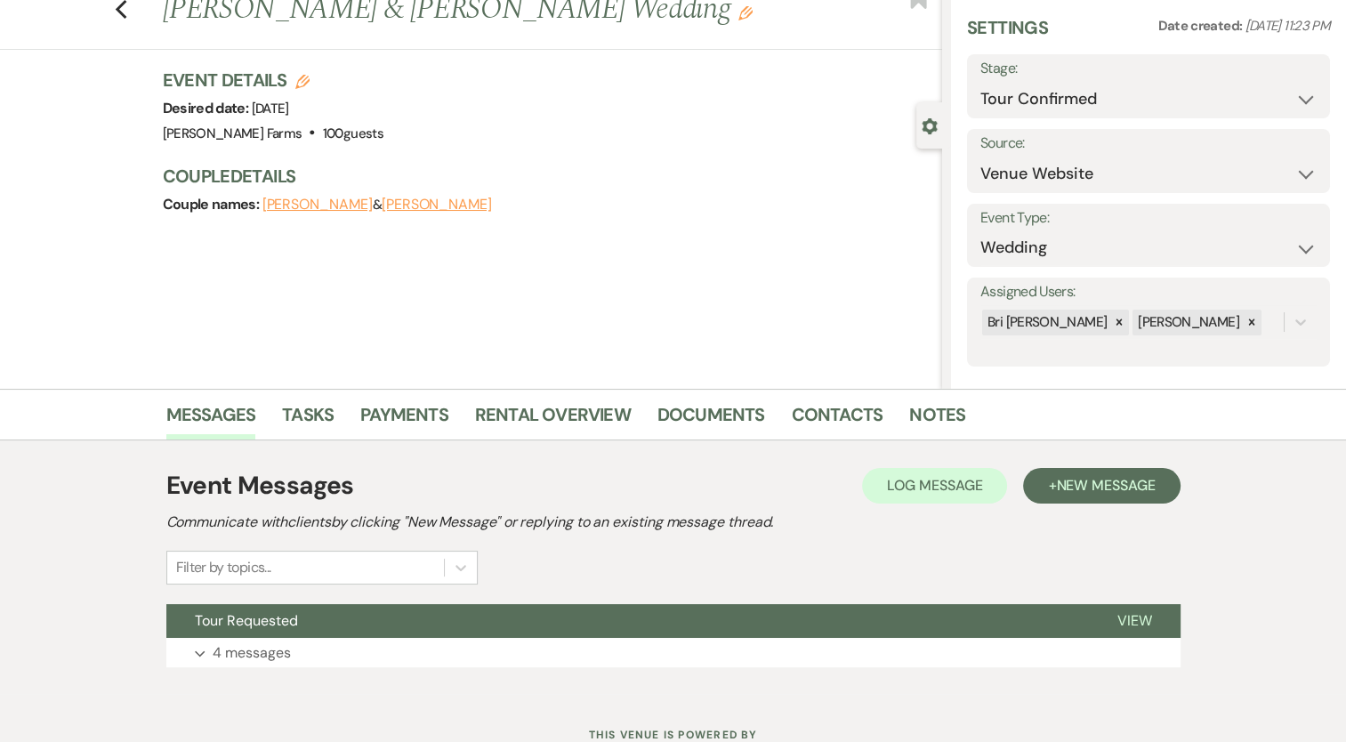
scroll to position [124, 0]
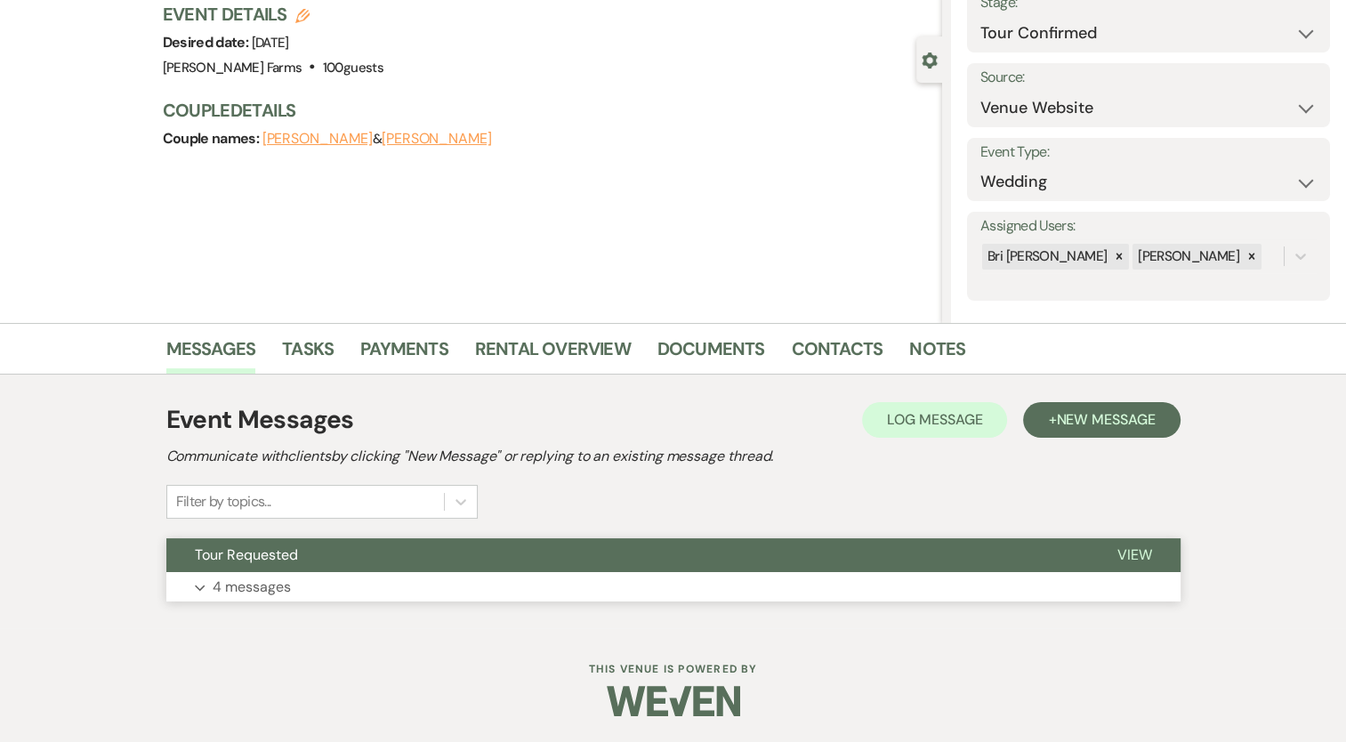
click at [232, 590] on p "4 messages" at bounding box center [252, 587] width 78 height 23
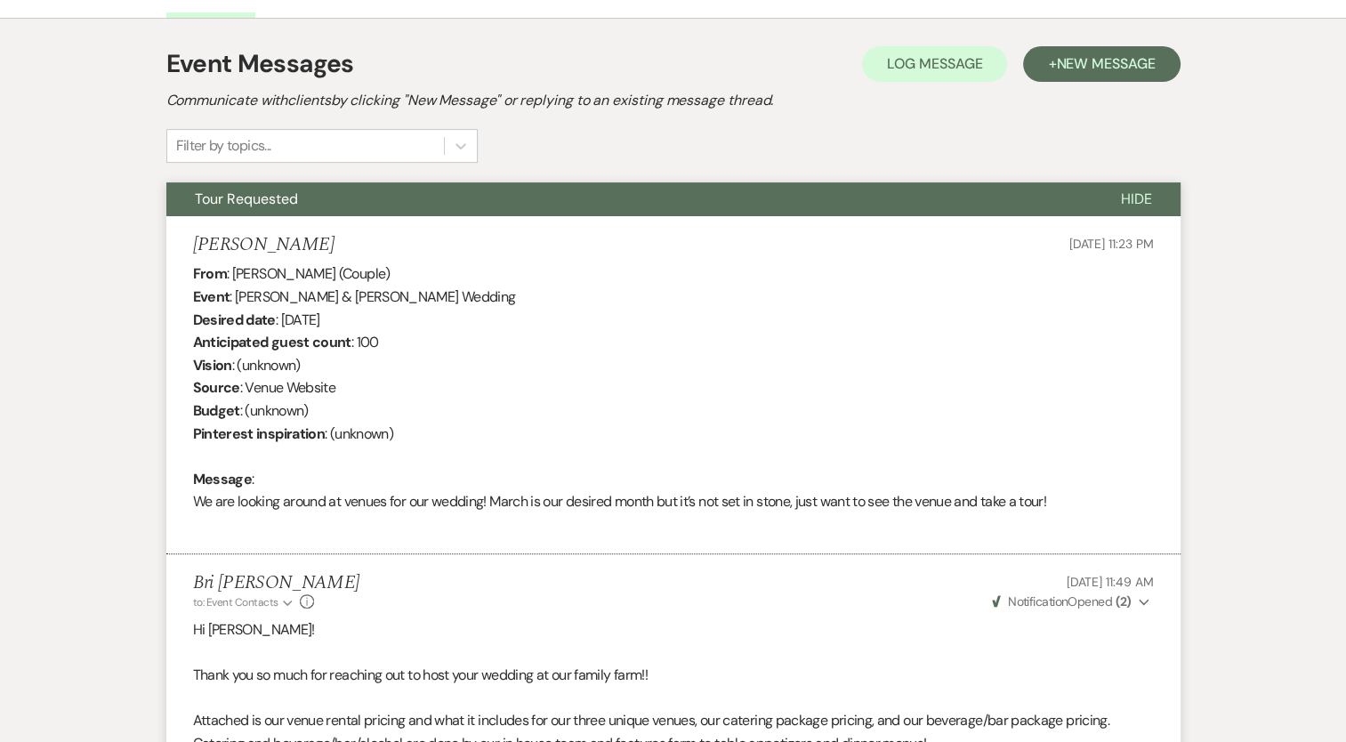
scroll to position [0, 0]
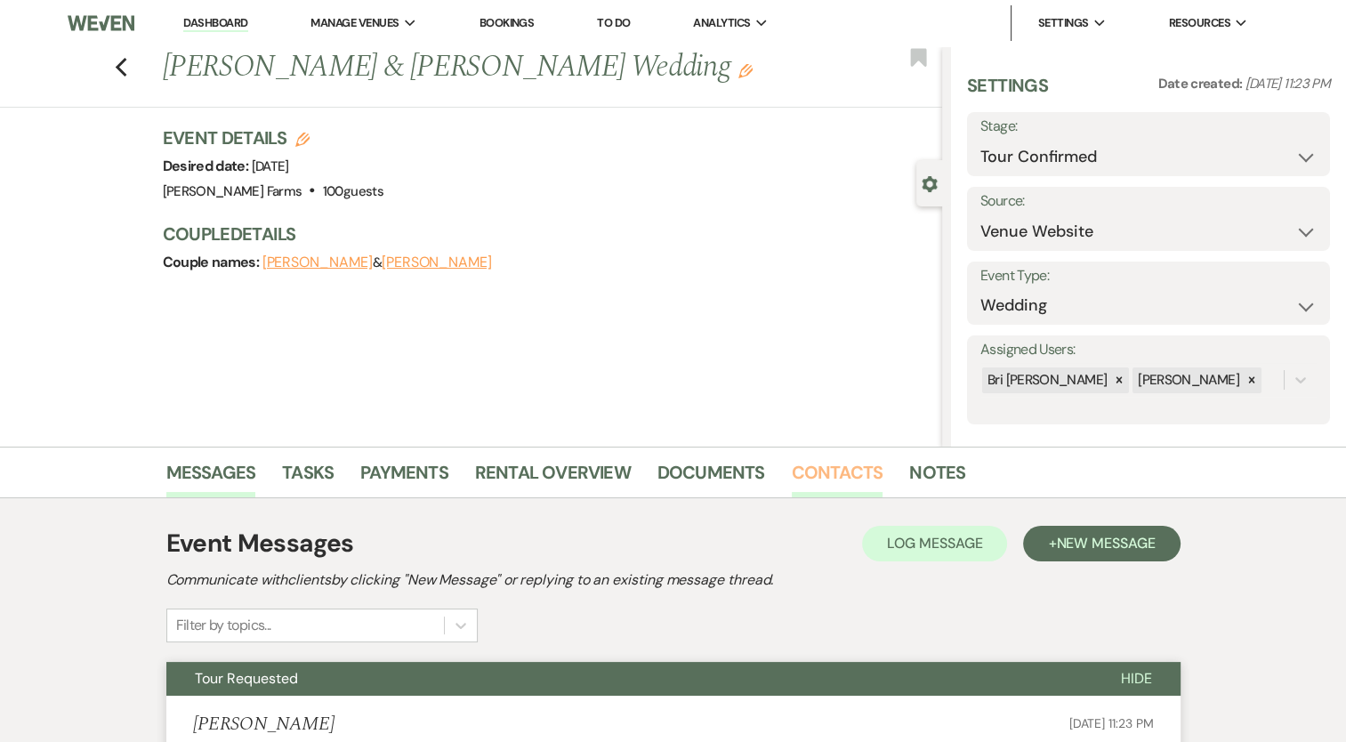
click at [811, 475] on link "Contacts" at bounding box center [838, 477] width 92 height 39
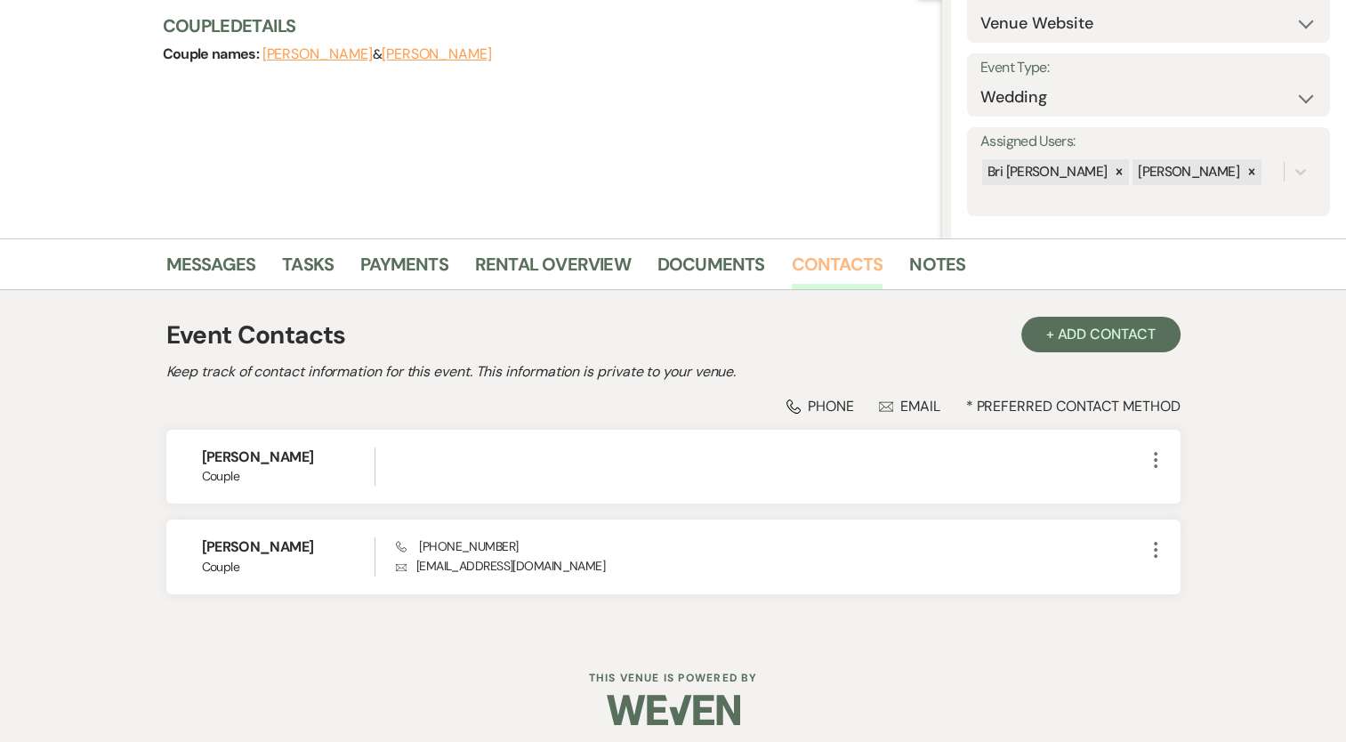
scroll to position [216, 0]
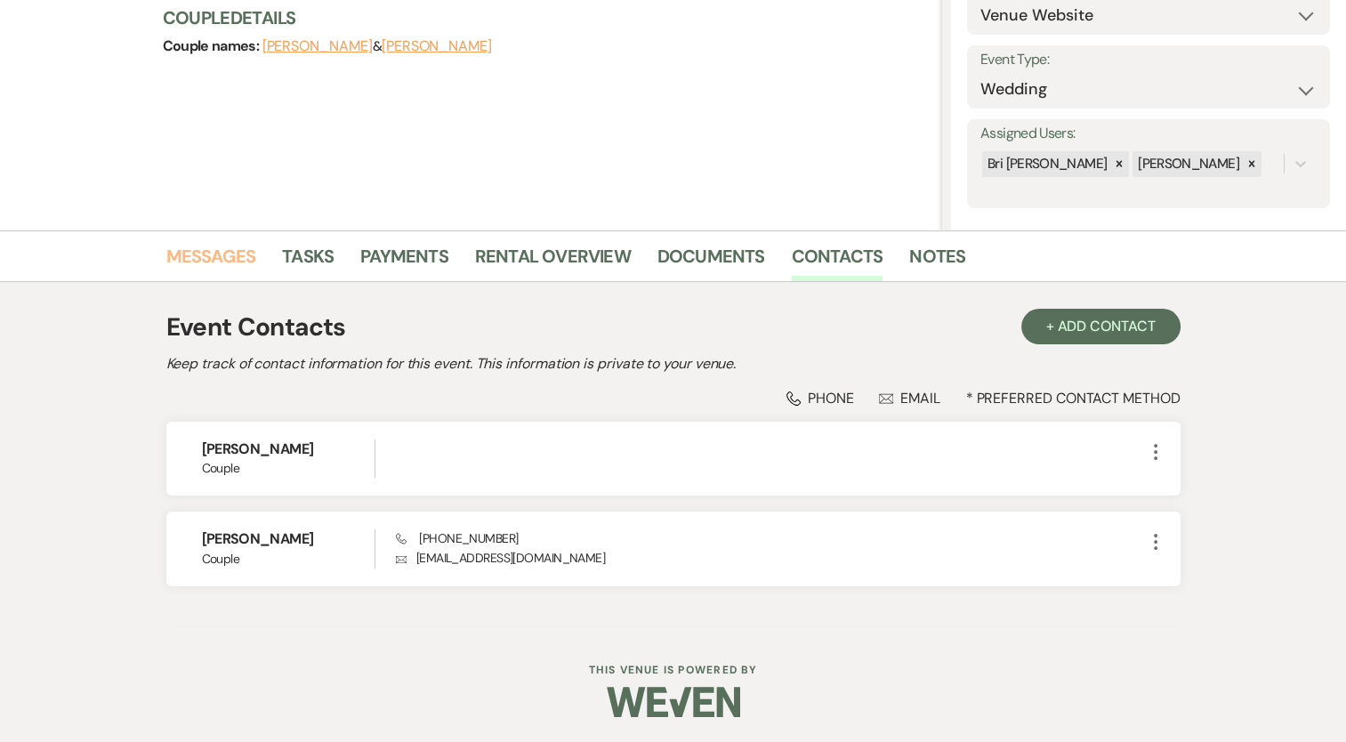
click at [211, 269] on link "Messages" at bounding box center [211, 261] width 90 height 39
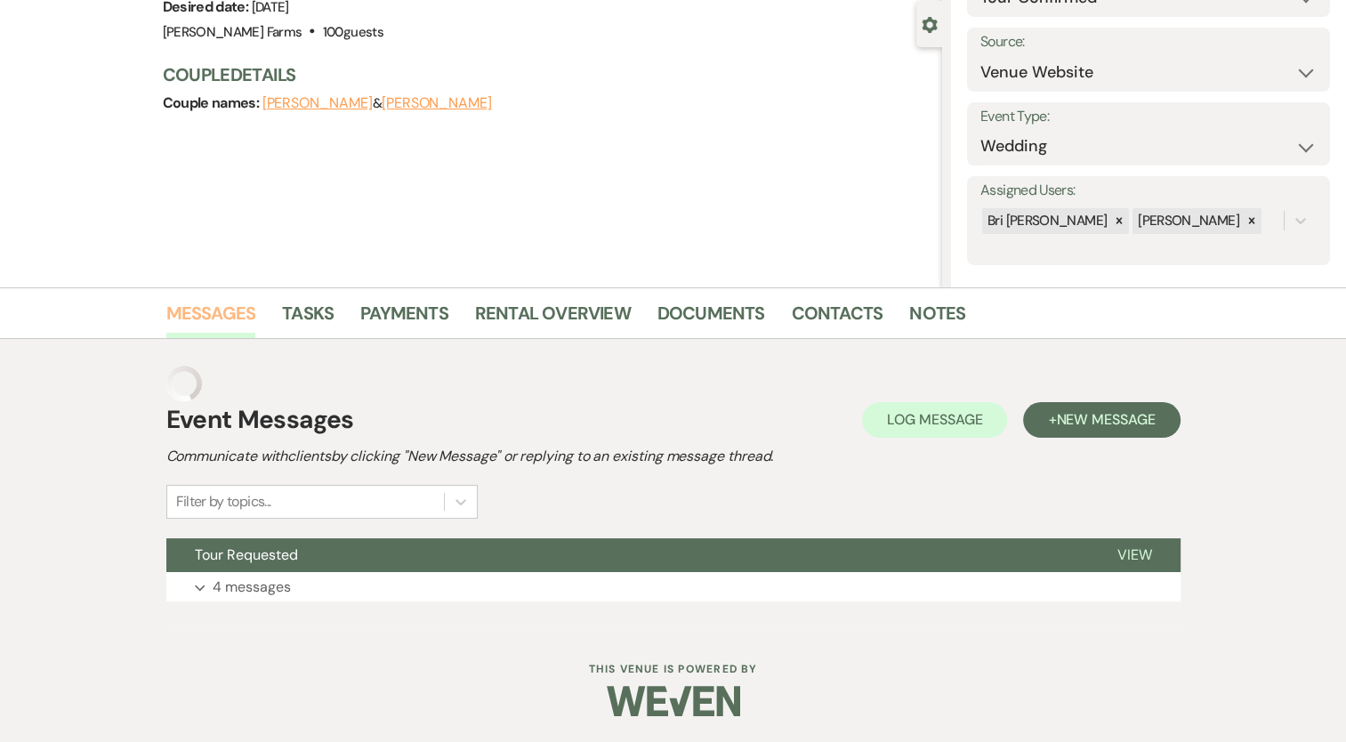
scroll to position [124, 0]
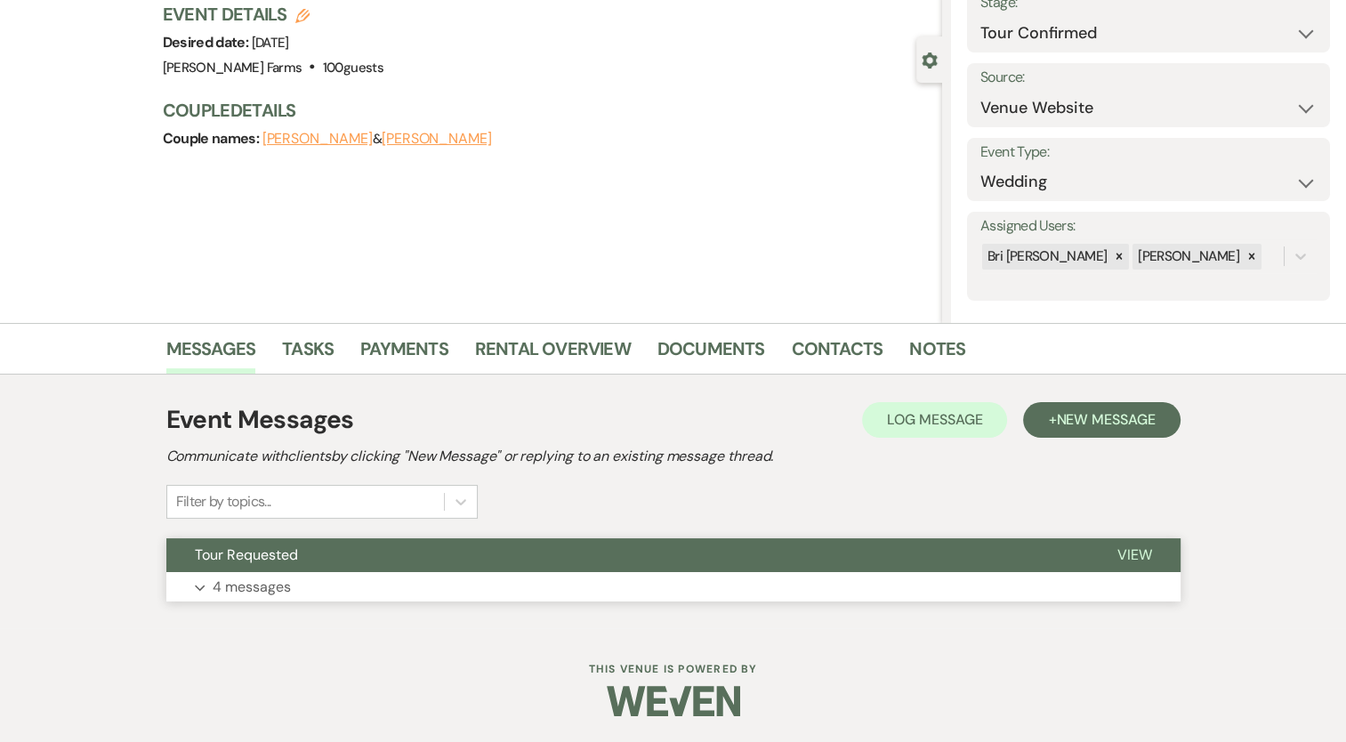
click at [253, 578] on p "4 messages" at bounding box center [252, 587] width 78 height 23
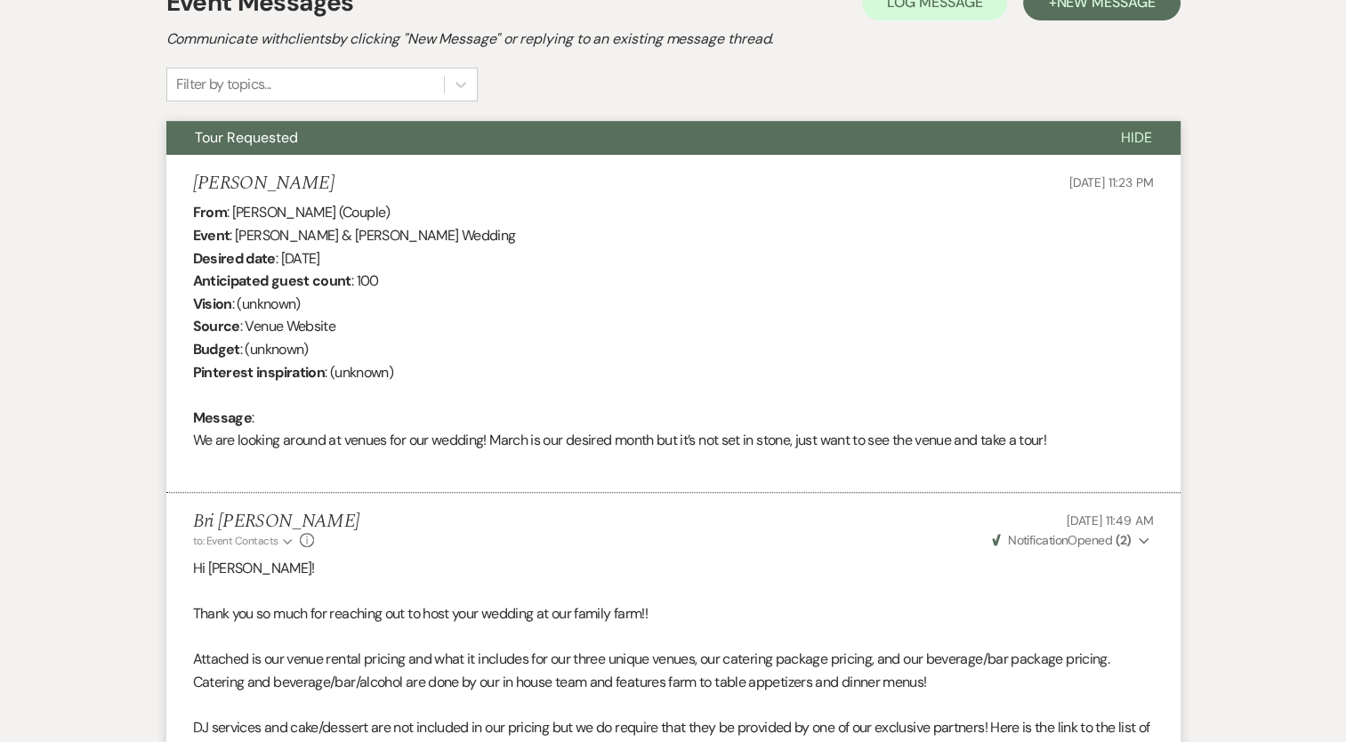
scroll to position [569, 0]
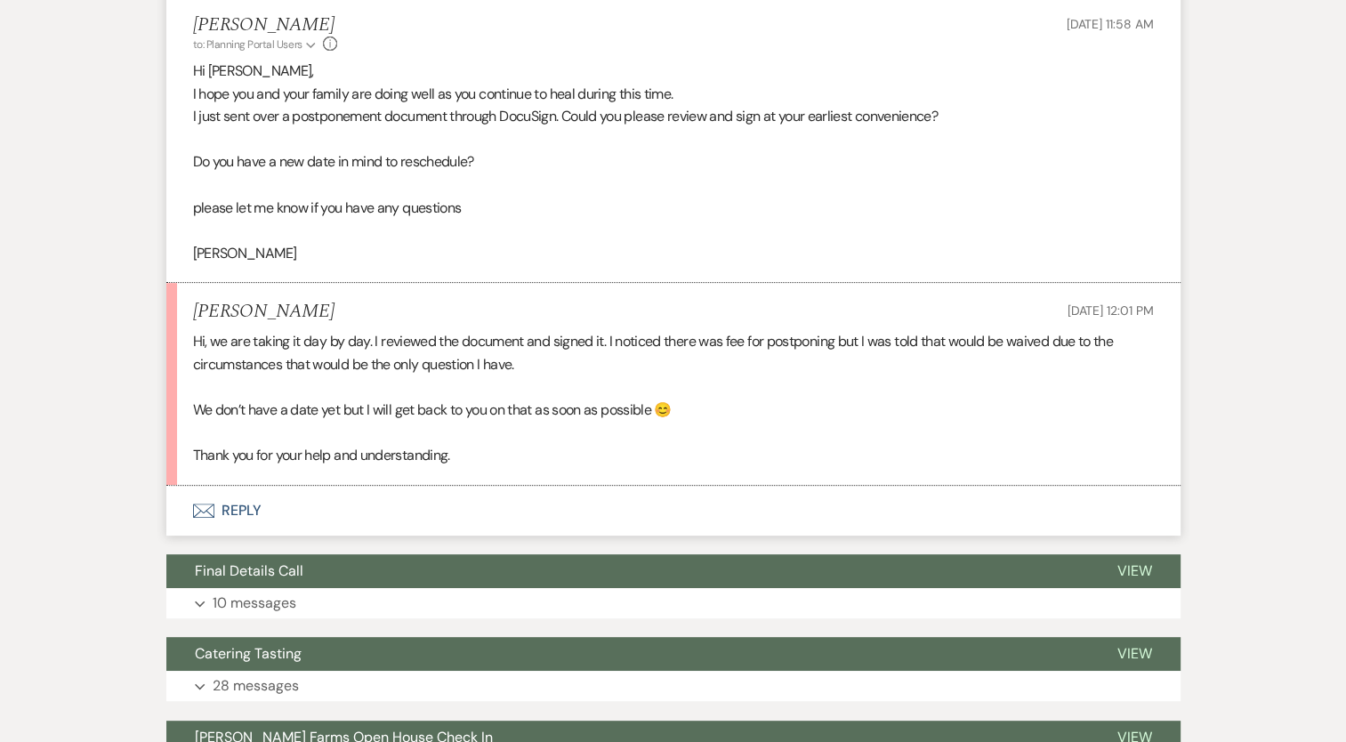
click at [231, 513] on button "Envelope Reply" at bounding box center [673, 511] width 1014 height 50
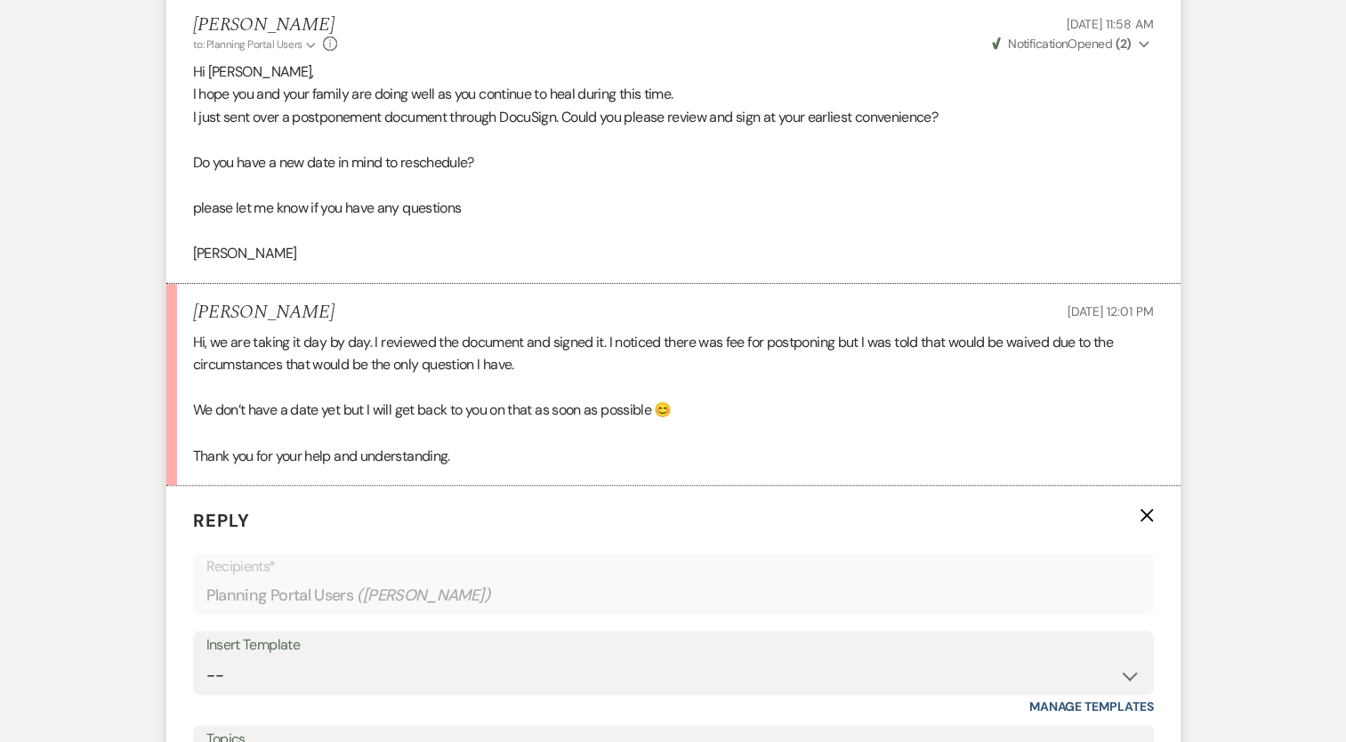
scroll to position [1193, 0]
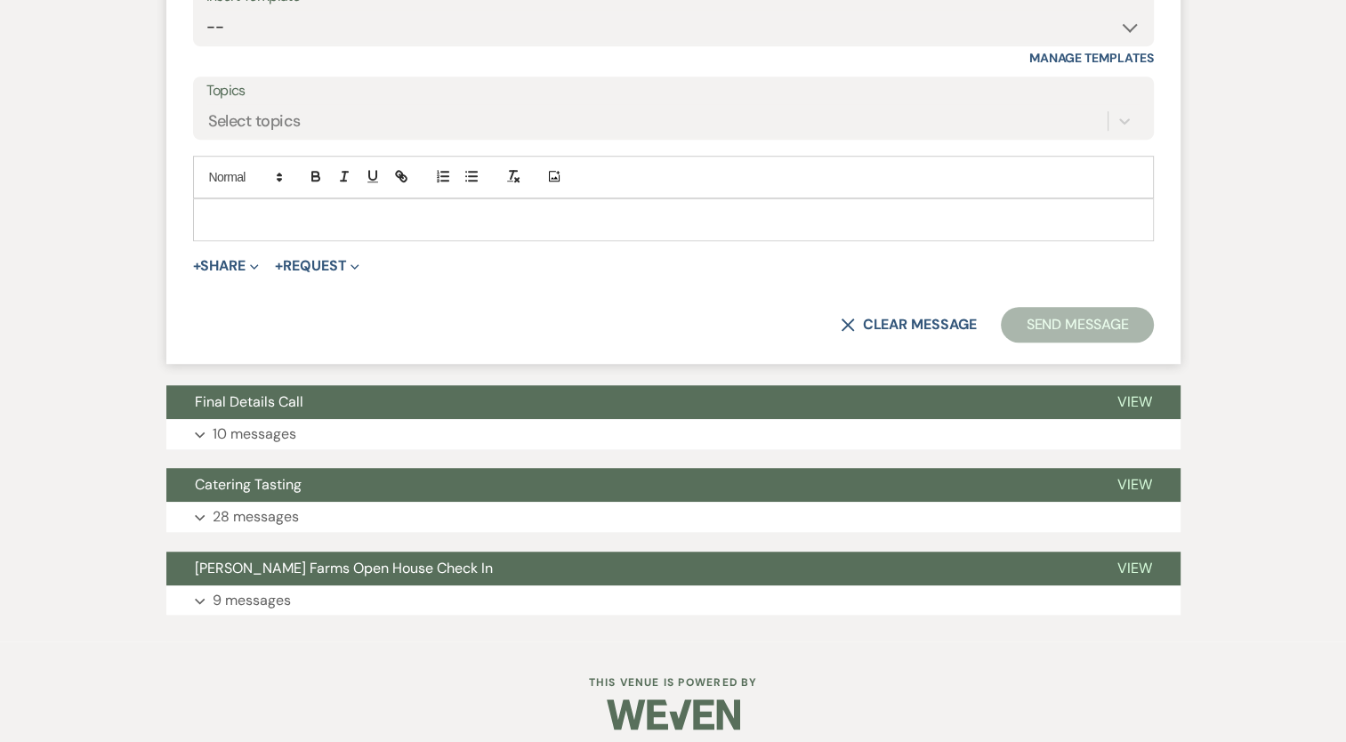
click at [242, 214] on p at bounding box center [673, 220] width 932 height 20
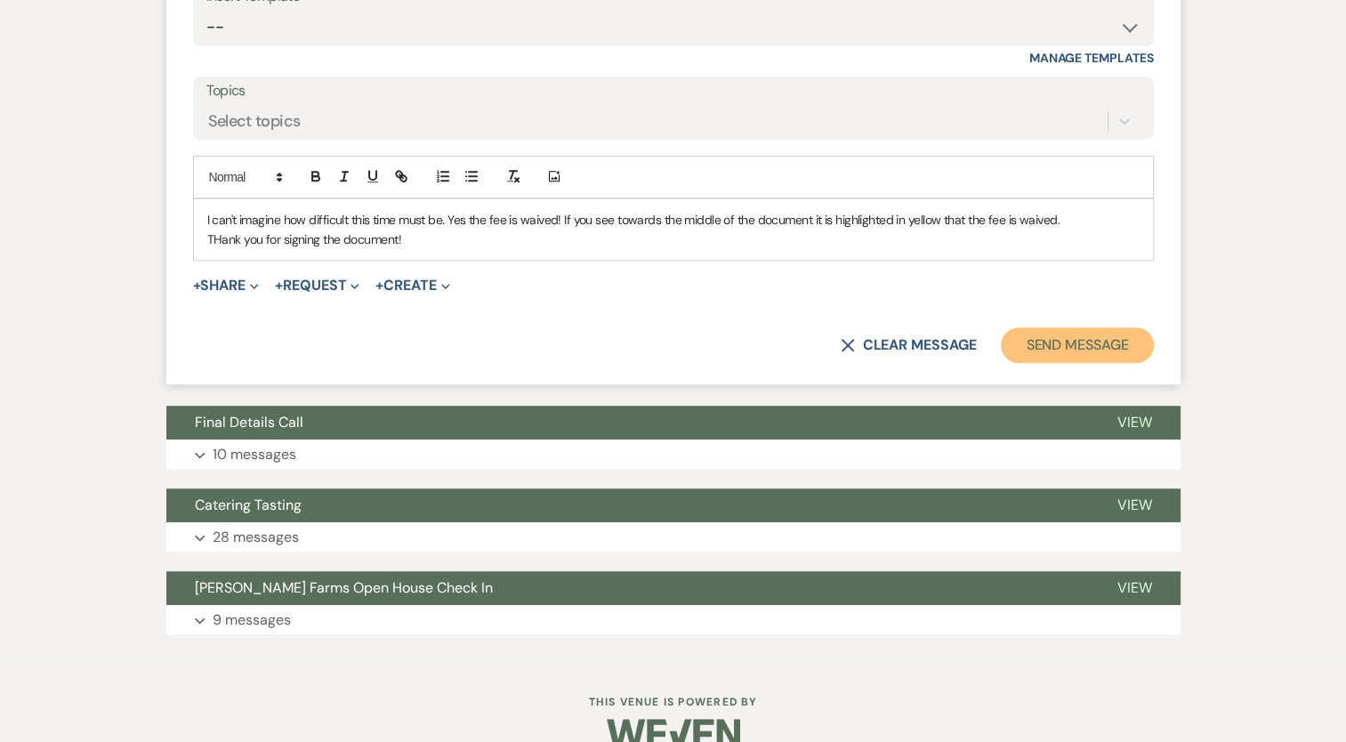
click at [1080, 343] on button "Send Message" at bounding box center [1077, 345] width 152 height 36
